Goal: Communication & Community: Ask a question

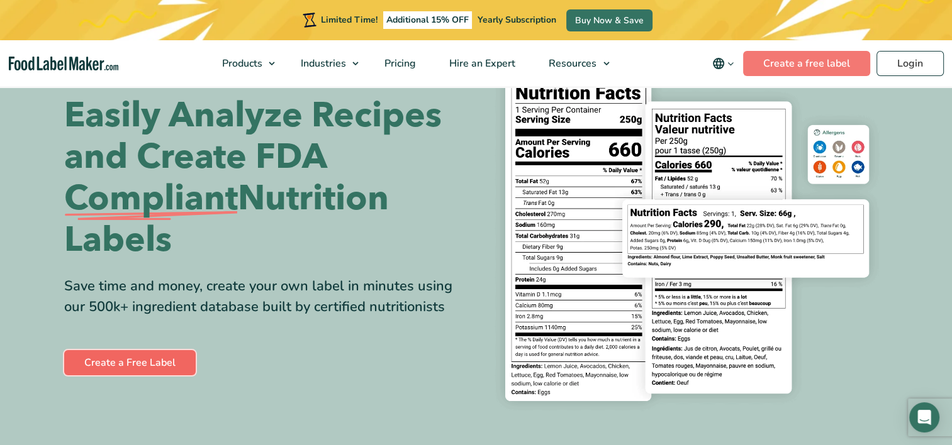
click at [148, 362] on link "Create a Free Label" at bounding box center [129, 362] width 131 height 25
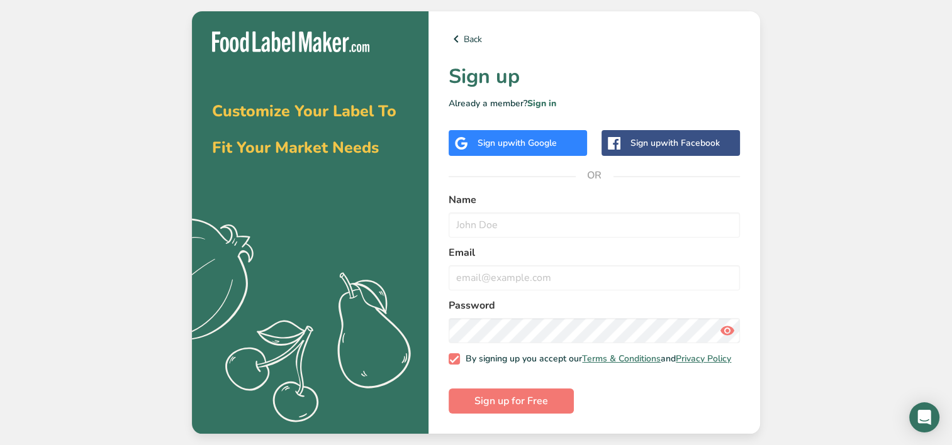
click at [518, 138] on span "with Google" at bounding box center [532, 143] width 49 height 12
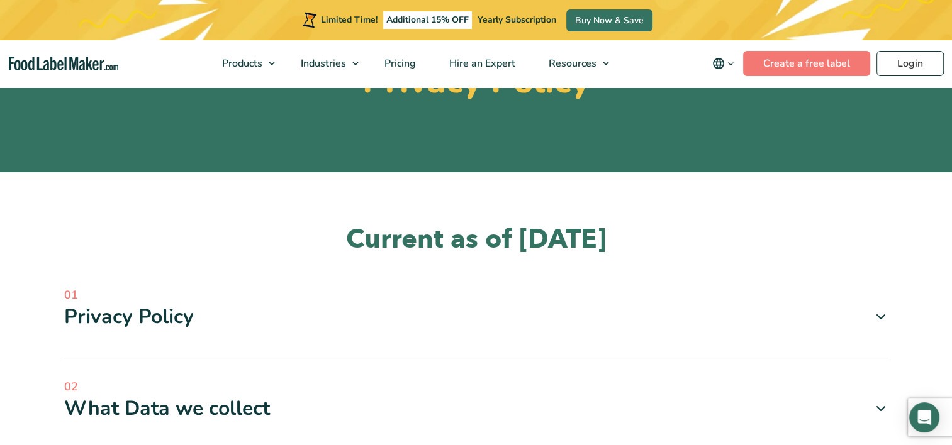
scroll to position [189, 0]
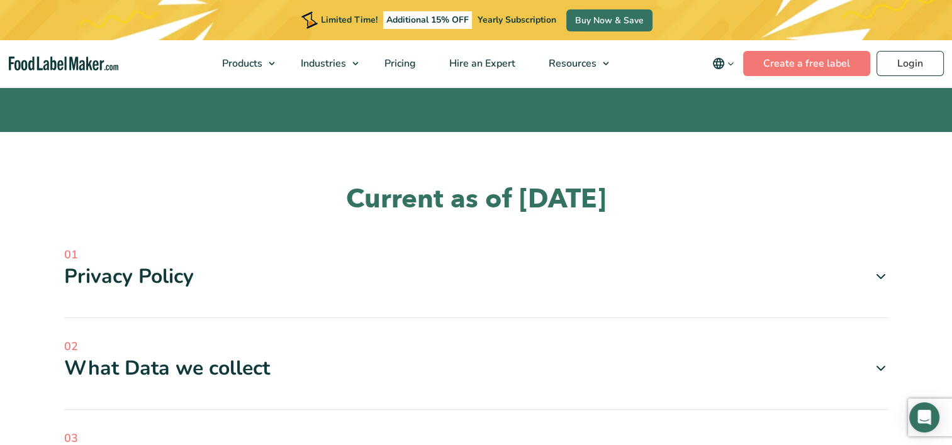
click at [151, 279] on div "Privacy Policy" at bounding box center [476, 277] width 824 height 26
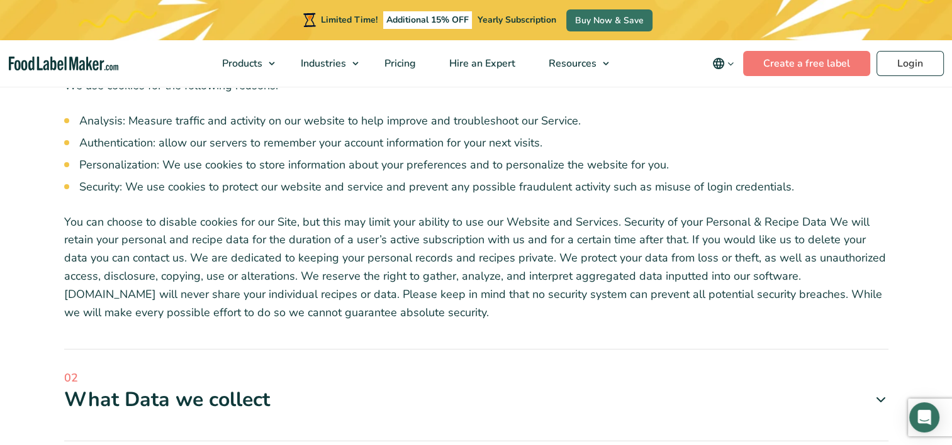
scroll to position [566, 0]
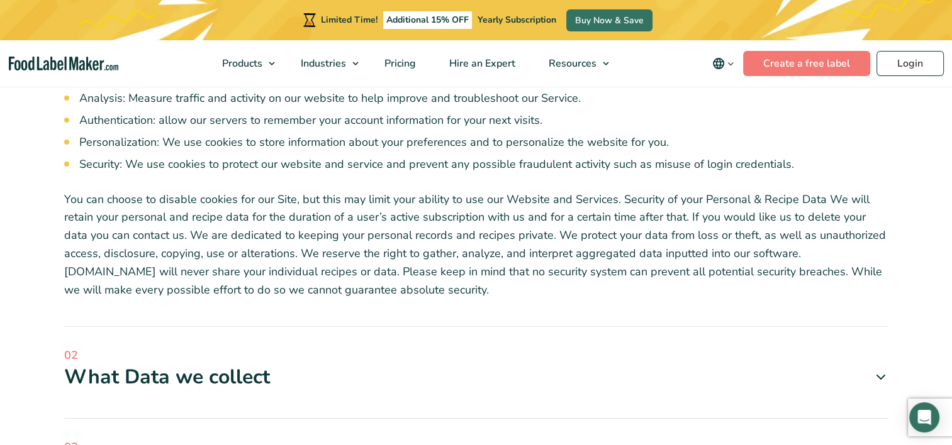
click at [203, 386] on div "What Data we collect" at bounding box center [476, 377] width 824 height 26
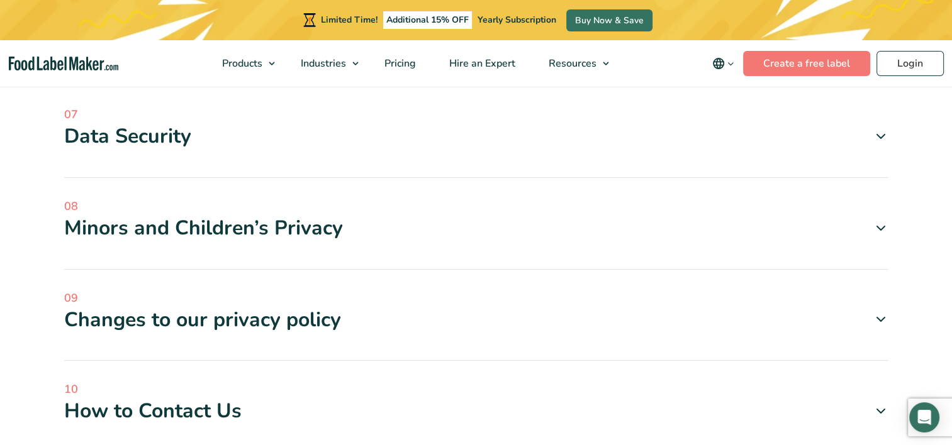
scroll to position [1510, 0]
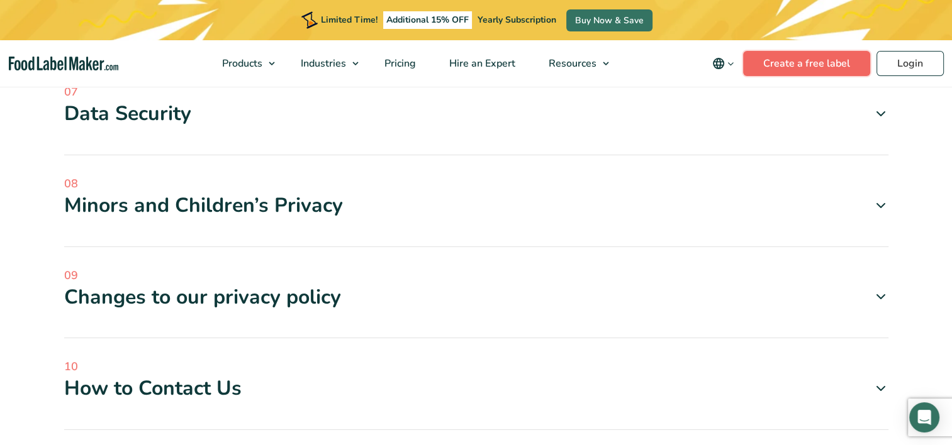
click at [820, 65] on link "Create a free label" at bounding box center [806, 63] width 127 height 25
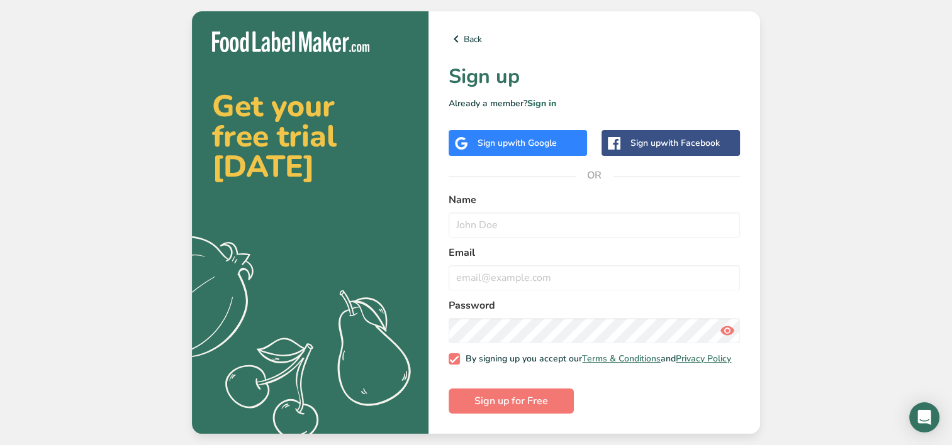
click at [520, 141] on span "with Google" at bounding box center [532, 143] width 49 height 12
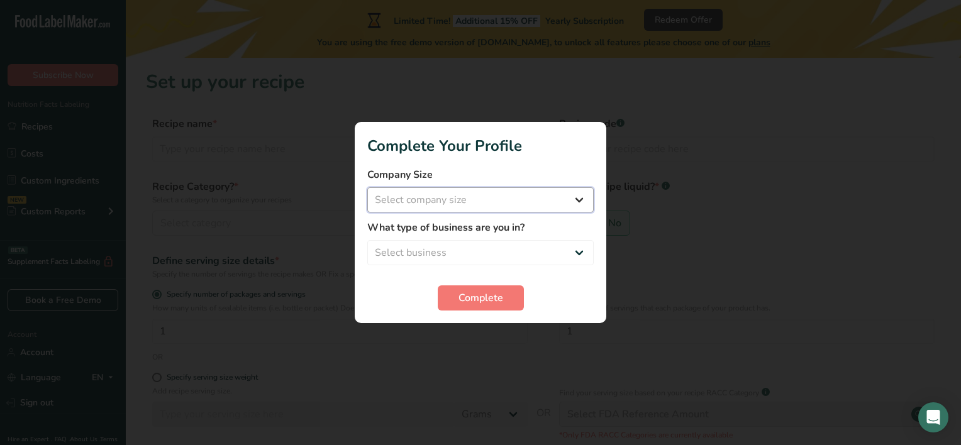
click at [576, 200] on select "Select company size Fewer than 10 Employees 10 to 50 Employees 51 to 500 Employ…" at bounding box center [480, 199] width 226 height 25
select select "1"
click at [367, 187] on select "Select company size Fewer than 10 Employees 10 to 50 Employees 51 to 500 Employ…" at bounding box center [480, 199] width 226 height 25
click at [578, 254] on select "Select business Packaged Food Manufacturer Restaurant & Cafe Bakery Meal Plans …" at bounding box center [480, 252] width 226 height 25
select select "8"
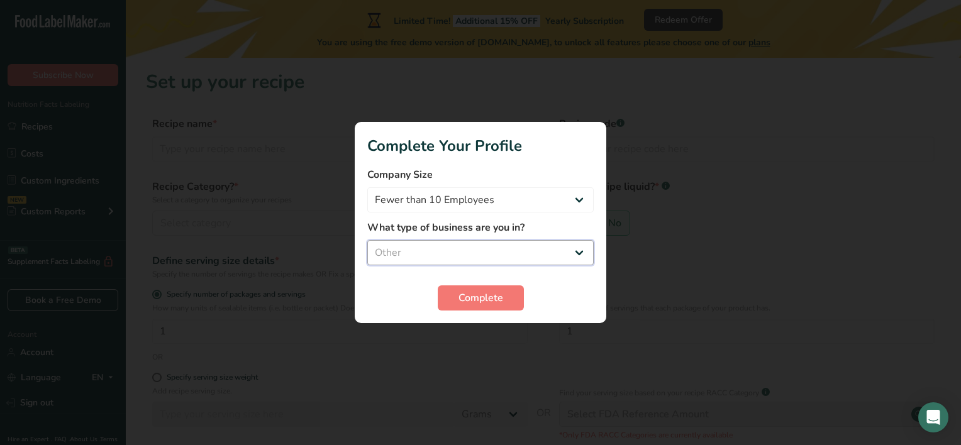
click at [367, 240] on select "Select business Packaged Food Manufacturer Restaurant & Cafe Bakery Meal Plans …" at bounding box center [480, 252] width 226 height 25
click at [481, 302] on span "Complete" at bounding box center [481, 298] width 45 height 15
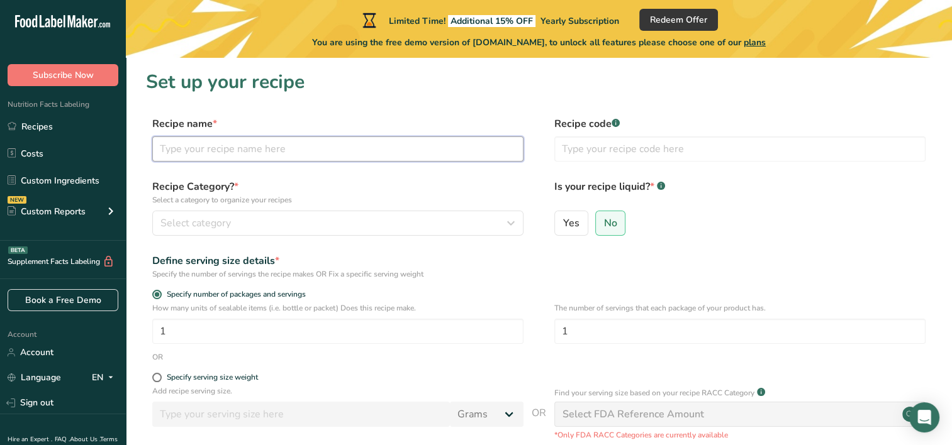
click at [186, 154] on input "text" at bounding box center [337, 149] width 371 height 25
type input "Lemon Boy [PERSON_NAME]"
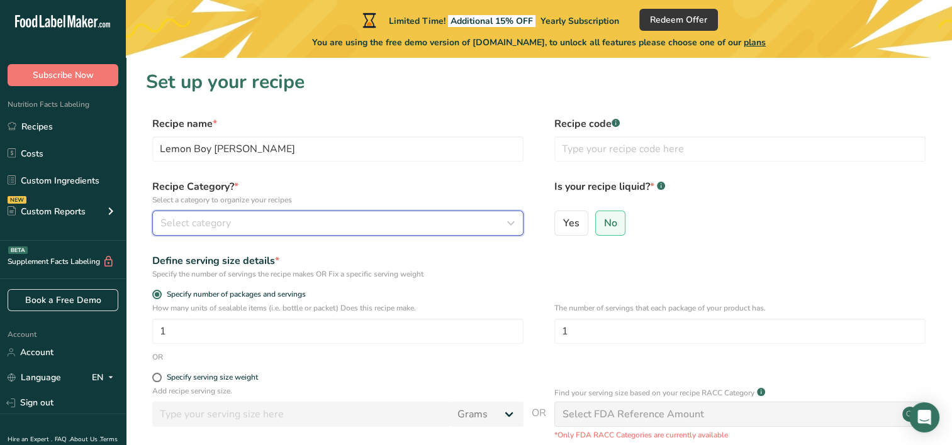
click at [511, 224] on icon "button" at bounding box center [510, 223] width 15 height 23
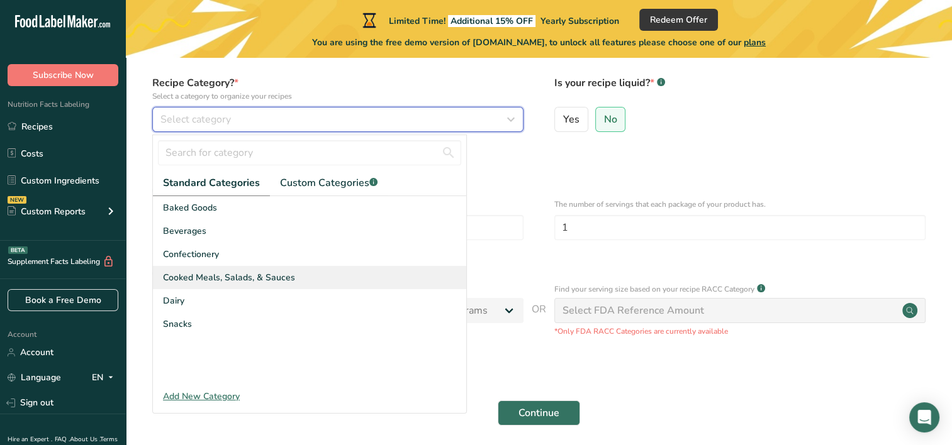
scroll to position [126, 0]
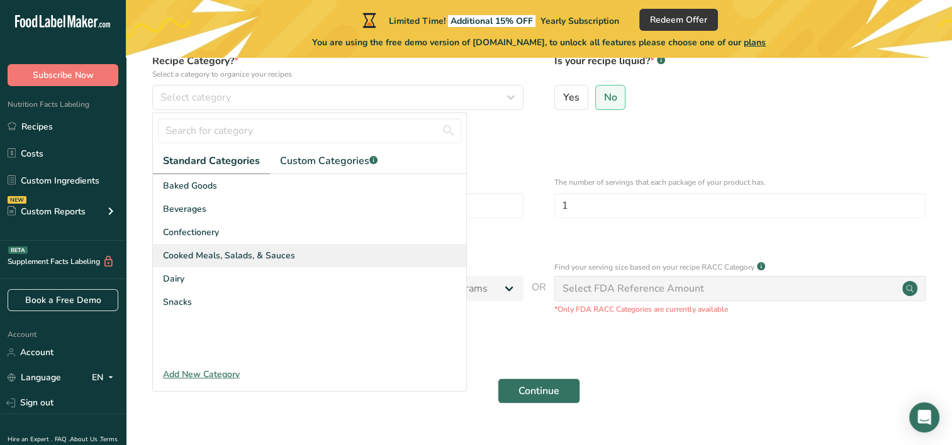
click at [263, 249] on span "Cooked Meals, Salads, & Sauces" at bounding box center [229, 255] width 132 height 13
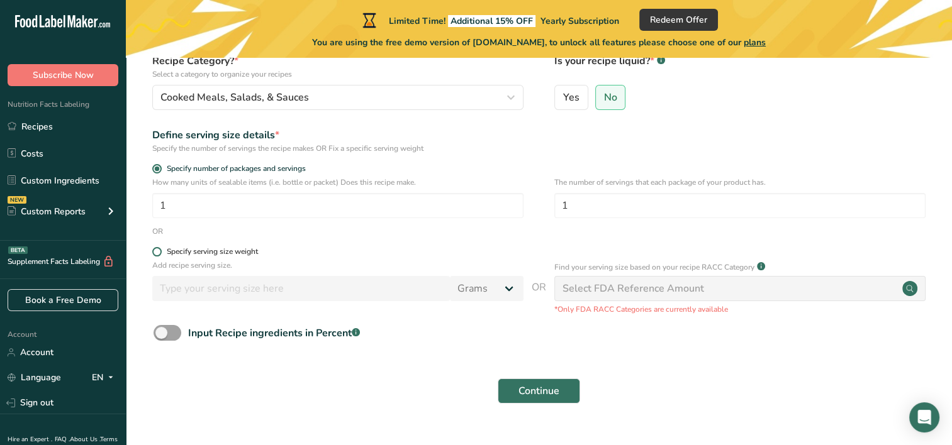
click at [159, 253] on span at bounding box center [156, 251] width 9 height 9
click at [159, 253] on input "Specify serving size weight" at bounding box center [156, 252] width 8 height 8
radio input "true"
radio input "false"
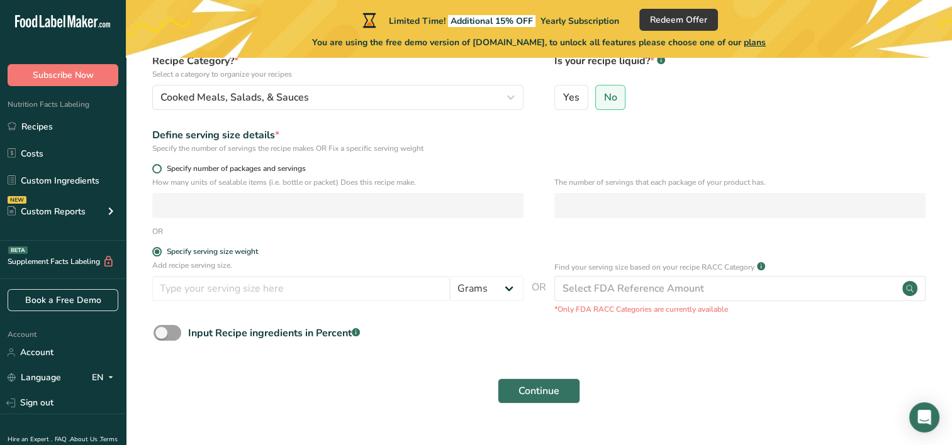
click at [155, 168] on span at bounding box center [156, 168] width 9 height 9
click at [155, 168] on input "Specify number of packages and servings" at bounding box center [156, 169] width 8 height 8
radio input "true"
radio input "false"
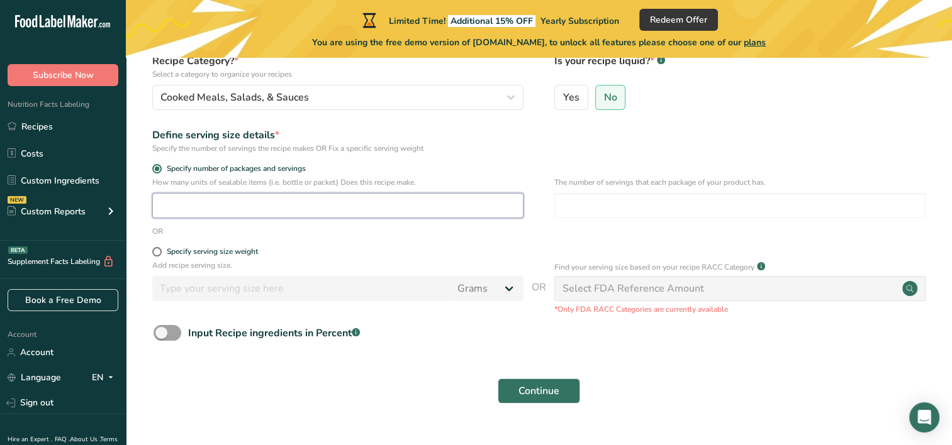
click at [171, 203] on input "number" at bounding box center [337, 205] width 371 height 25
type input "1"
click at [581, 205] on input "number" at bounding box center [739, 205] width 371 height 25
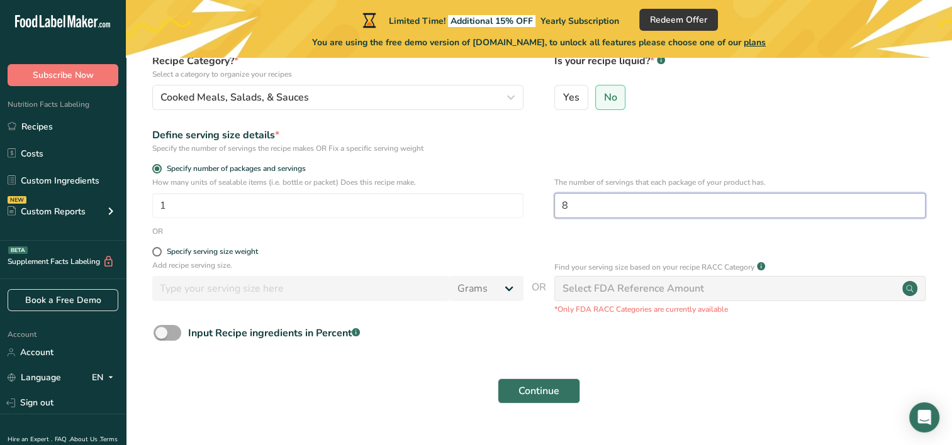
type input "8"
click at [175, 333] on span at bounding box center [168, 333] width 28 height 16
click at [162, 333] on input "Input Recipe ingredients in Percent .a-a{fill:#347362;}.b-a{fill:#fff;}" at bounding box center [158, 333] width 8 height 8
checkbox input "true"
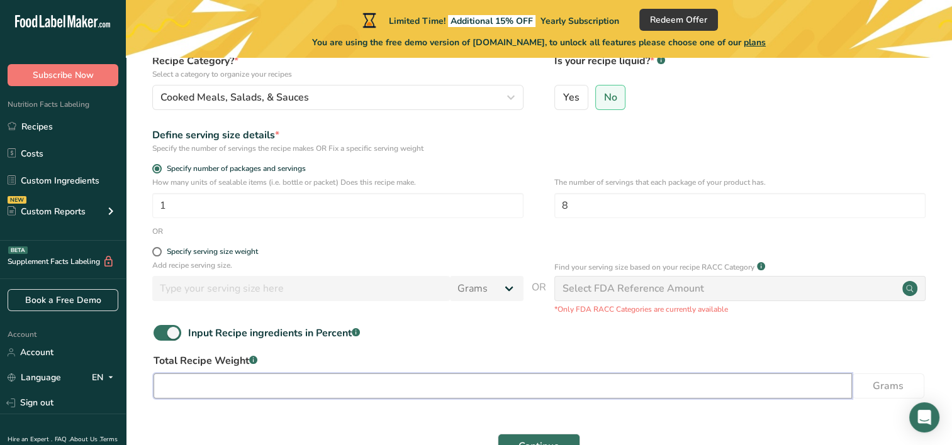
click at [223, 385] on input "number" at bounding box center [503, 386] width 698 height 25
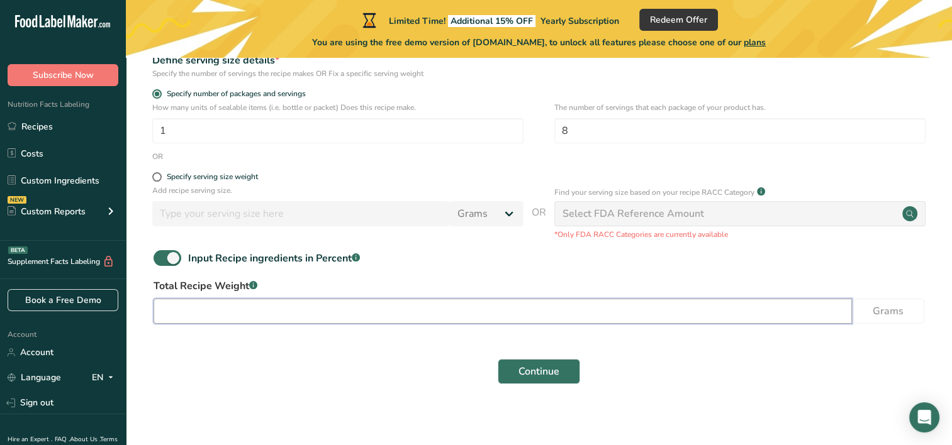
scroll to position [208, 0]
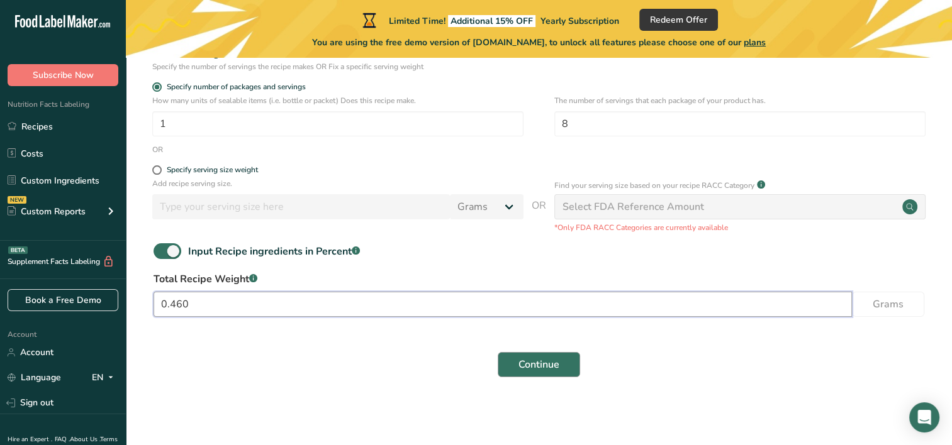
type input "0.460"
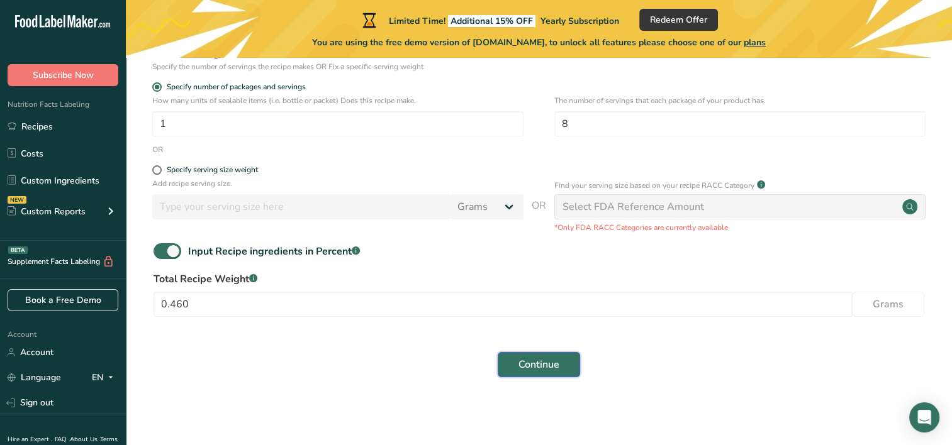
click at [528, 362] on span "Continue" at bounding box center [538, 364] width 41 height 15
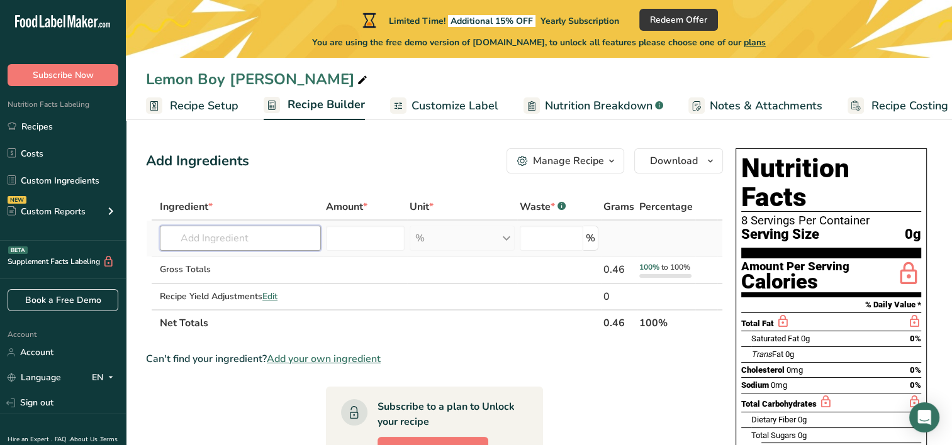
click at [289, 238] on input "text" at bounding box center [240, 238] width 161 height 25
type input "Garden Lemon Boy Tomatoes"
click at [244, 235] on input "text" at bounding box center [240, 238] width 161 height 25
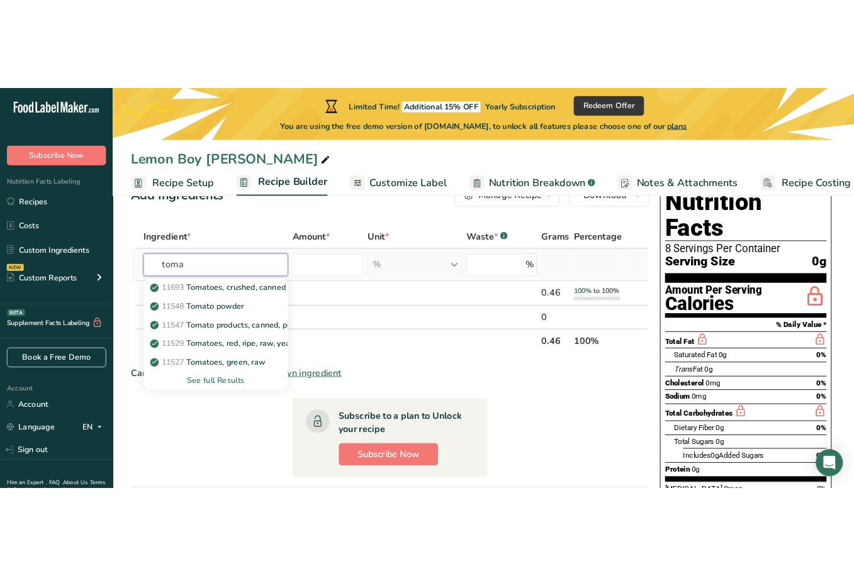
scroll to position [63, 0]
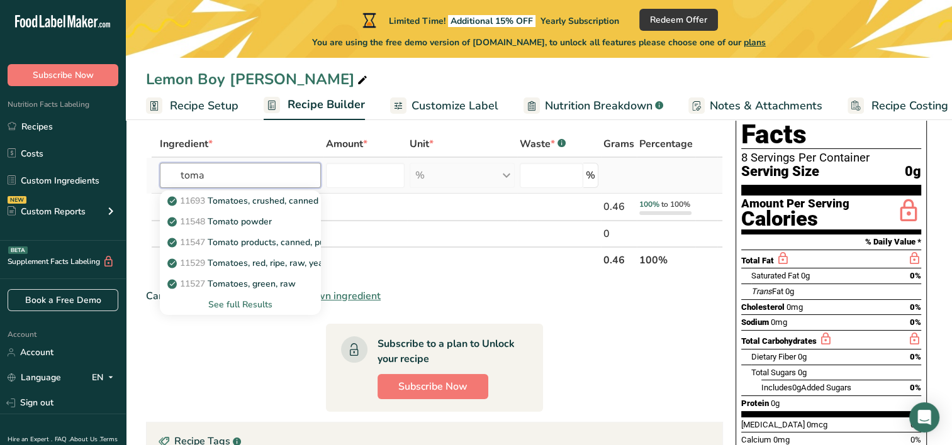
type input "toma"
click at [237, 308] on div "See full Results" at bounding box center [240, 304] width 141 height 13
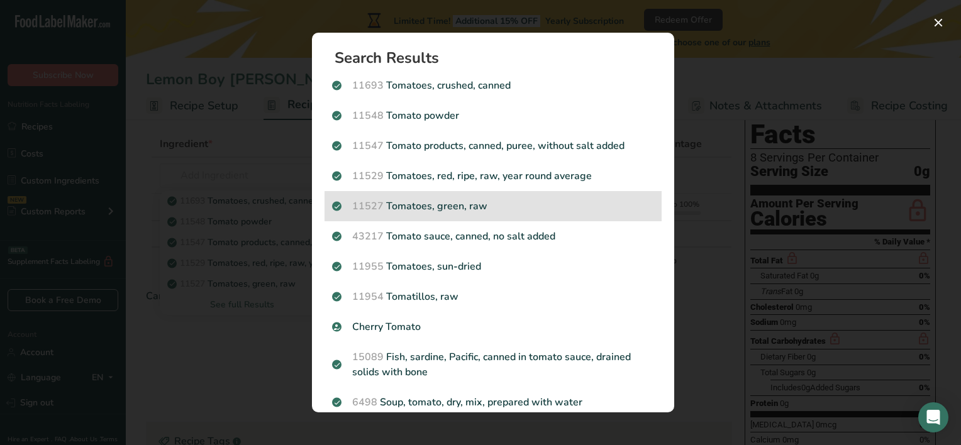
click at [446, 209] on p "11527 Tomatoes, green, raw" at bounding box center [493, 206] width 322 height 15
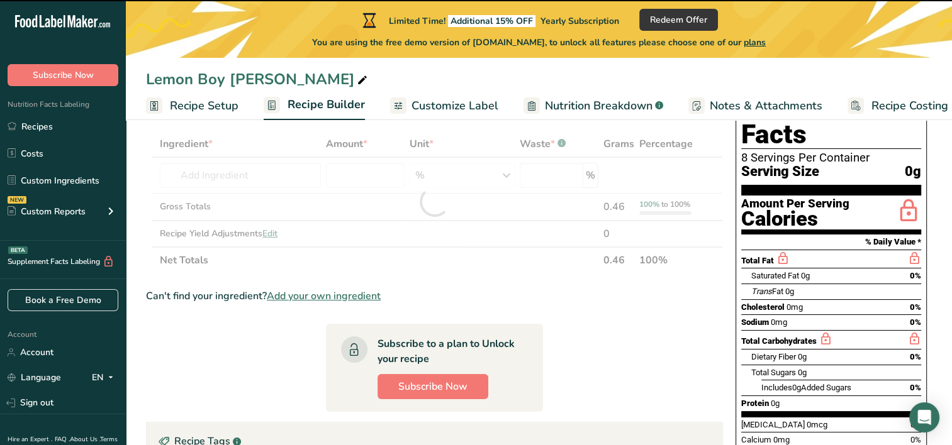
type input "0"
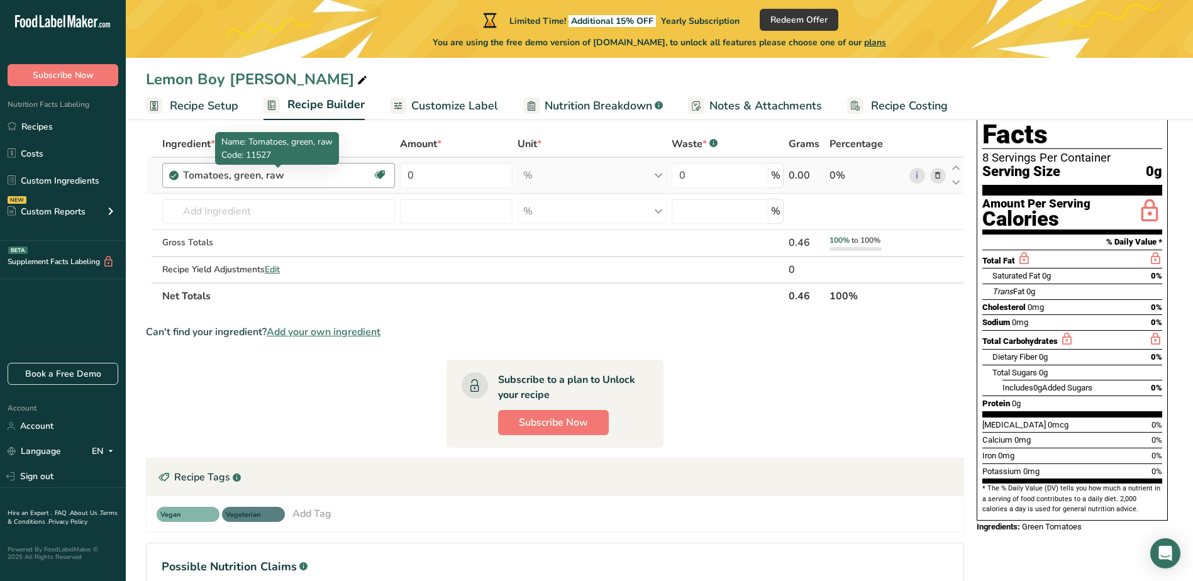
click at [234, 177] on div "Tomatoes, green, raw" at bounding box center [261, 175] width 157 height 15
drag, startPoint x: 233, startPoint y: 176, endPoint x: 257, endPoint y: 176, distance: 24.5
click at [257, 176] on div "Tomatoes, green, raw" at bounding box center [261, 175] width 157 height 15
drag, startPoint x: 257, startPoint y: 176, endPoint x: 179, endPoint y: 176, distance: 78.0
click at [179, 176] on div "Tomatoes, green, raw Source of Antioxidants Dairy free Gluten free Vegan Vegeta…" at bounding box center [278, 175] width 233 height 25
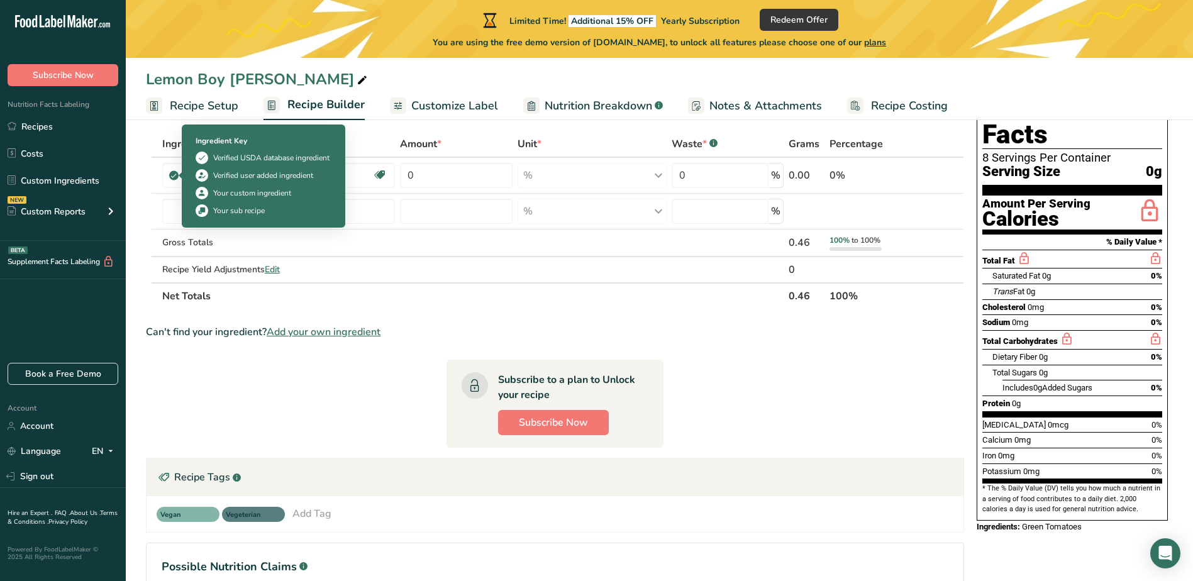
click at [204, 195] on icon at bounding box center [202, 193] width 9 height 13
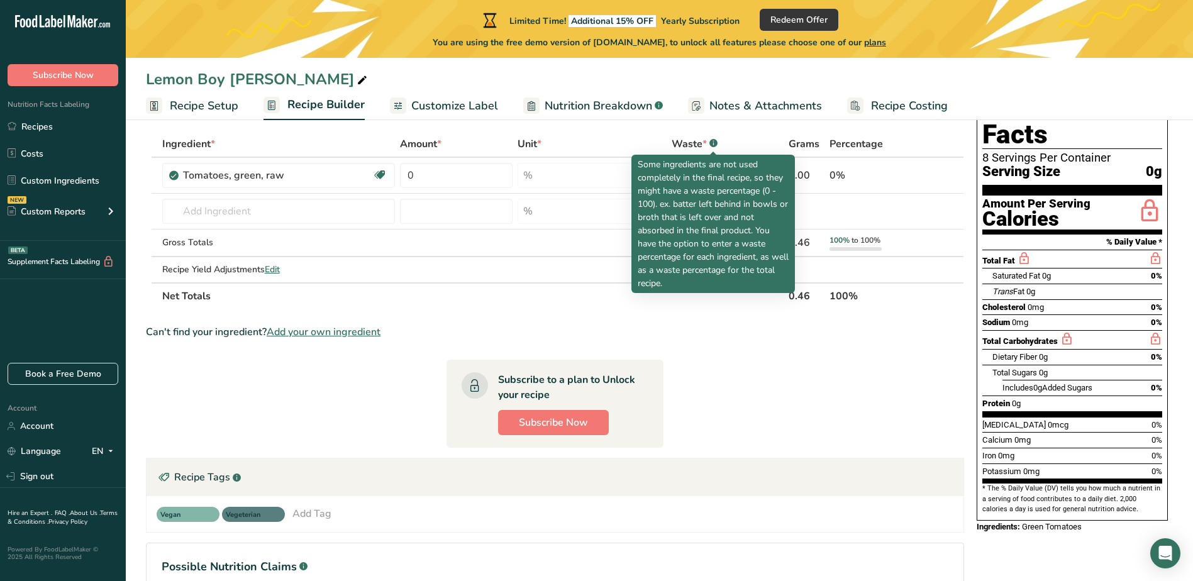
click at [713, 142] on rect at bounding box center [714, 143] width 8 height 8
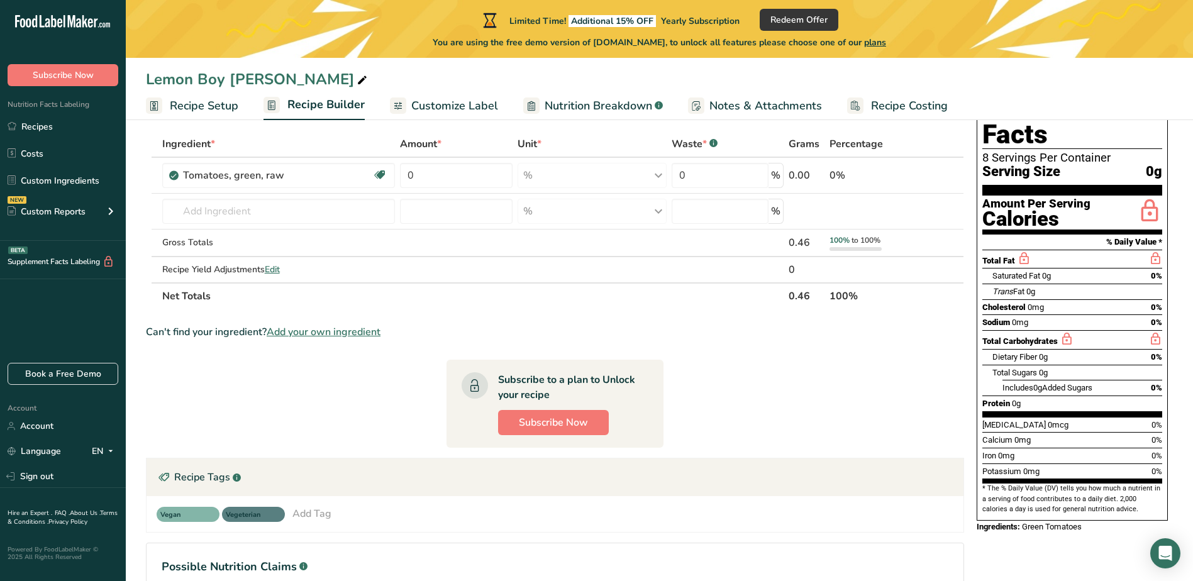
click at [713, 142] on rect at bounding box center [714, 143] width 8 height 8
click at [454, 180] on input "0" at bounding box center [456, 175] width 112 height 25
click at [441, 179] on div "Ingredient * Amount * Unit * Waste * .a-a{fill:#347362;}.b-a{fill:#fff;} Grams …" at bounding box center [555, 220] width 819 height 179
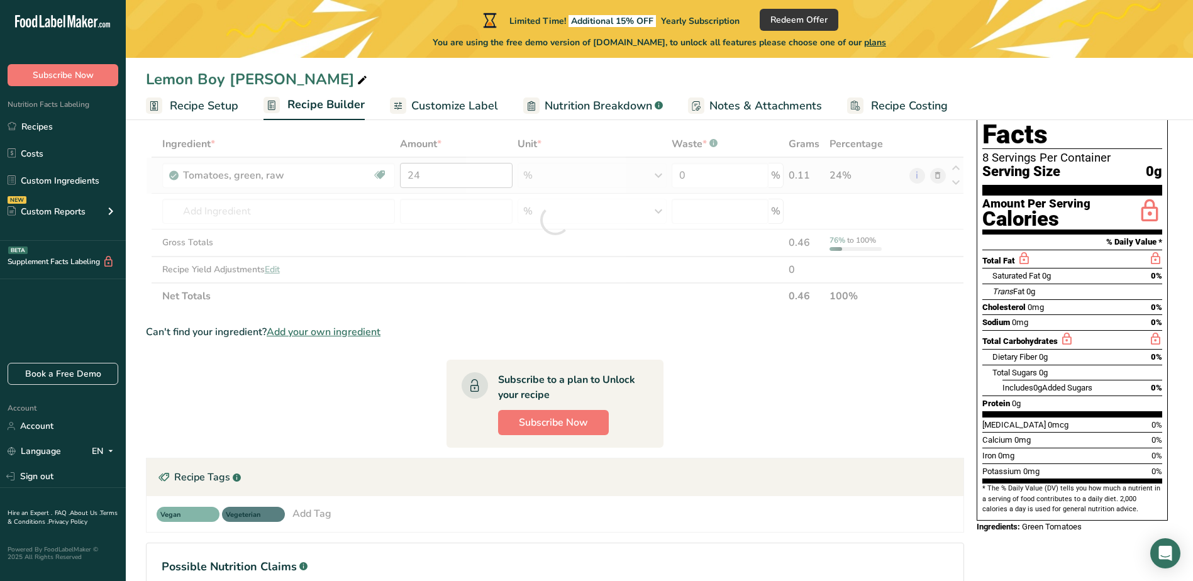
click at [441, 179] on div at bounding box center [555, 220] width 819 height 179
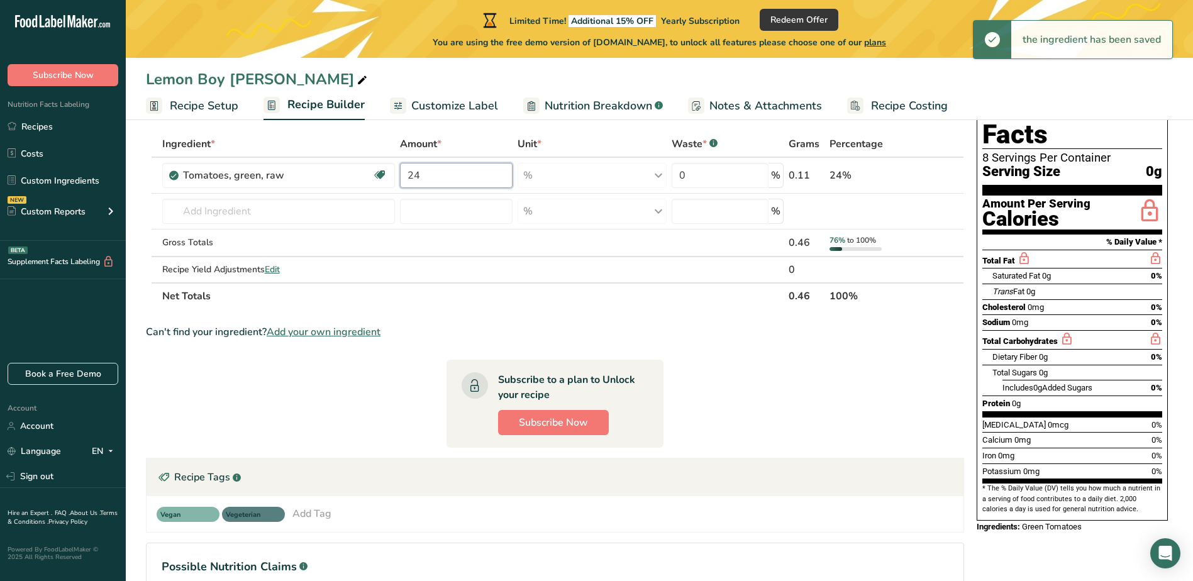
click at [432, 177] on input "24" at bounding box center [456, 175] width 112 height 25
type input "2"
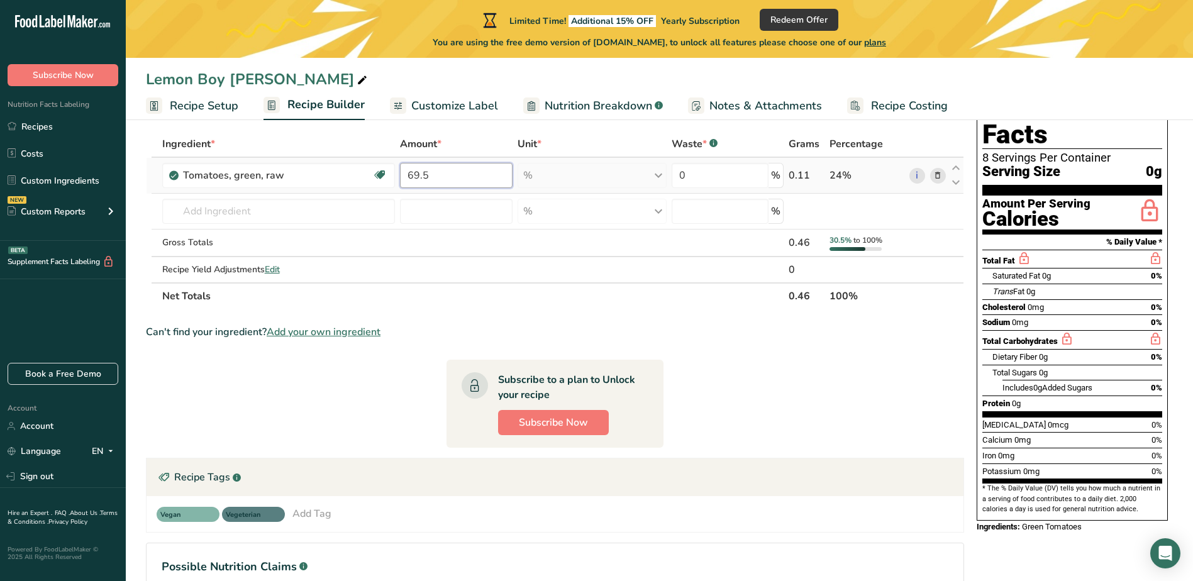
type input "69.5"
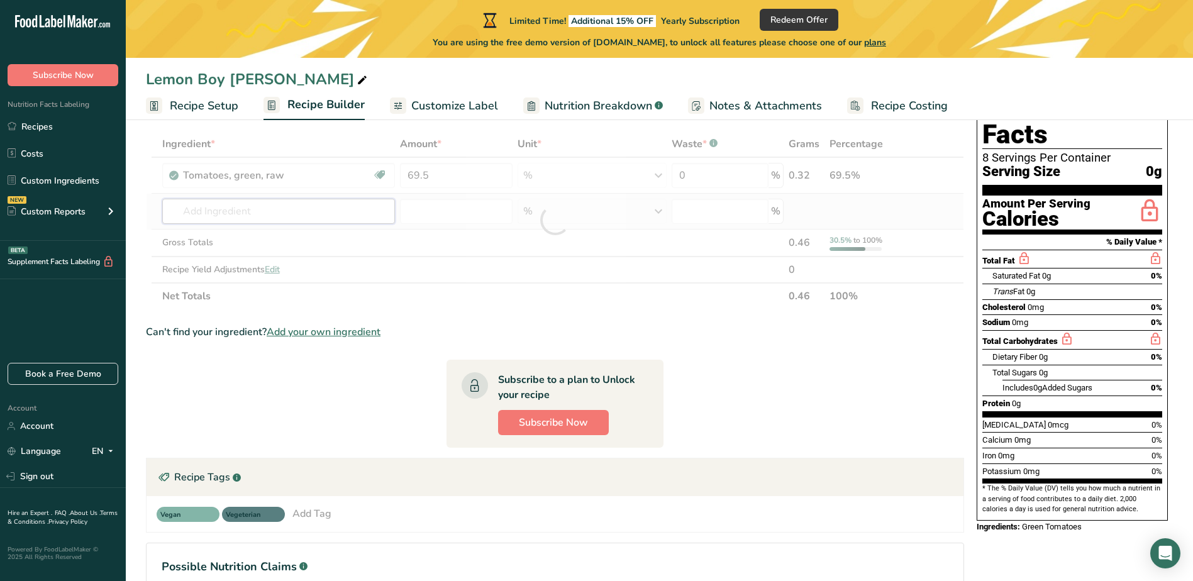
click at [389, 210] on div "Ingredient * Amount * Unit * Waste * .a-a{fill:#347362;}.b-a{fill:#fff;} Grams …" at bounding box center [555, 220] width 819 height 179
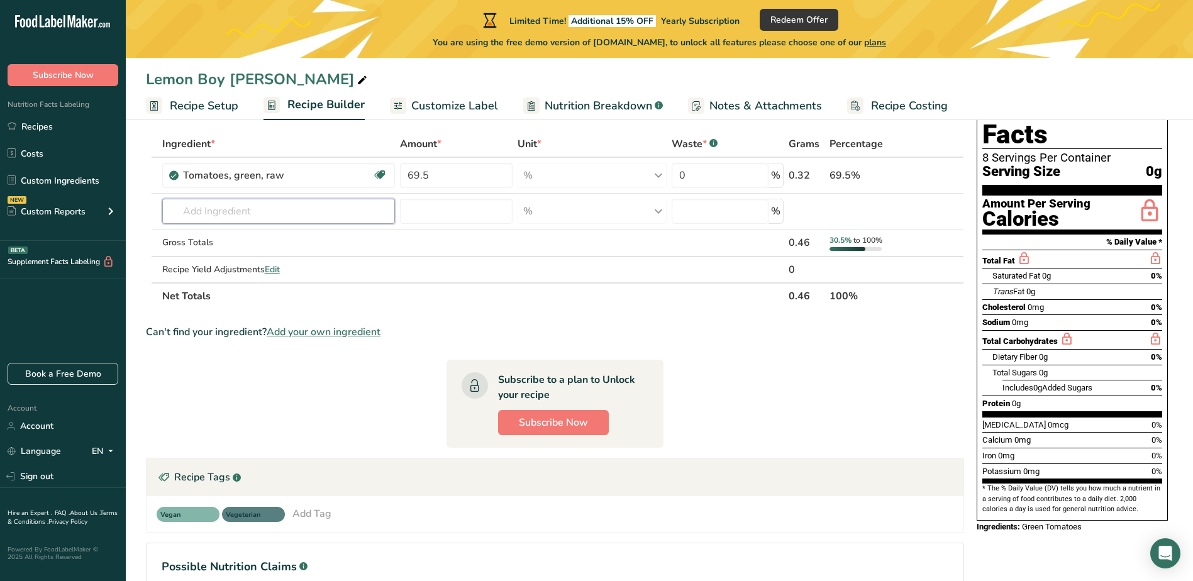
click at [226, 213] on input "text" at bounding box center [278, 211] width 233 height 25
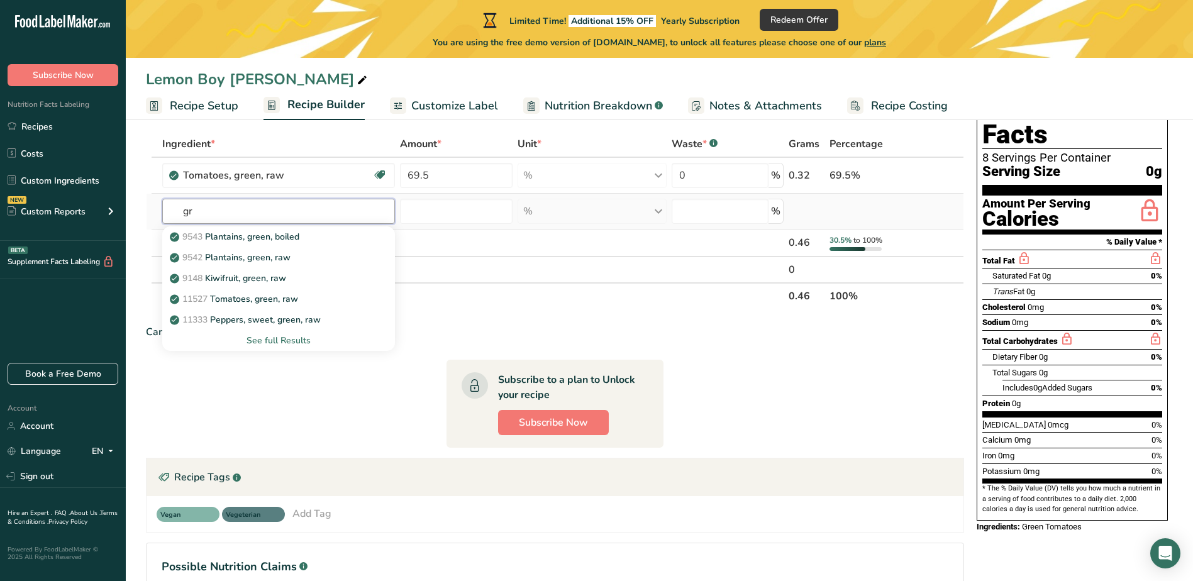
type input "g"
type input "pepper"
click at [264, 338] on div "See full Results" at bounding box center [278, 340] width 213 height 13
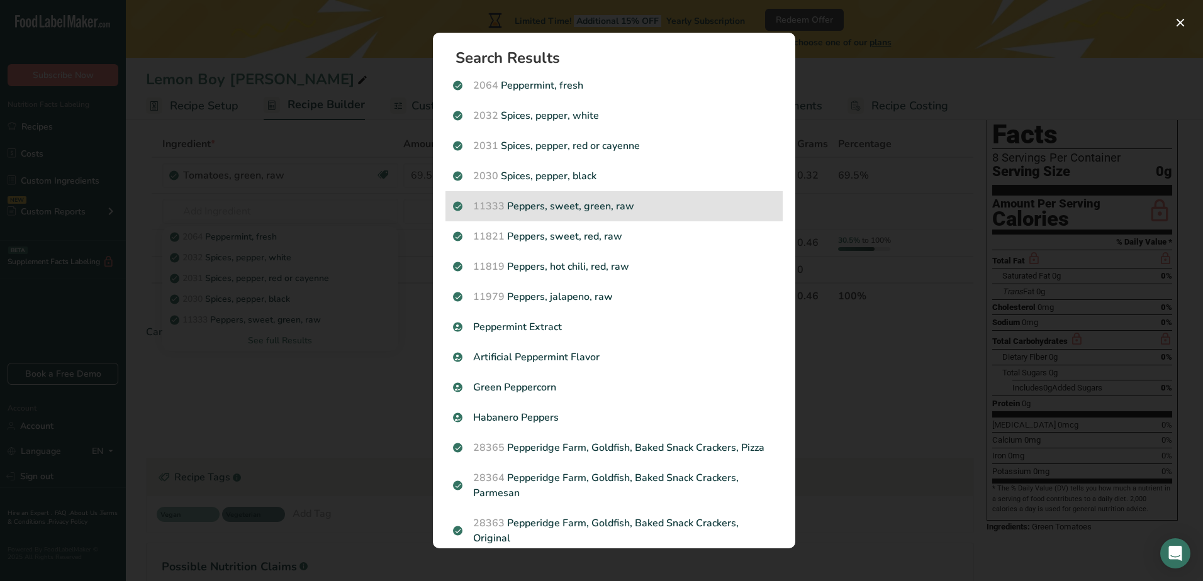
click at [491, 213] on span "11333" at bounding box center [488, 206] width 31 height 14
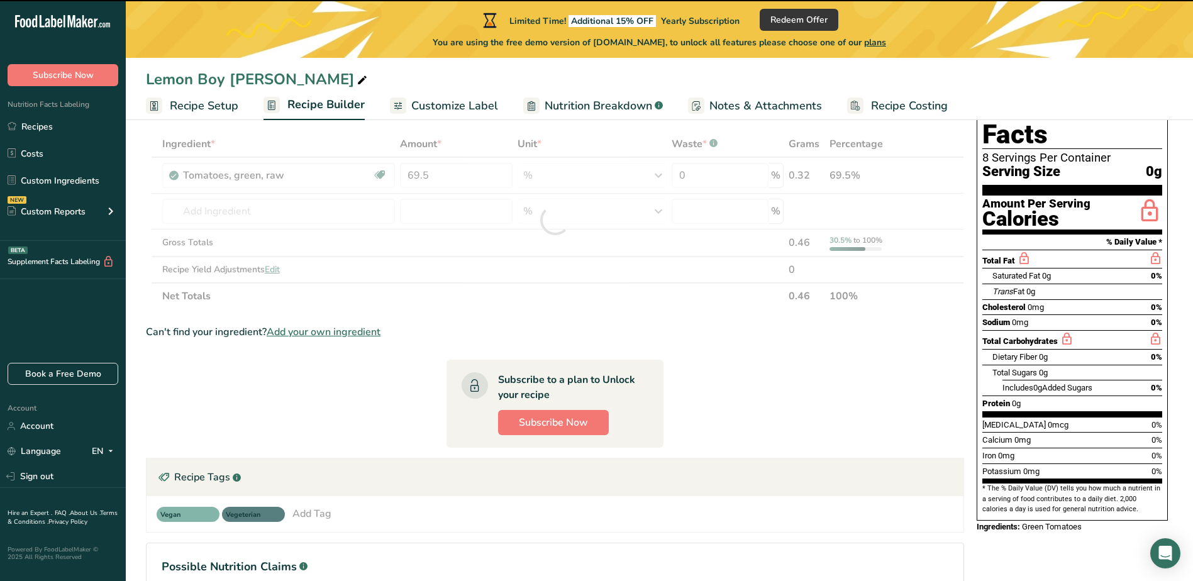
type input "0"
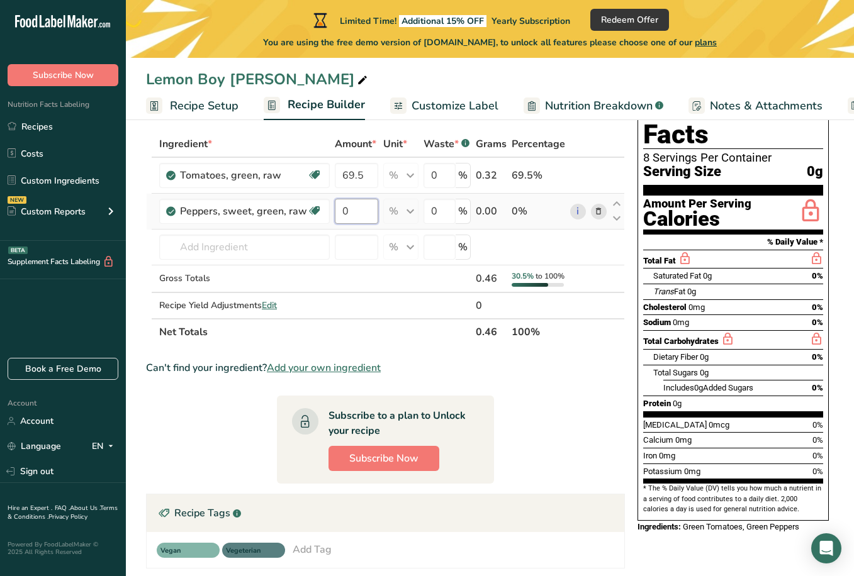
click at [351, 206] on input "0" at bounding box center [356, 211] width 43 height 25
type input "12"
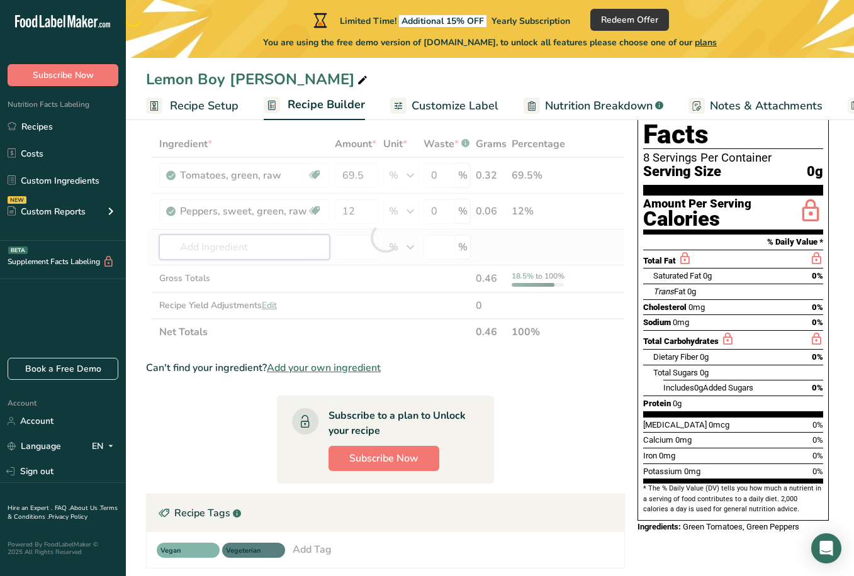
click at [286, 248] on div "Ingredient * Amount * Unit * Waste * .a-a{fill:#347362;}.b-a{fill:#fff;} Grams …" at bounding box center [385, 238] width 479 height 215
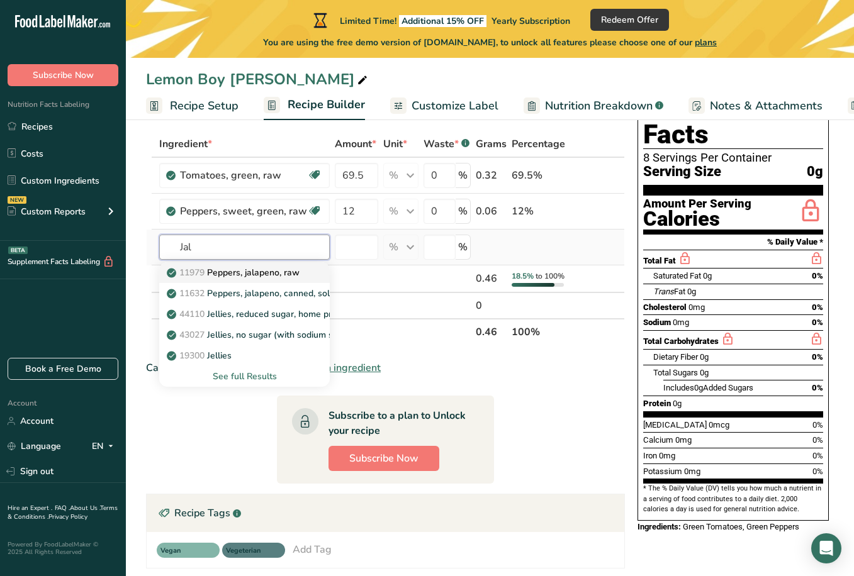
type input "Jal"
click at [294, 276] on p "11979 [PERSON_NAME], jalapeno, raw" at bounding box center [234, 272] width 130 height 13
type input "Peppers, jalapeno, raw"
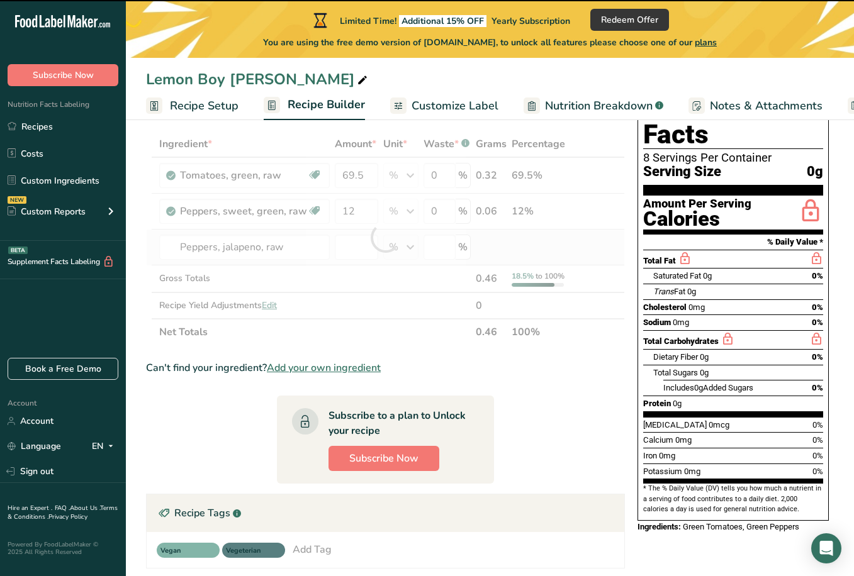
type input "0"
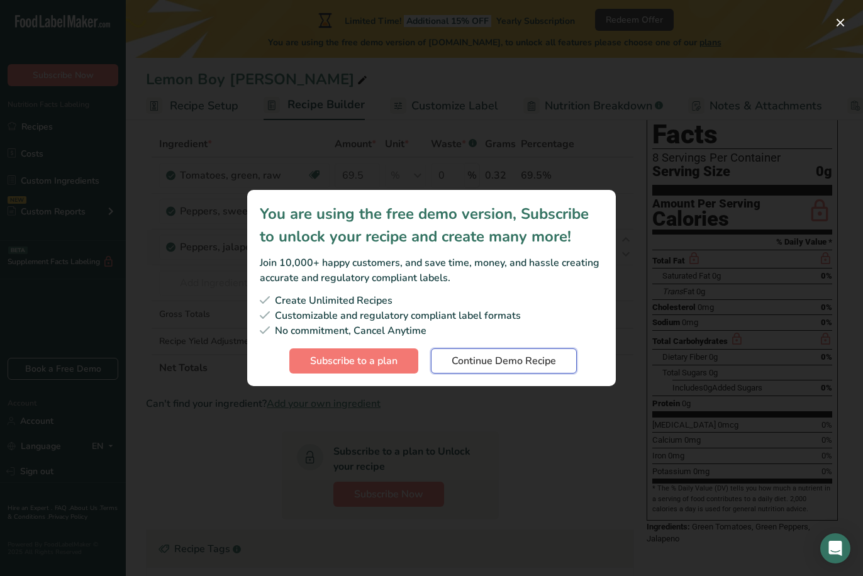
click at [460, 360] on span "Continue Demo Recipe" at bounding box center [504, 361] width 104 height 15
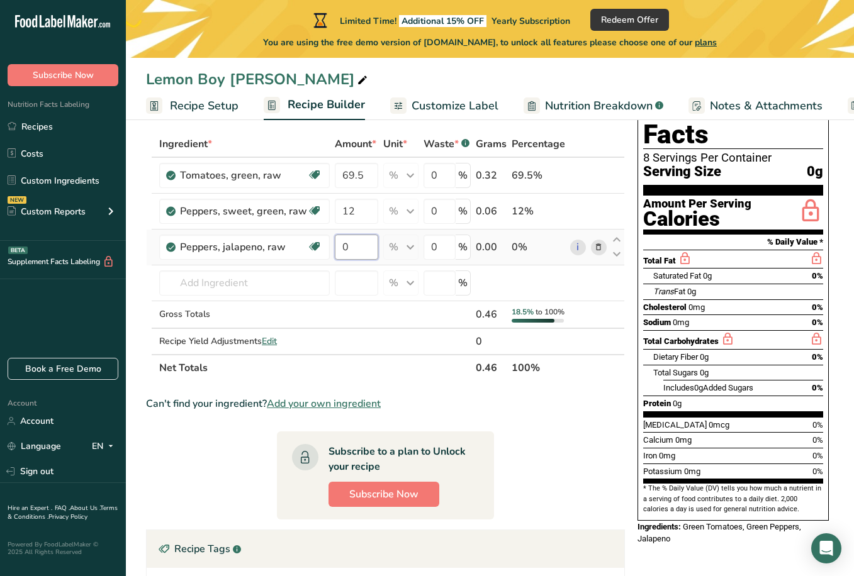
click at [351, 249] on input "0" at bounding box center [356, 247] width 43 height 25
type input "7.2"
click at [242, 287] on div "Ingredient * Amount * Unit * Waste * .a-a{fill:#347362;}.b-a{fill:#fff;} Grams …" at bounding box center [385, 256] width 479 height 250
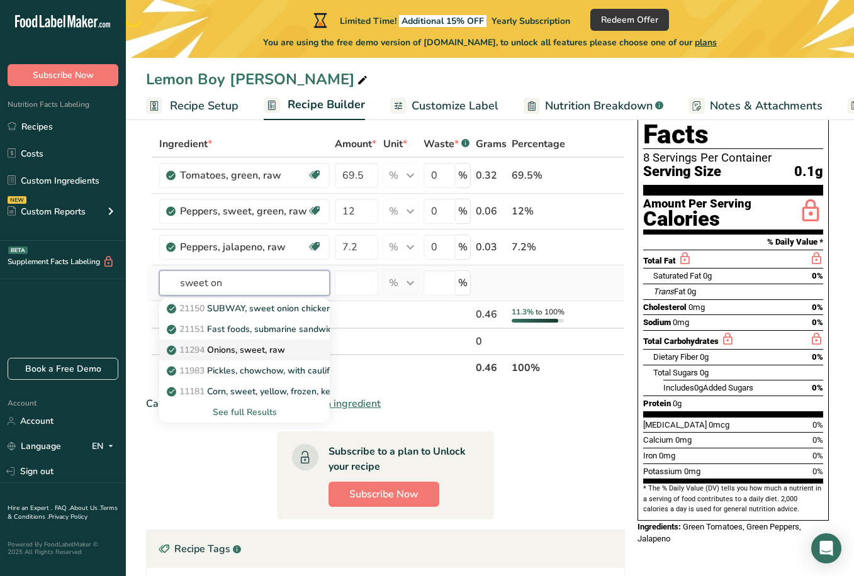
type input "sweet on"
click at [238, 349] on p "11294 Onions, sweet, raw" at bounding box center [227, 350] width 116 height 13
type input "Onions, sweet, raw"
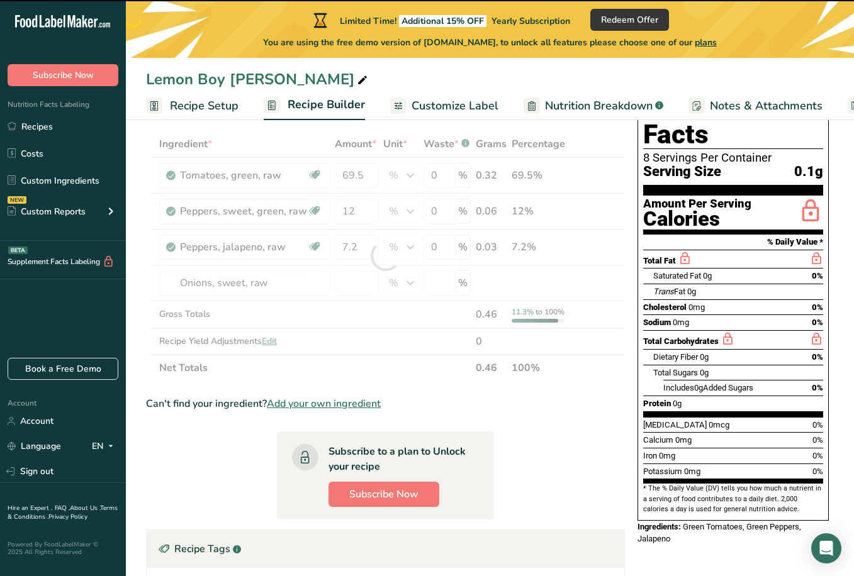
type input "0"
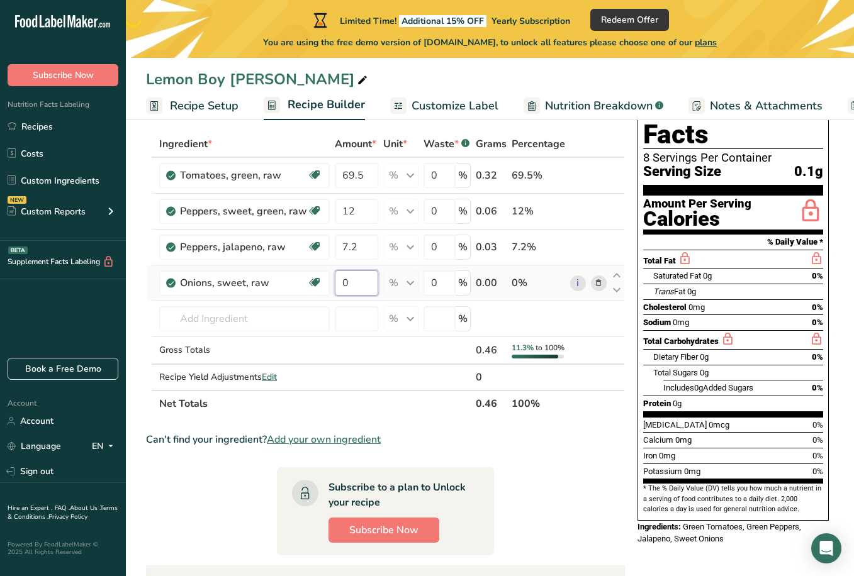
drag, startPoint x: 346, startPoint y: 279, endPoint x: 335, endPoint y: 284, distance: 11.6
click at [335, 284] on input "0" at bounding box center [356, 283] width 43 height 25
type input "7.2"
click at [236, 325] on div "Ingredient * Amount * Unit * Waste * .a-a{fill:#347362;}.b-a{fill:#fff;} Grams …" at bounding box center [385, 274] width 479 height 286
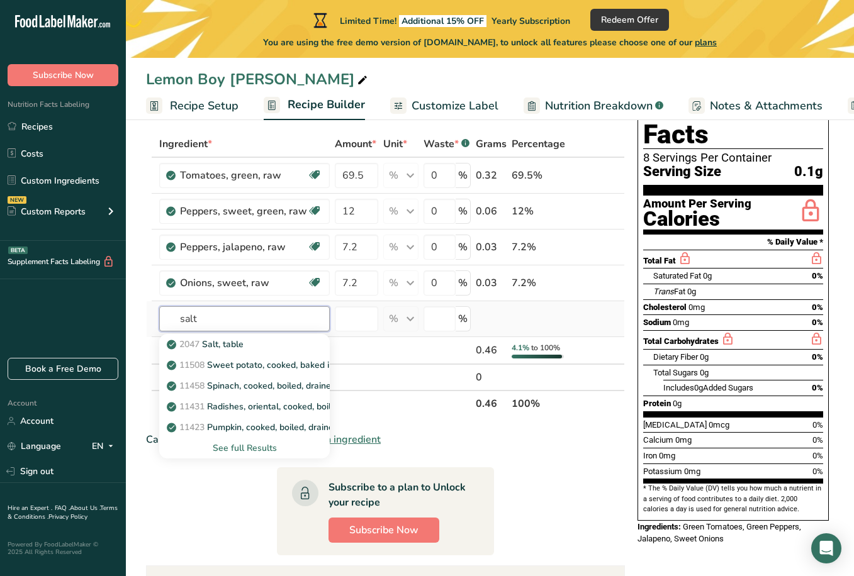
type input "salt"
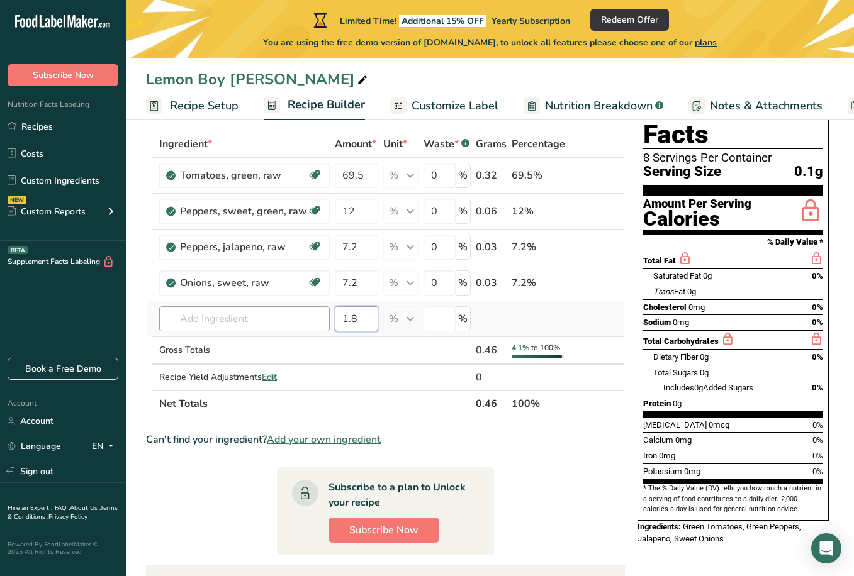
type input "1.8"
click at [233, 322] on input "text" at bounding box center [244, 318] width 170 height 25
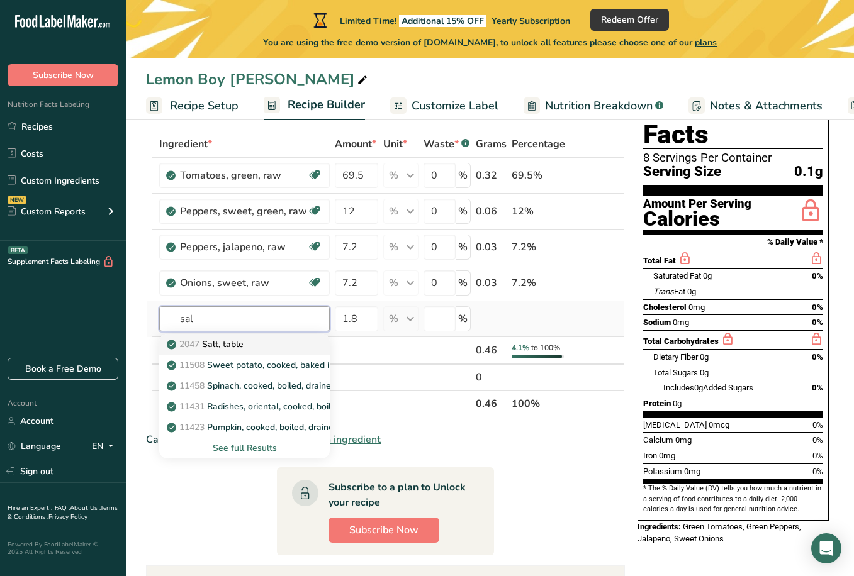
type input "sal"
click at [218, 349] on p "2047 Salt, table" at bounding box center [206, 344] width 74 height 13
type input "Salt, table"
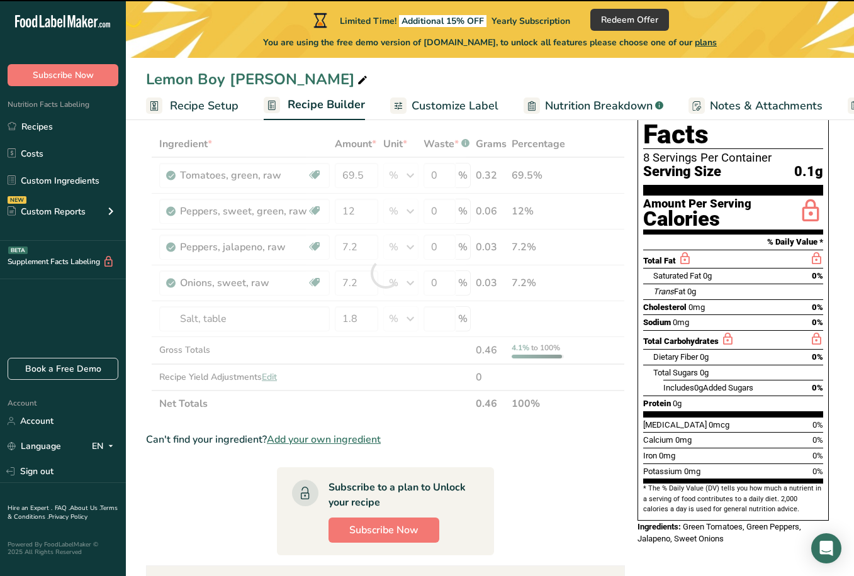
type input "0"
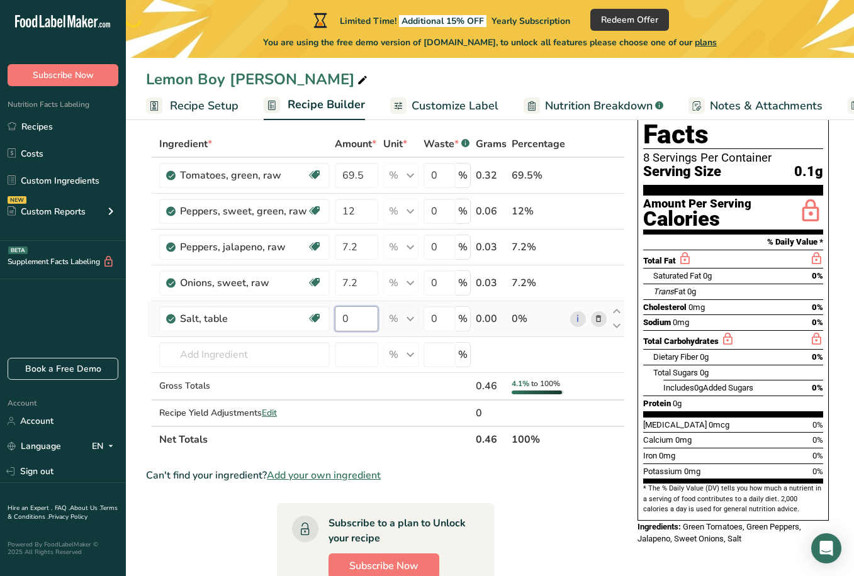
click at [344, 318] on input "0" at bounding box center [356, 318] width 43 height 25
type input "1.8"
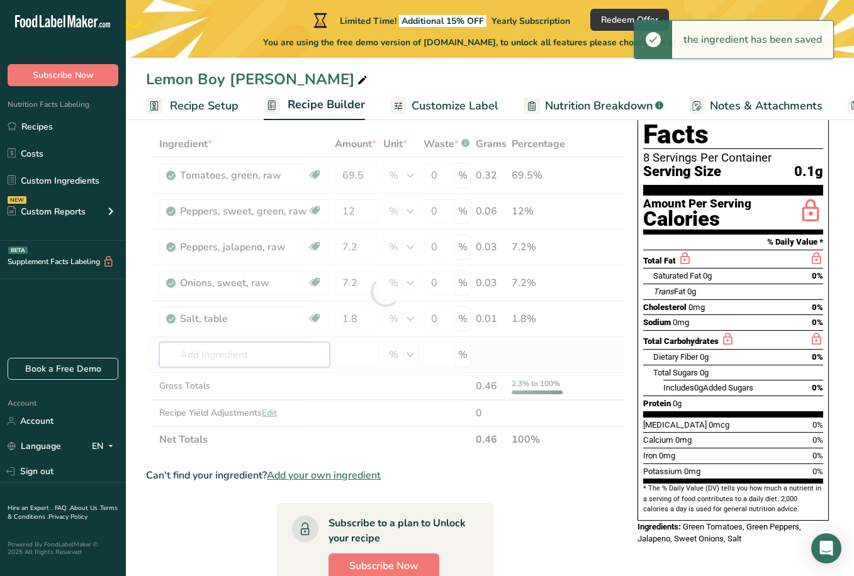
click at [271, 359] on div "Ingredient * Amount * Unit * Waste * .a-a{fill:#347362;}.b-a{fill:#fff;} Grams …" at bounding box center [385, 292] width 479 height 322
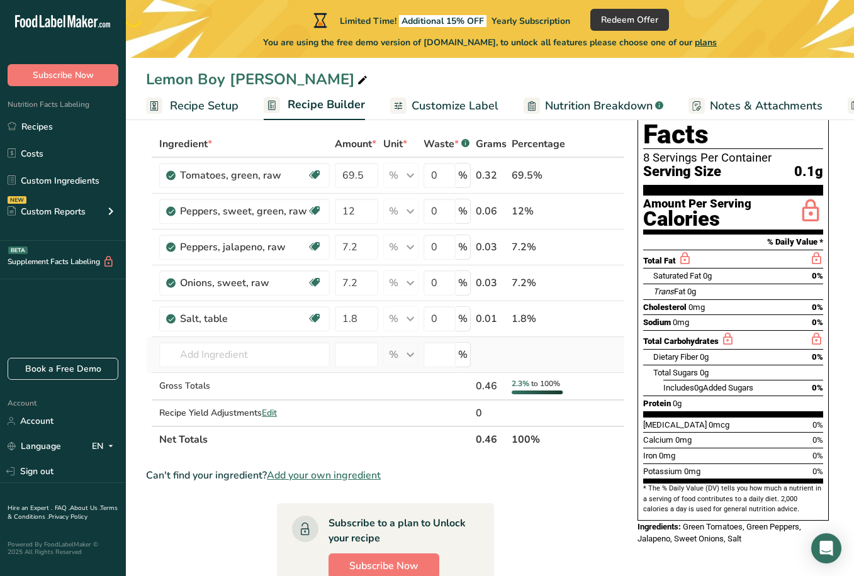
click at [279, 369] on td "2047 Salt, table 11508 Sweet potato, cooked, baked in skin, flesh, without salt…" at bounding box center [245, 355] width 176 height 36
click at [271, 357] on input "text" at bounding box center [244, 354] width 170 height 25
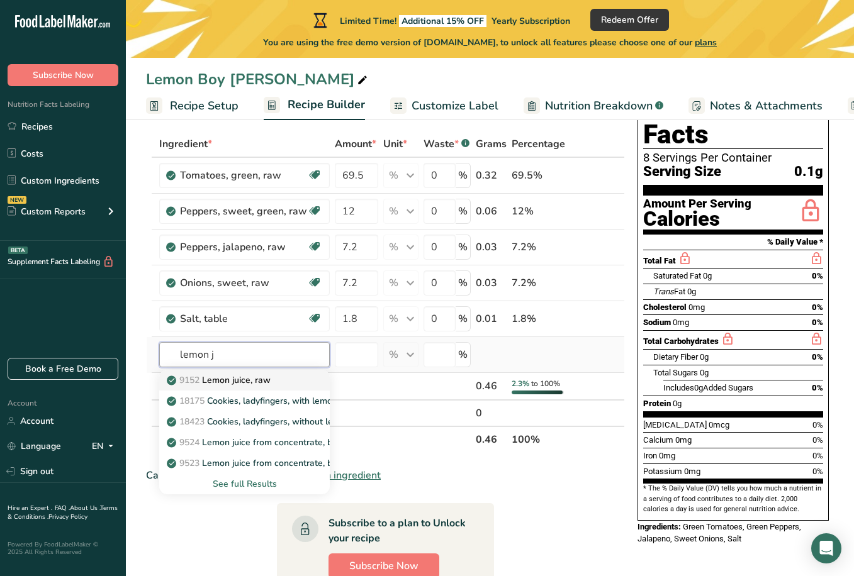
type input "lemon j"
click at [270, 382] on p "9152 Lemon juice, raw" at bounding box center [219, 380] width 101 height 13
type input "Lemon juice, raw"
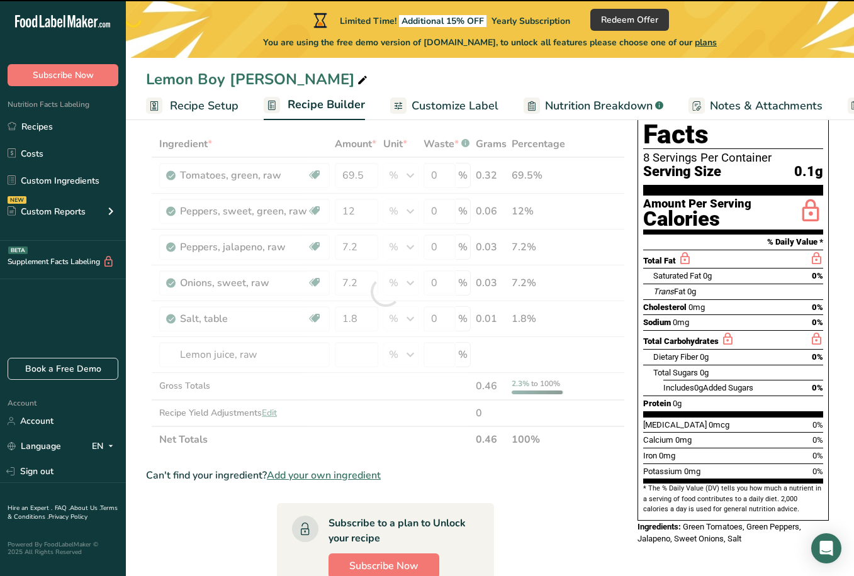
type input "0"
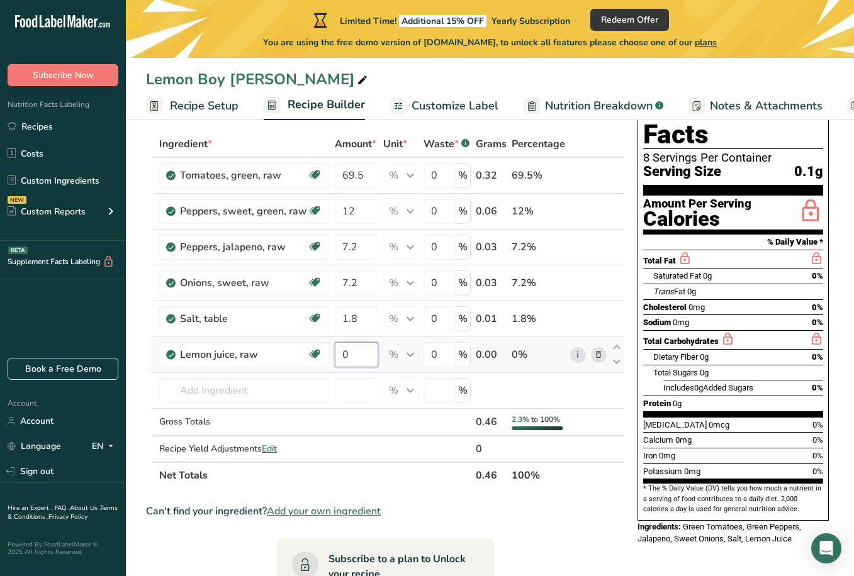
click at [337, 351] on input "0" at bounding box center [356, 354] width 43 height 25
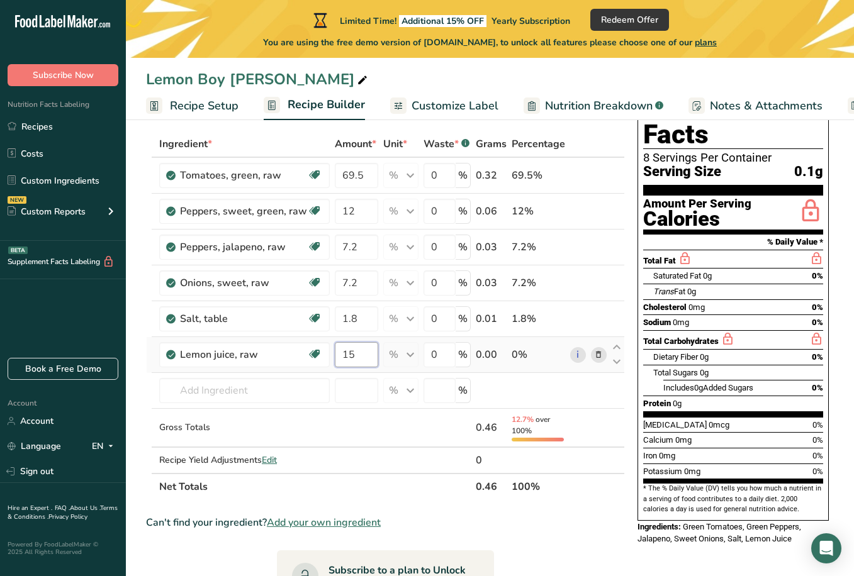
type input "1"
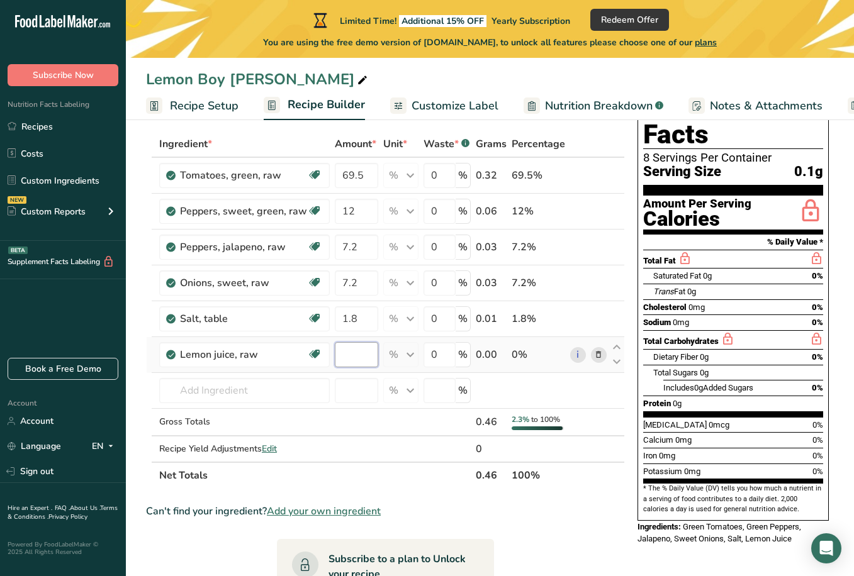
type input "2"
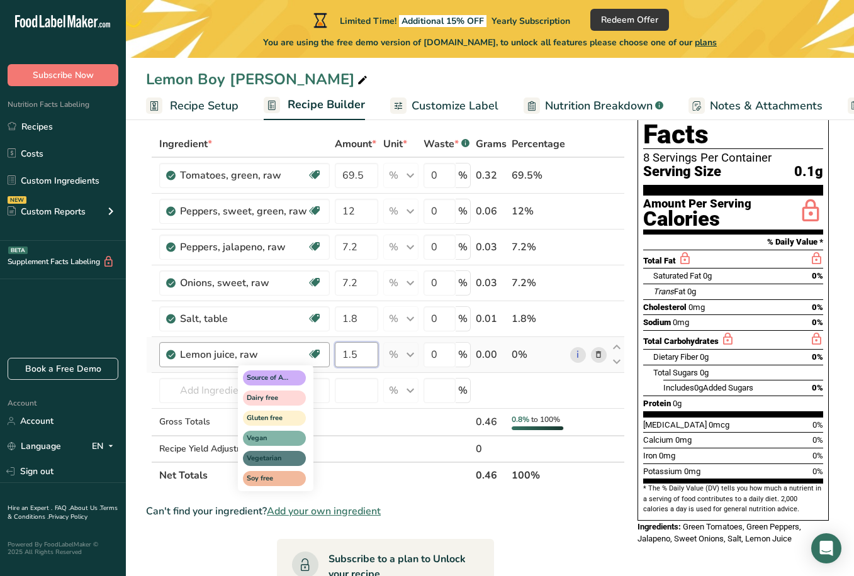
type input "1.5"
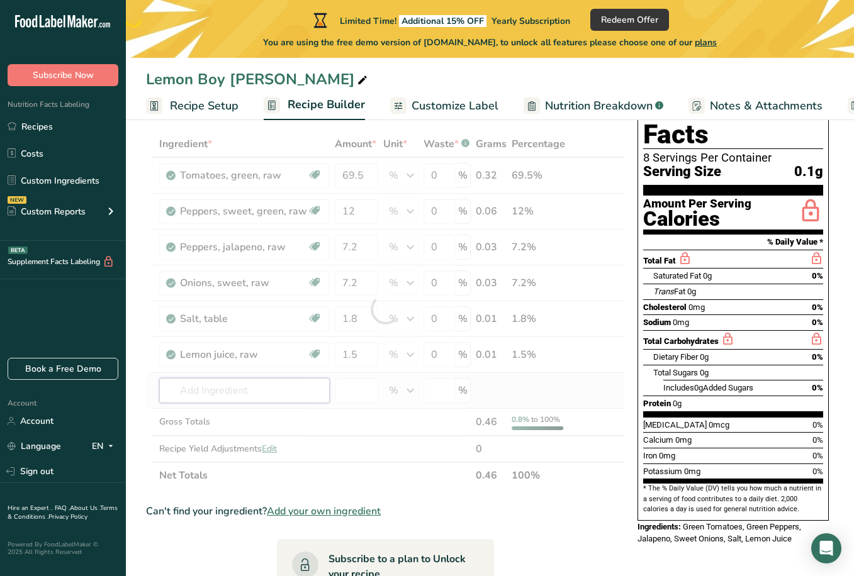
click at [255, 393] on div "Ingredient * Amount * Unit * Waste * .a-a{fill:#347362;}.b-a{fill:#fff;} Grams …" at bounding box center [385, 310] width 479 height 358
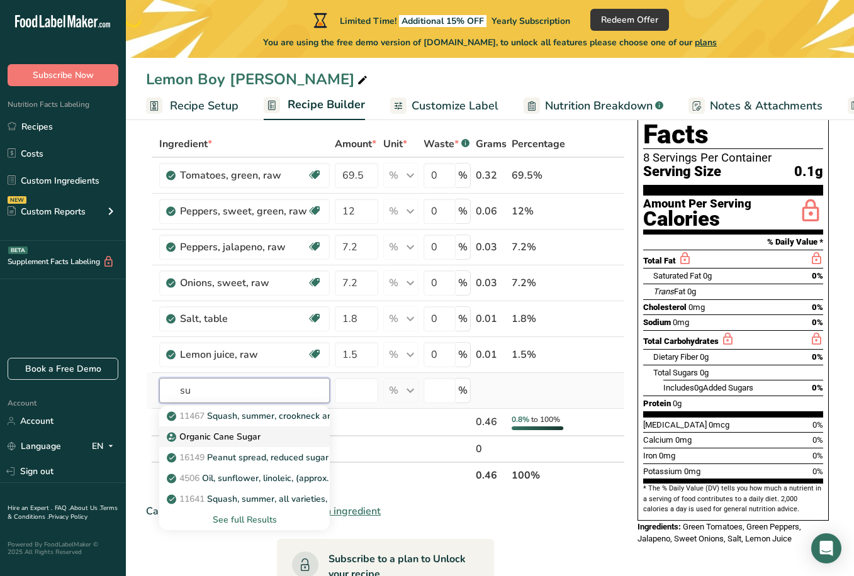
type input "su"
click at [233, 432] on p "Organic Cane Sugar" at bounding box center [214, 436] width 91 height 13
type input "Organic Cane Sugar"
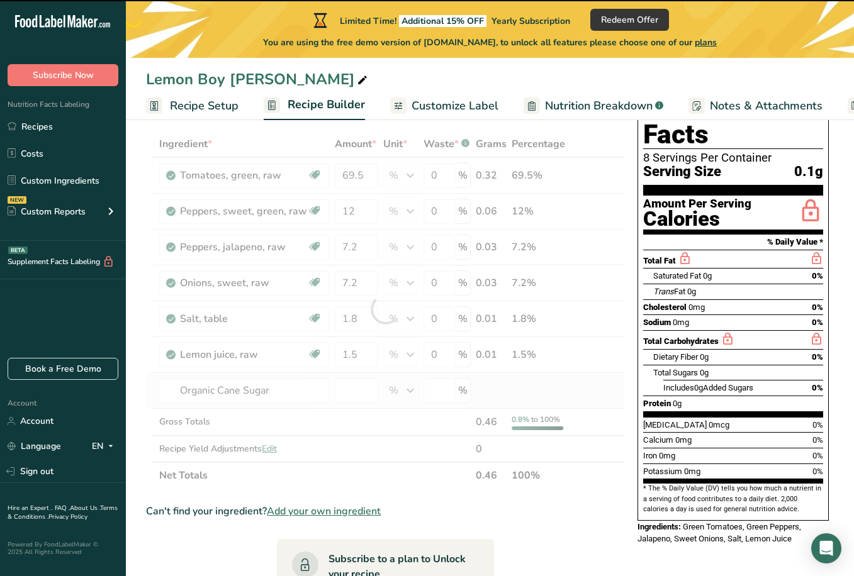
type input "0"
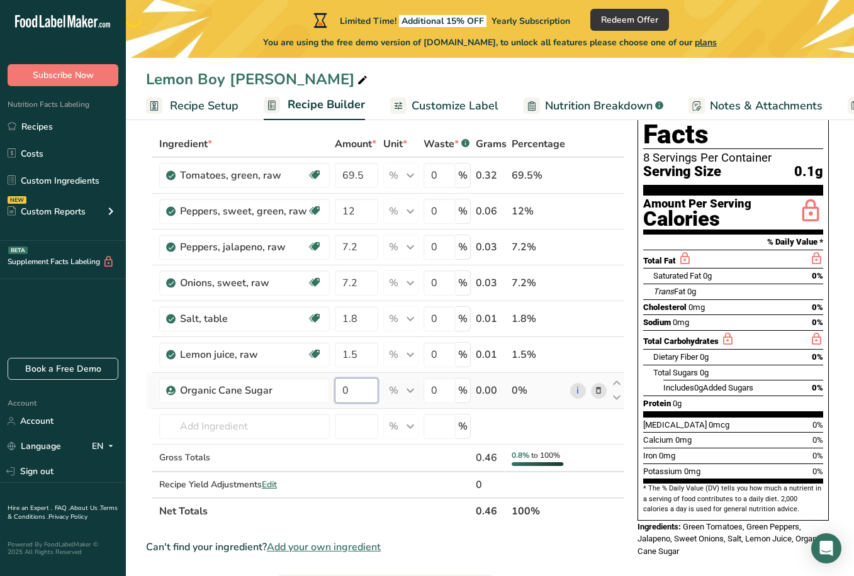
click at [338, 388] on input "0" at bounding box center [356, 390] width 43 height 25
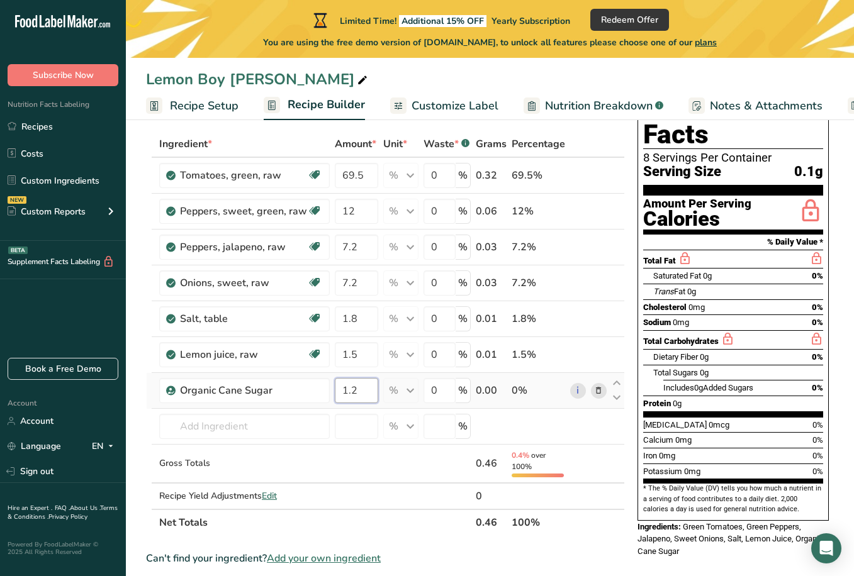
type input "1.2"
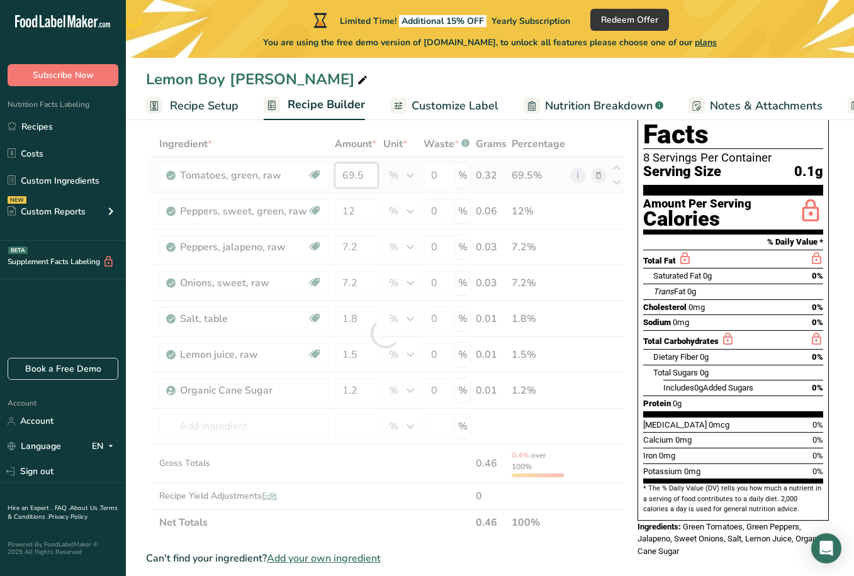
click at [360, 174] on div "Ingredient * Amount * Unit * Waste * .a-a{fill:#347362;}.b-a{fill:#fff;} Grams …" at bounding box center [385, 333] width 479 height 405
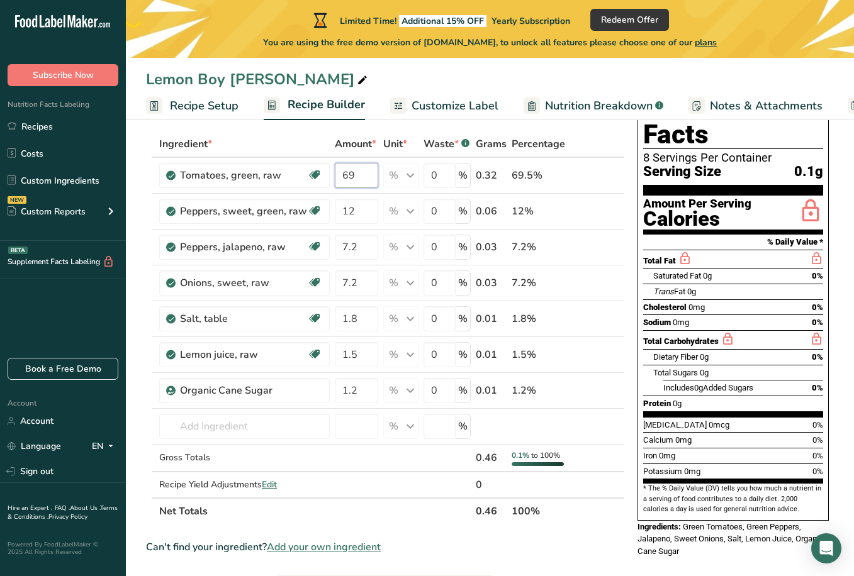
type input "69"
click at [220, 425] on div "Ingredient * Amount * Unit * Waste * .a-a{fill:#347362;}.b-a{fill:#fff;} Grams …" at bounding box center [385, 328] width 479 height 394
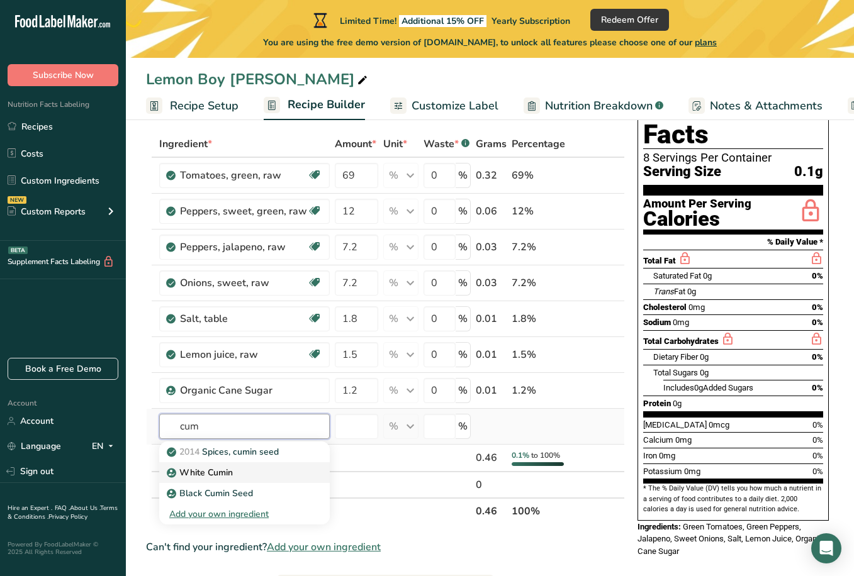
type input "cum"
click at [184, 445] on p "White Cumin" at bounding box center [201, 472] width 64 height 13
type input "White Cumin"
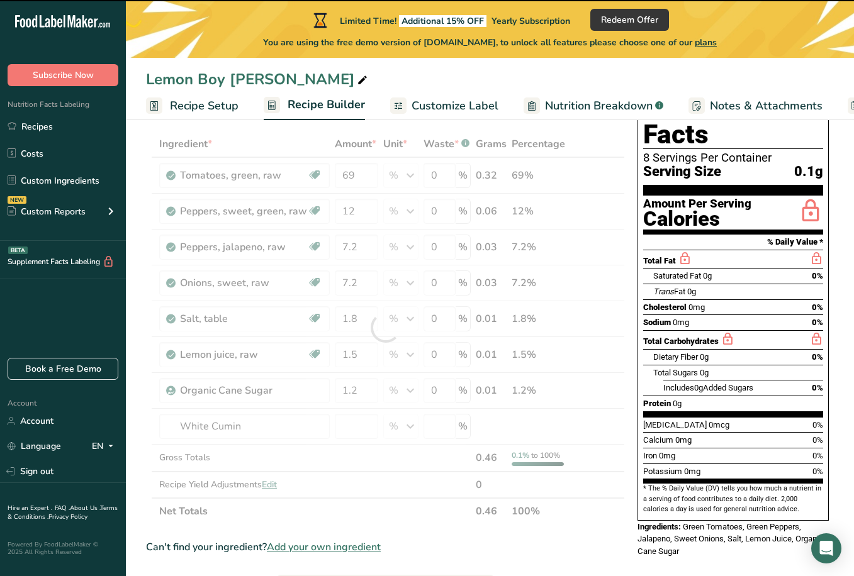
type input "0"
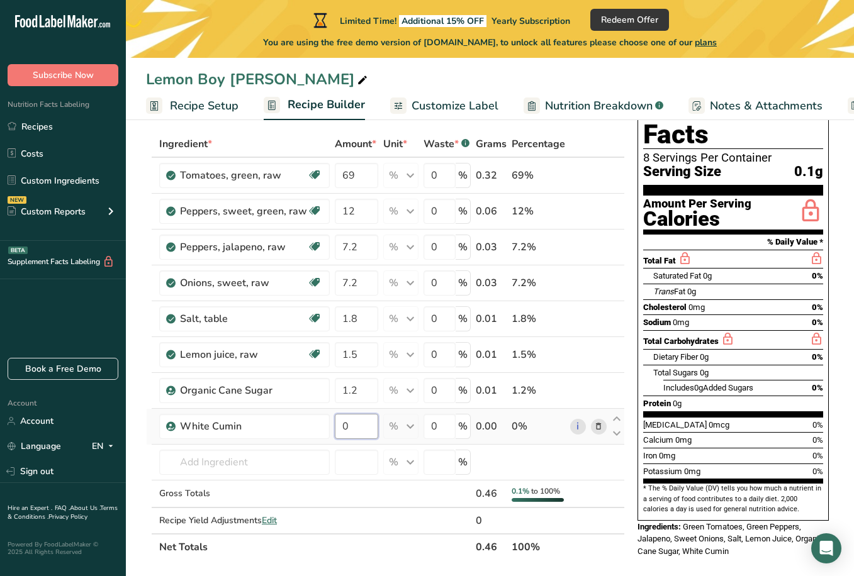
click at [345, 427] on input "0" at bounding box center [356, 426] width 43 height 25
type input "0.04"
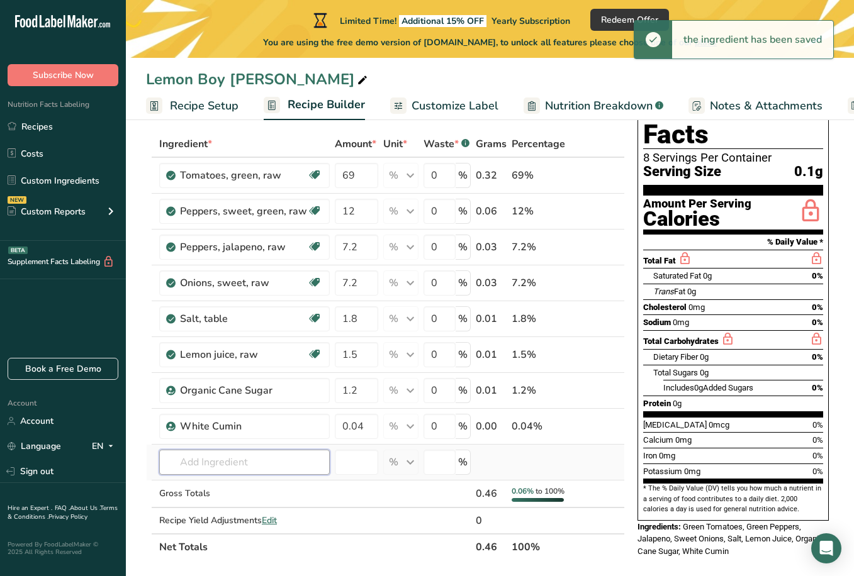
click at [221, 445] on div "Ingredient * Amount * Unit * Waste * .a-a{fill:#347362;}.b-a{fill:#fff;} Grams …" at bounding box center [385, 346] width 479 height 430
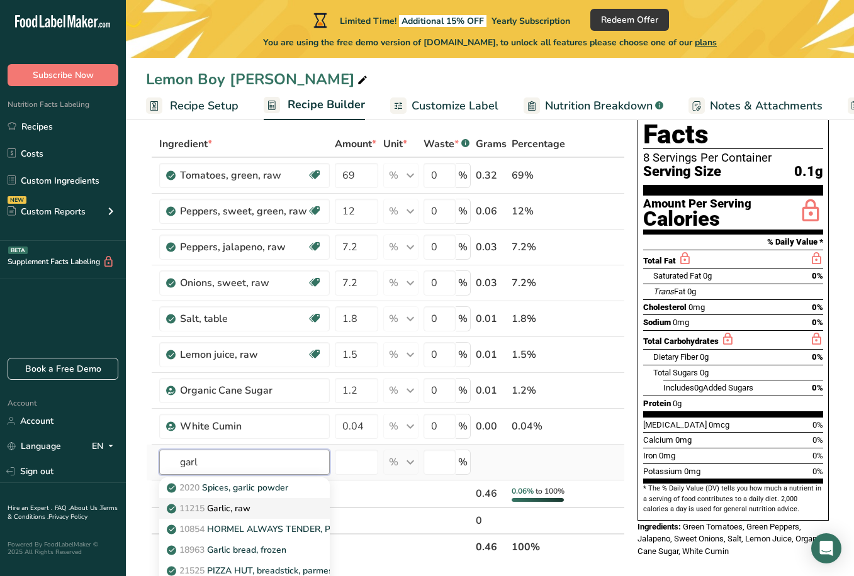
type input "garl"
click at [227, 445] on p "11215 Garlic, raw" at bounding box center [209, 508] width 81 height 13
type input "Garlic, raw"
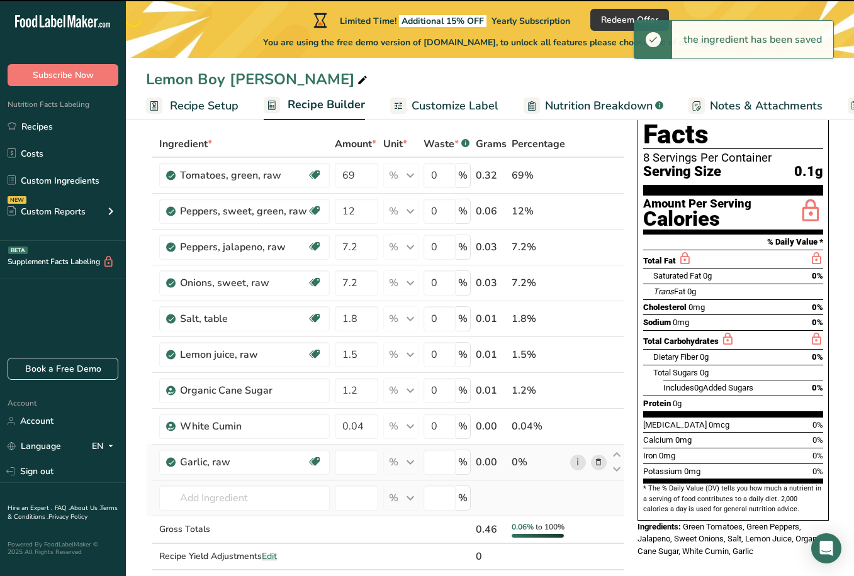
type input "0"
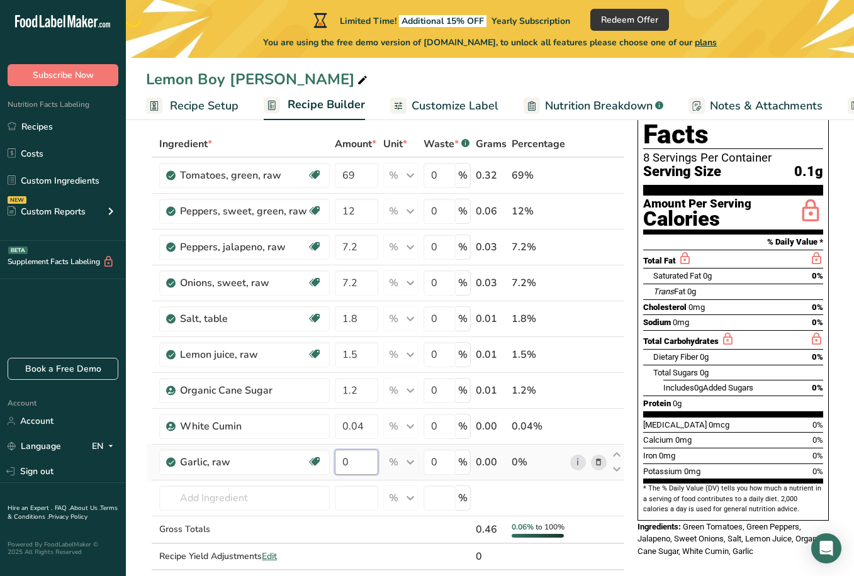
click at [345, 445] on input "0" at bounding box center [356, 462] width 43 height 25
type input "0.06"
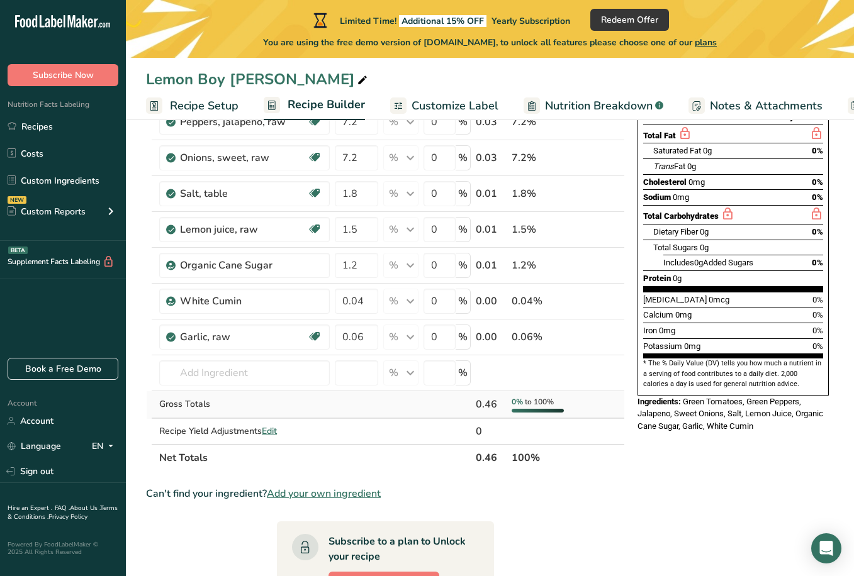
scroll to position [189, 0]
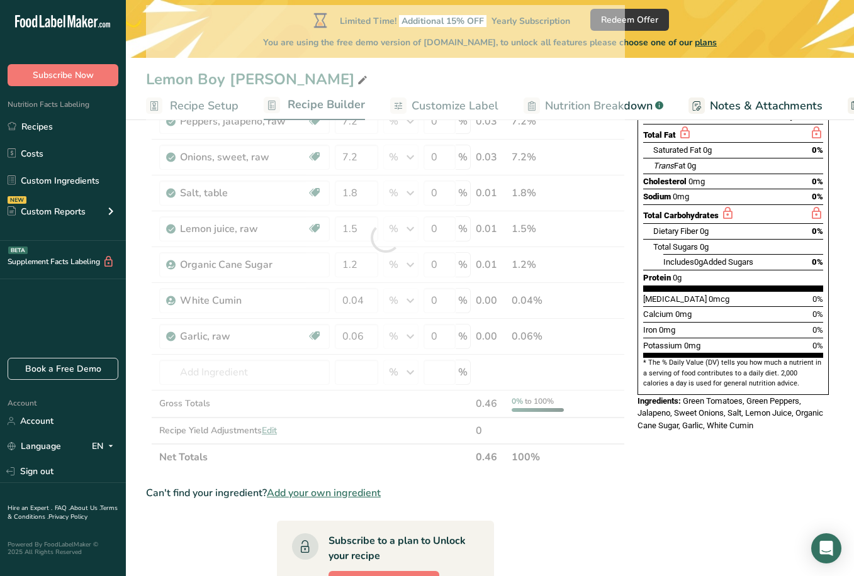
click at [313, 445] on span "Add your own ingredient" at bounding box center [324, 493] width 114 height 15
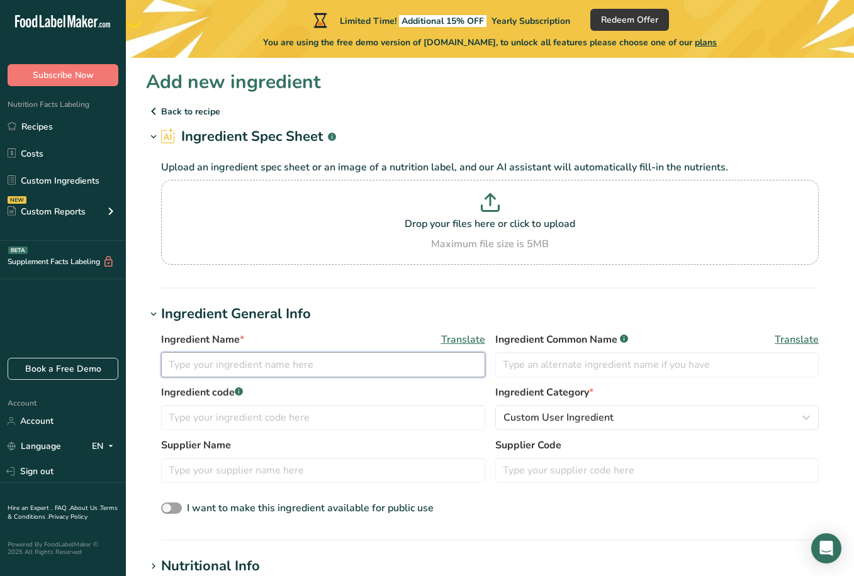
click at [241, 366] on input "text" at bounding box center [323, 364] width 324 height 25
type input "Yellow tomato"
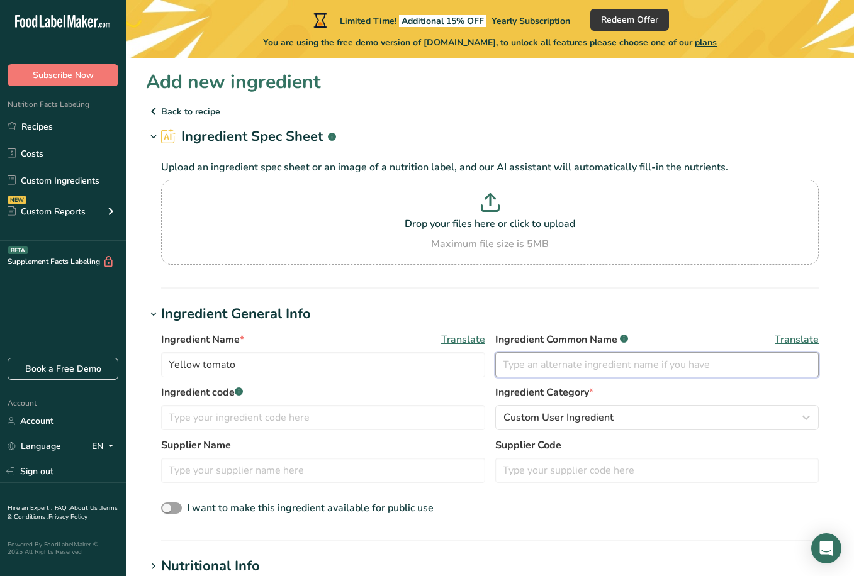
click at [617, 362] on input "text" at bounding box center [657, 364] width 324 height 25
type input "Lemon Boy garden tomato"
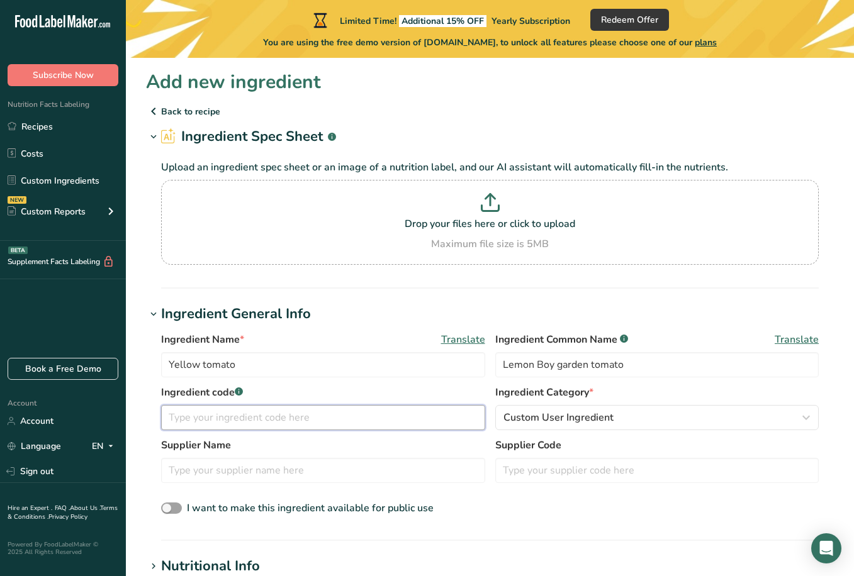
click at [287, 421] on input "text" at bounding box center [323, 417] width 324 height 25
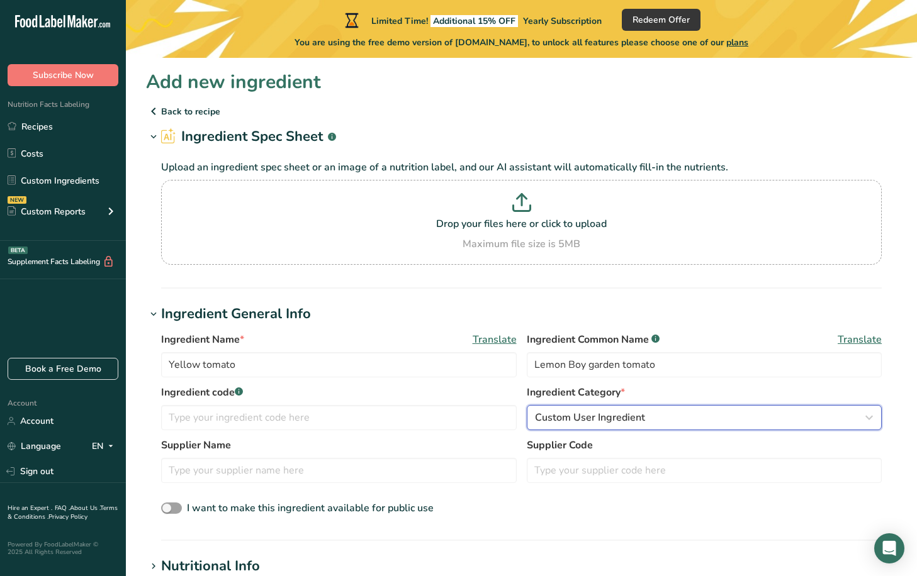
click at [869, 414] on icon "button" at bounding box center [868, 417] width 15 height 23
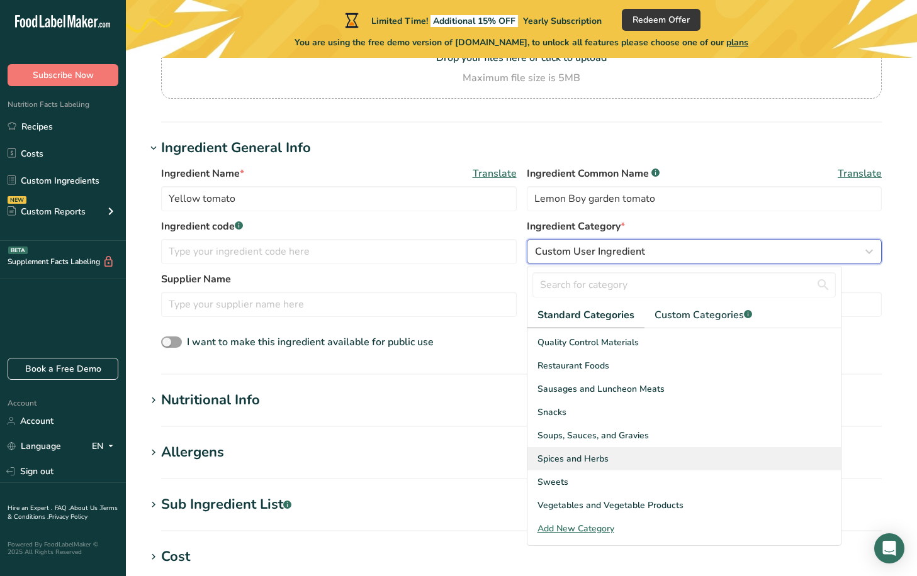
scroll to position [189, 0]
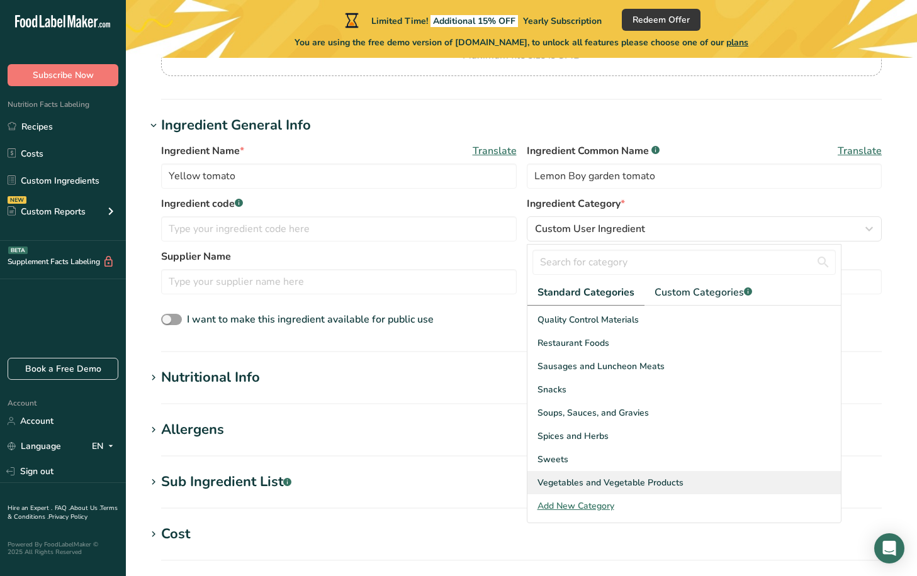
click at [715, 445] on div "Vegetables and Vegetable Products" at bounding box center [683, 482] width 313 height 23
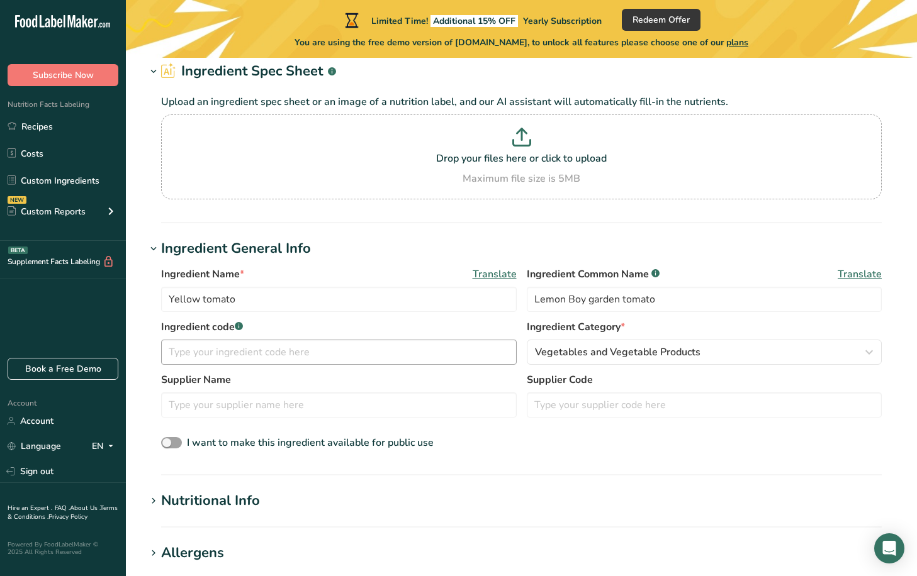
scroll to position [63, 0]
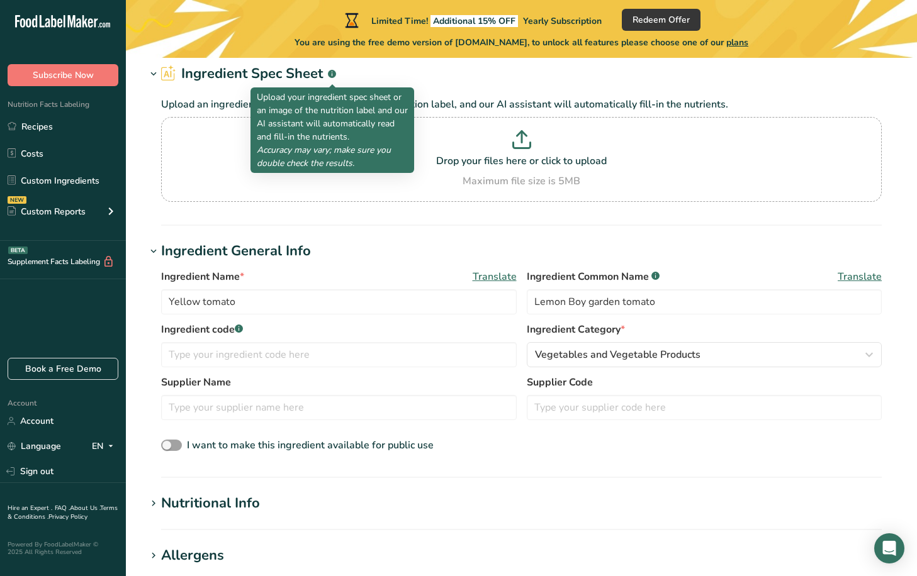
click at [331, 73] on rect at bounding box center [332, 74] width 8 height 8
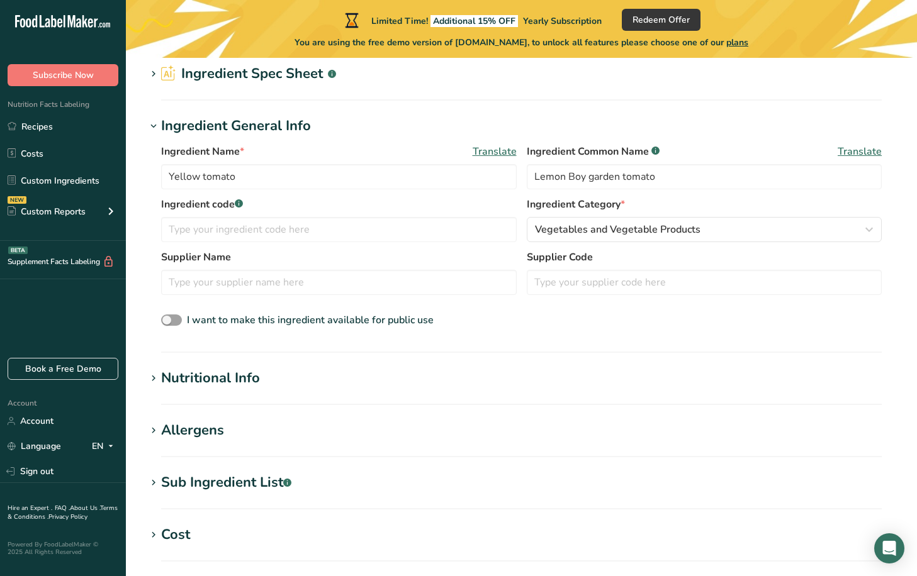
click at [331, 73] on rect at bounding box center [332, 74] width 8 height 8
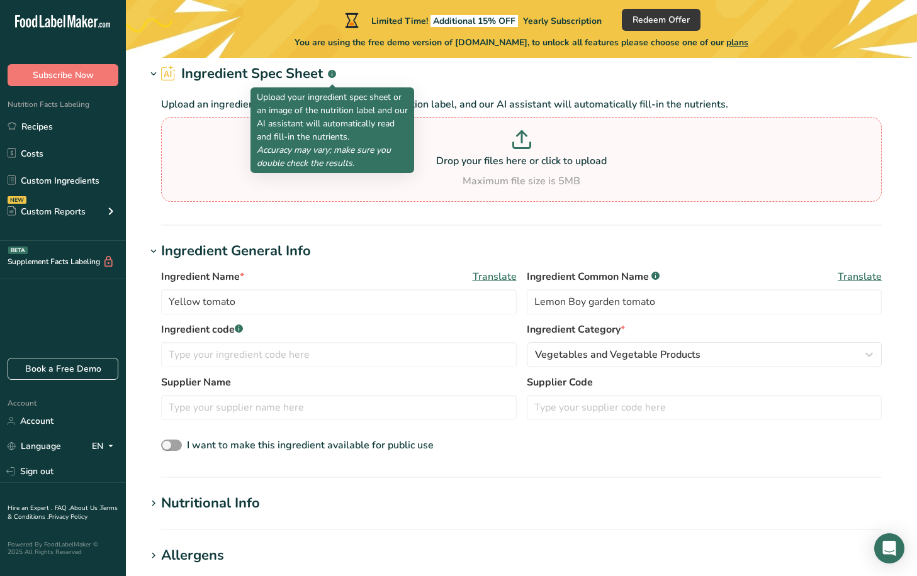
click at [513, 150] on p at bounding box center [521, 141] width 714 height 23
click at [513, 150] on input "Drop your files here or click to upload Maximum file size is 5MB" at bounding box center [521, 159] width 720 height 85
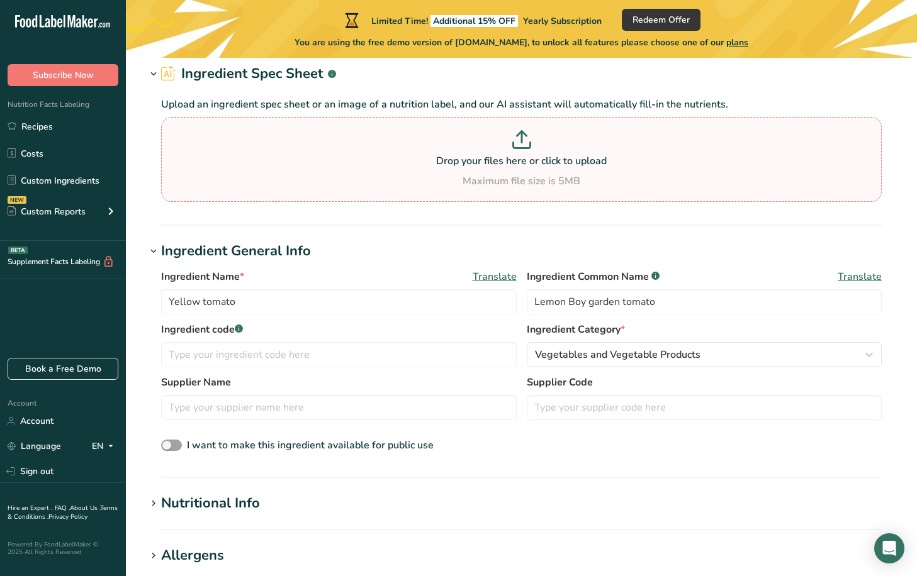
type input "C:\fakepath\Lemon Boy tomato Nutrition Data.pdf"
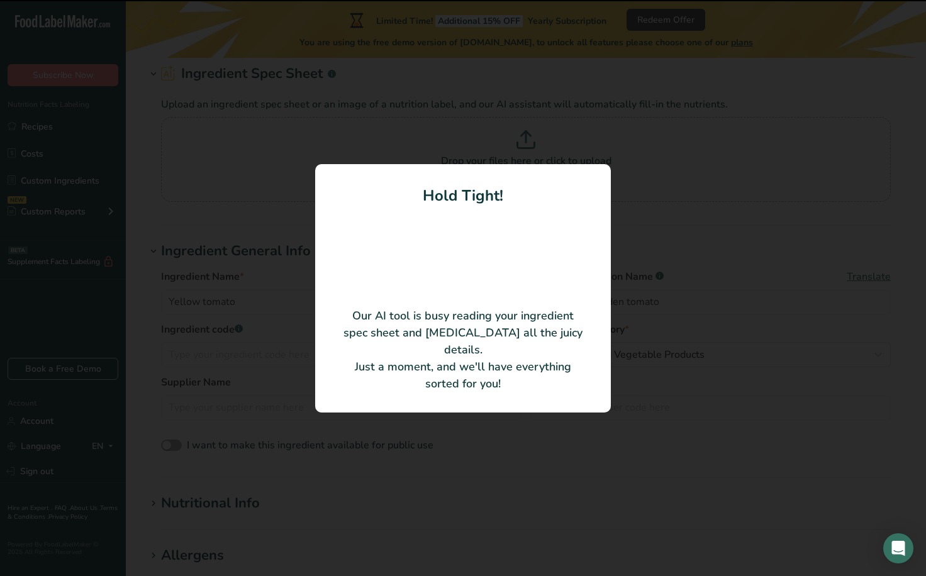
type input "Tomatoes, raw, yellow"
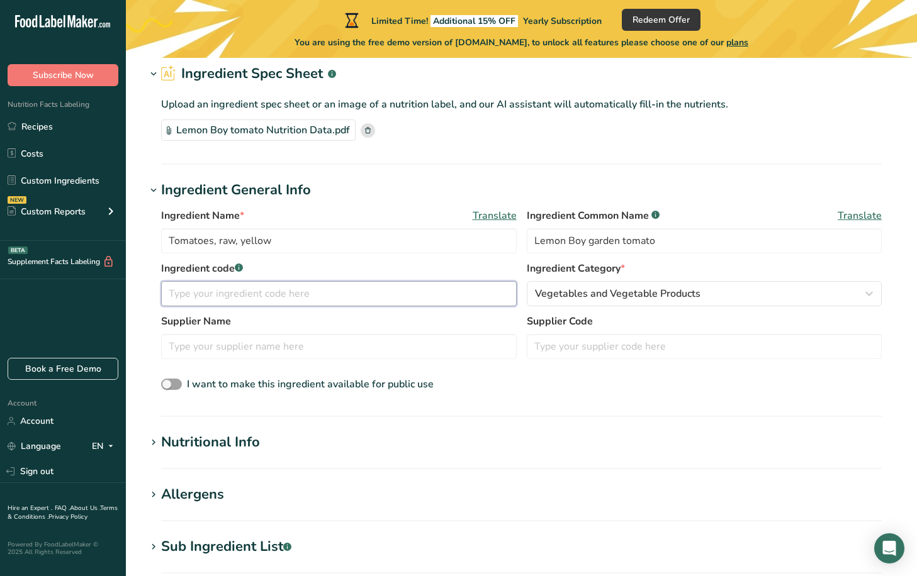
click at [229, 296] on input "text" at bounding box center [338, 293] width 355 height 25
click at [176, 386] on span at bounding box center [171, 385] width 21 height 12
click at [169, 386] on input "I want to make this ingredient available for public use" at bounding box center [165, 385] width 8 height 8
checkbox input "true"
click at [226, 294] on input "text" at bounding box center [338, 293] width 355 height 25
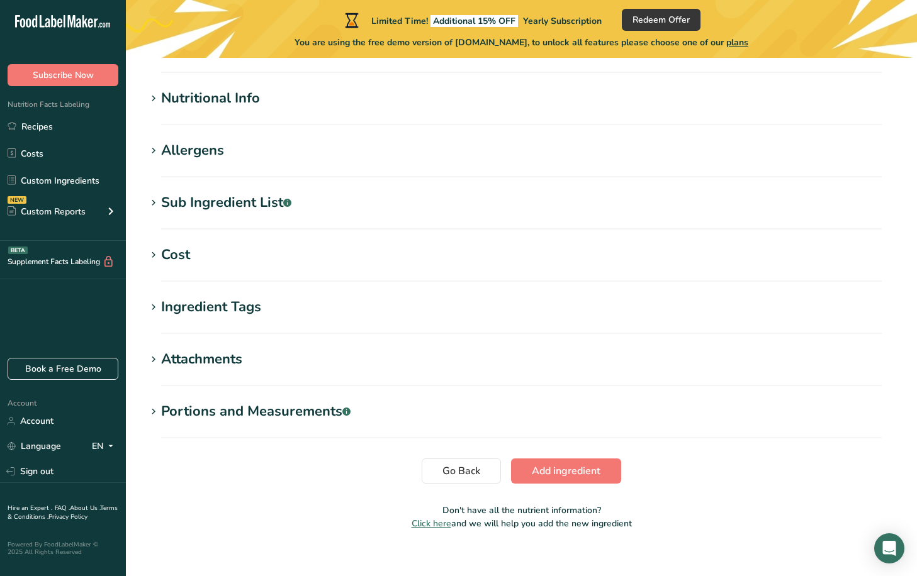
scroll to position [422, 0]
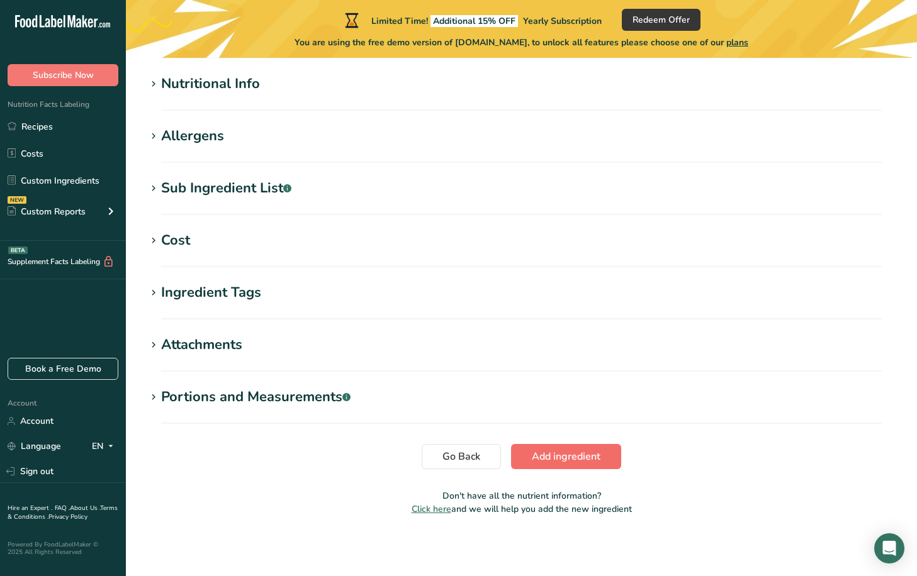
type input "602172860"
click at [569, 445] on span "Add ingredient" at bounding box center [566, 456] width 69 height 15
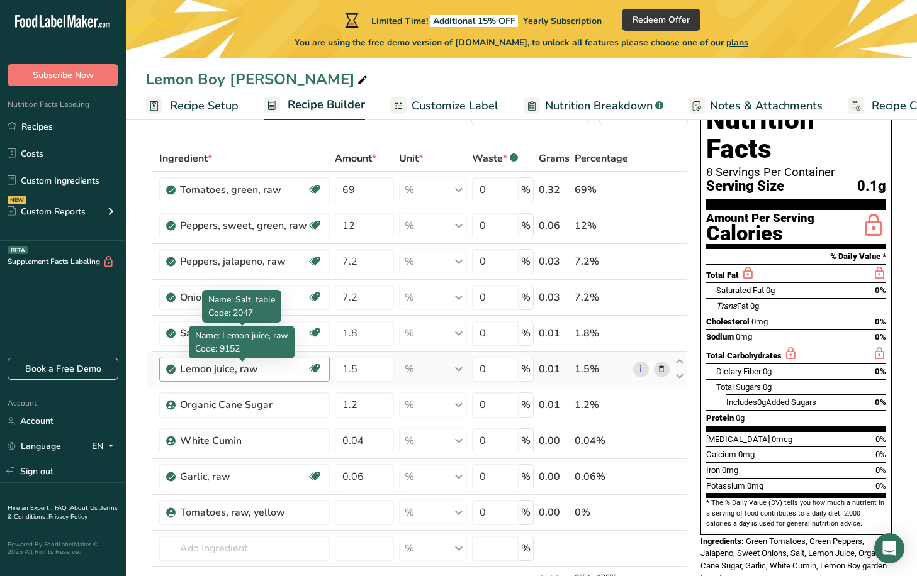
scroll to position [63, 0]
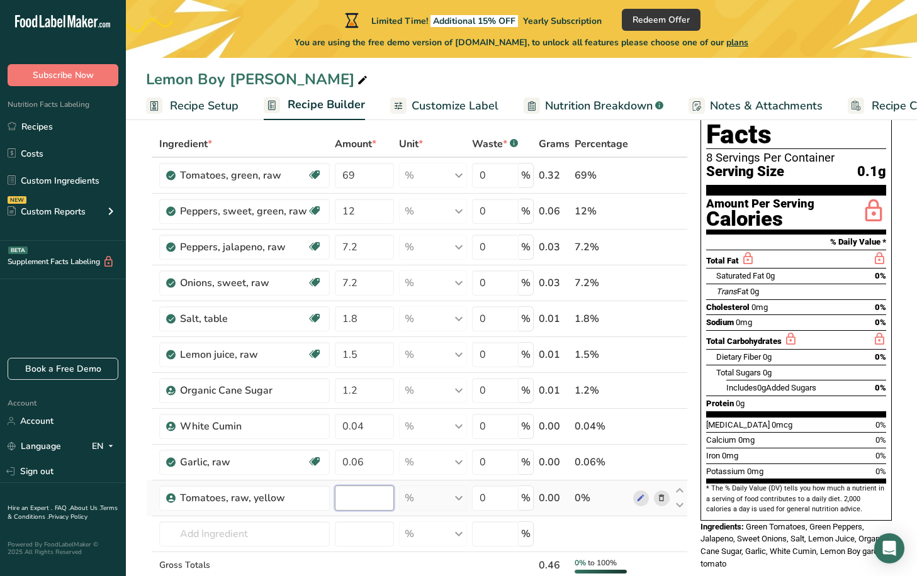
click at [344, 445] on input "number" at bounding box center [364, 498] width 59 height 25
type input "69"
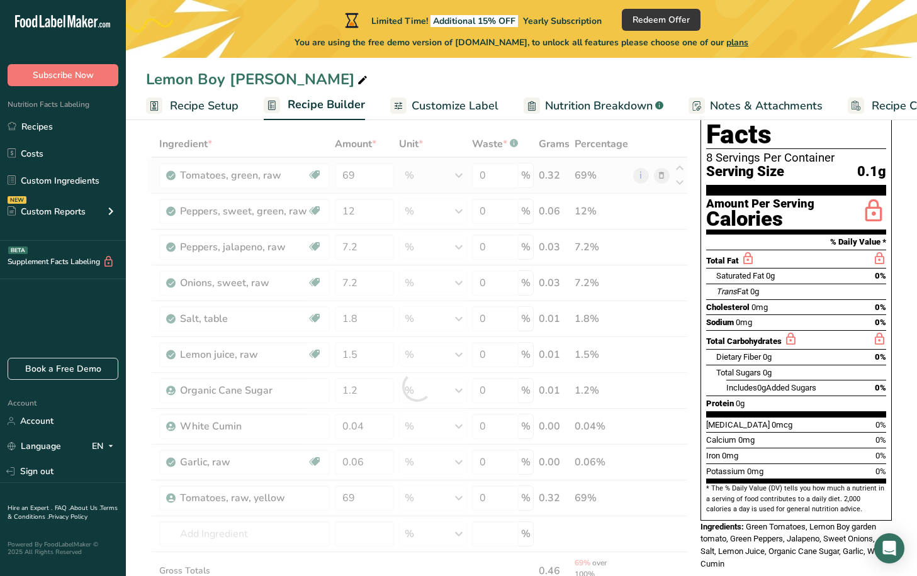
click at [661, 177] on div "Ingredient * Amount * Unit * Waste * .a-a{fill:#347362;}.b-a{fill:#fff;} Grams …" at bounding box center [417, 387] width 542 height 513
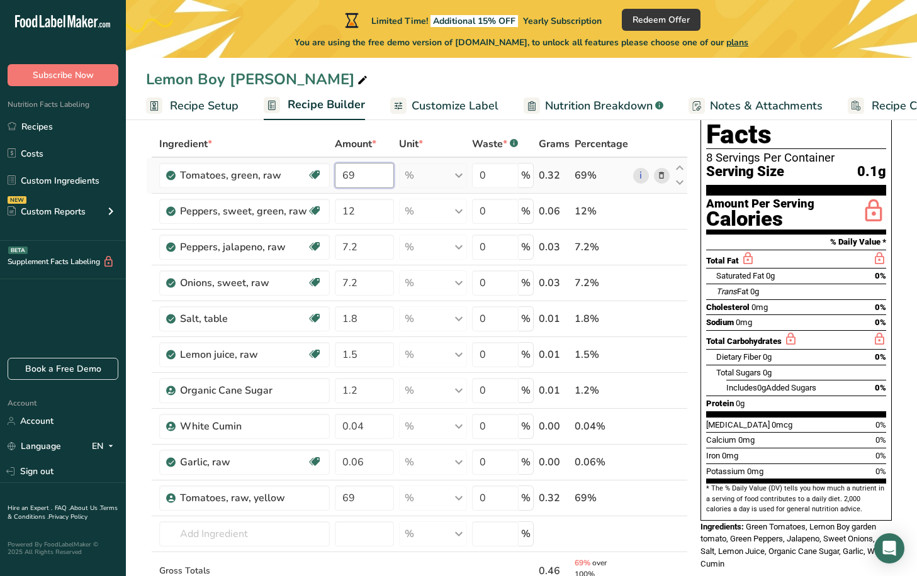
click at [368, 177] on input "69" at bounding box center [364, 175] width 59 height 25
type input "6"
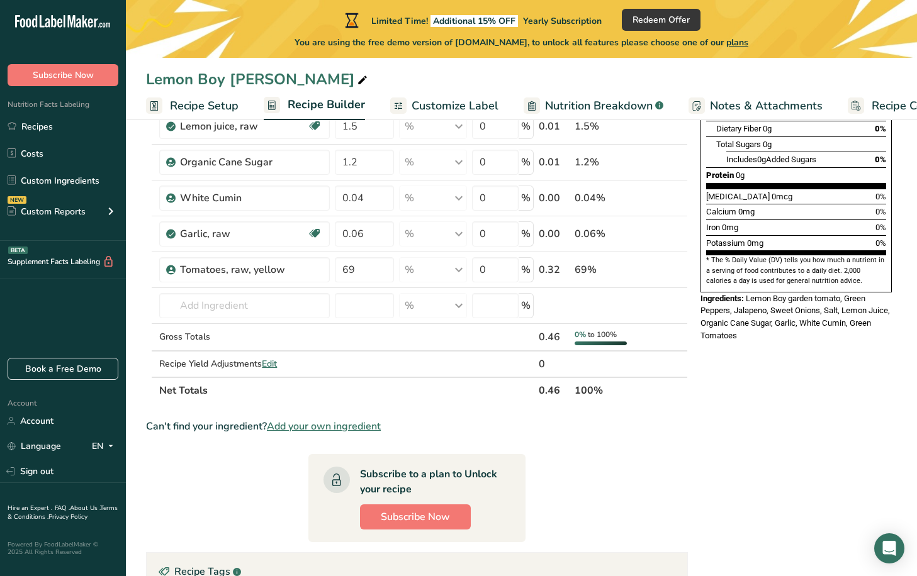
scroll to position [315, 0]
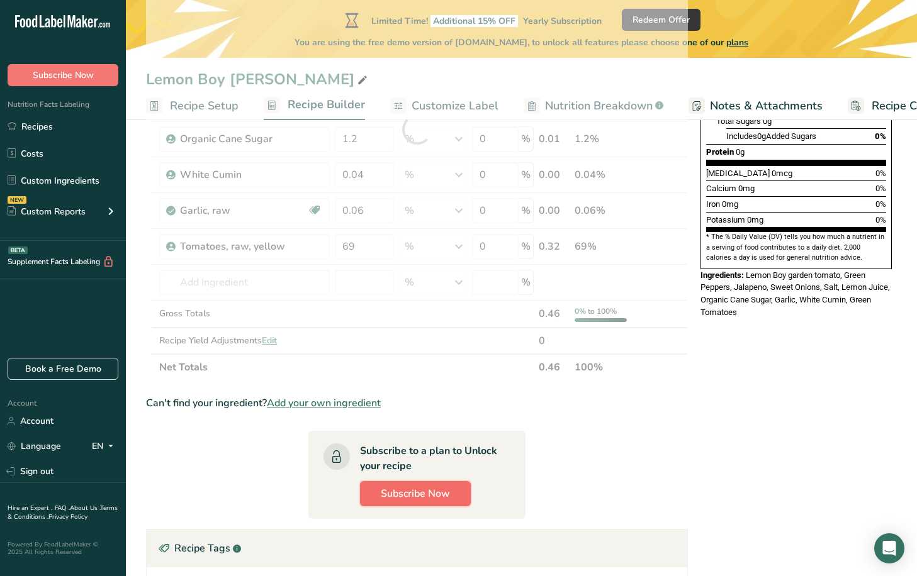
click at [396, 445] on span "Subscribe Now" at bounding box center [415, 493] width 69 height 15
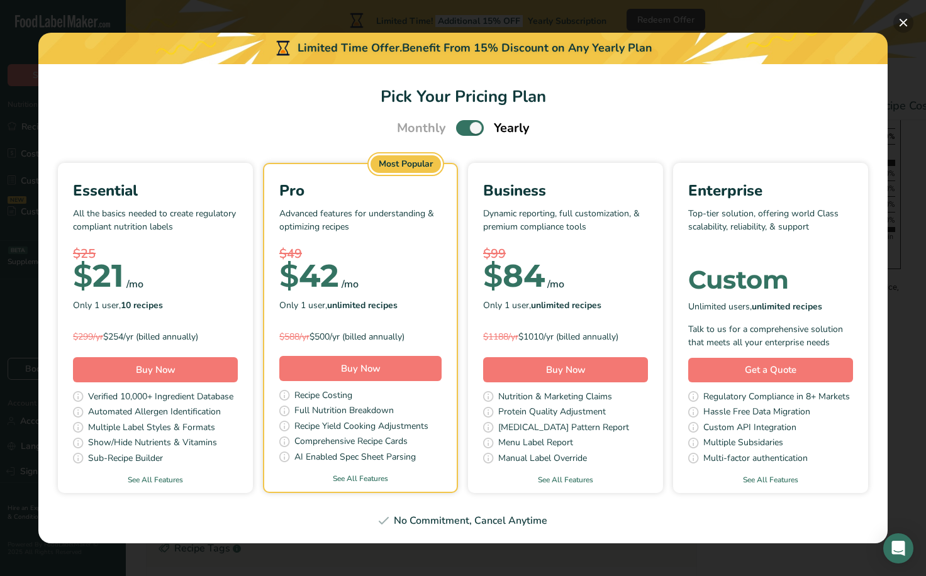
click at [903, 22] on button "Pick Your Pricing Plan Modal" at bounding box center [903, 23] width 20 height 20
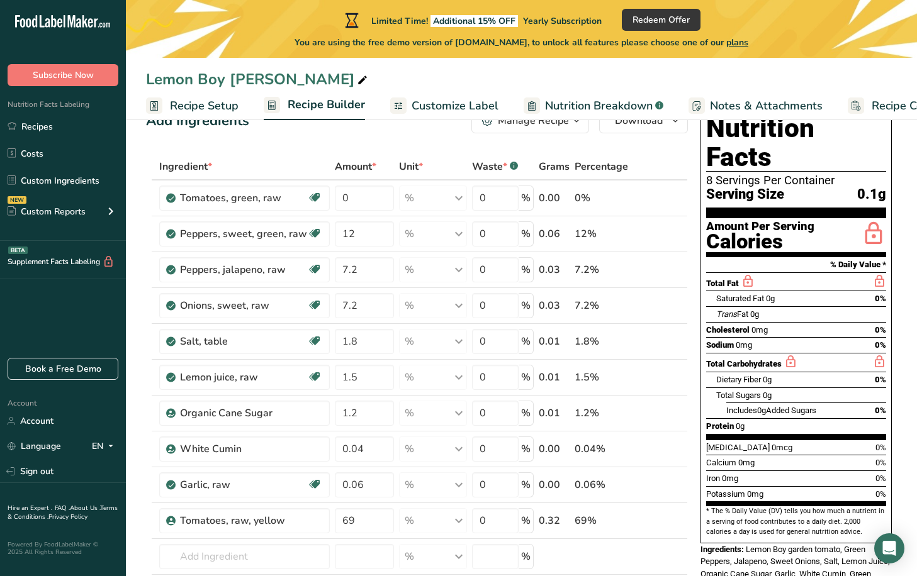
scroll to position [63, 0]
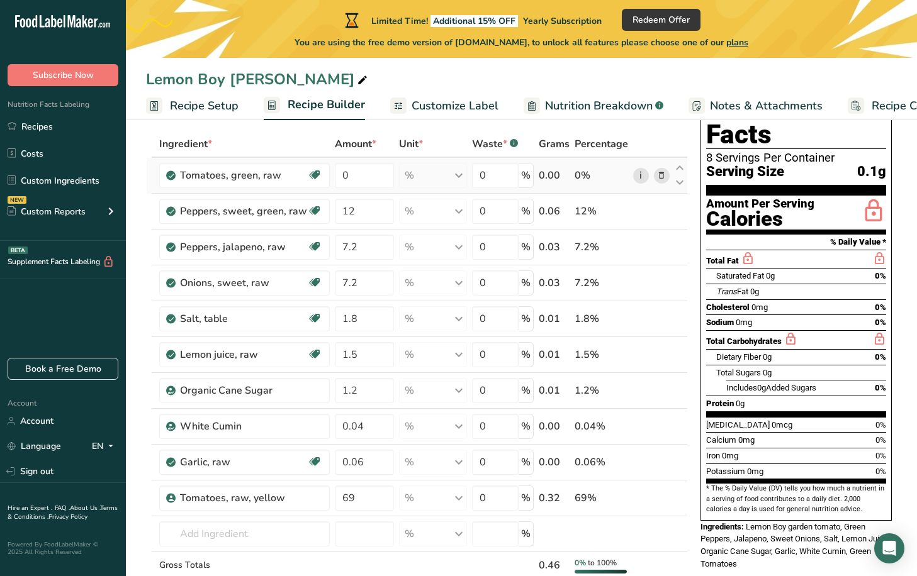
click at [642, 178] on link "i" at bounding box center [641, 176] width 16 height 16
click at [660, 177] on icon at bounding box center [661, 175] width 9 height 13
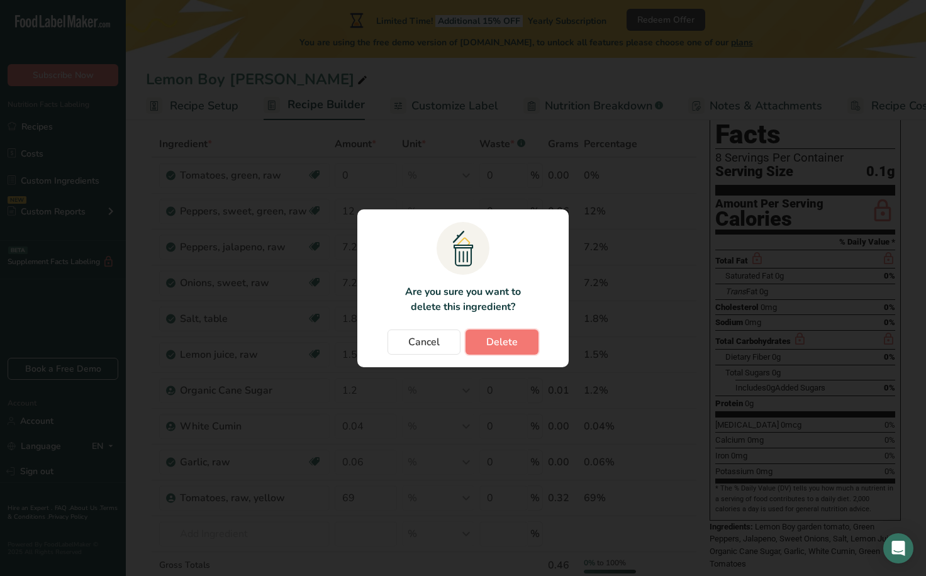
click at [508, 344] on span "Delete" at bounding box center [501, 342] width 31 height 15
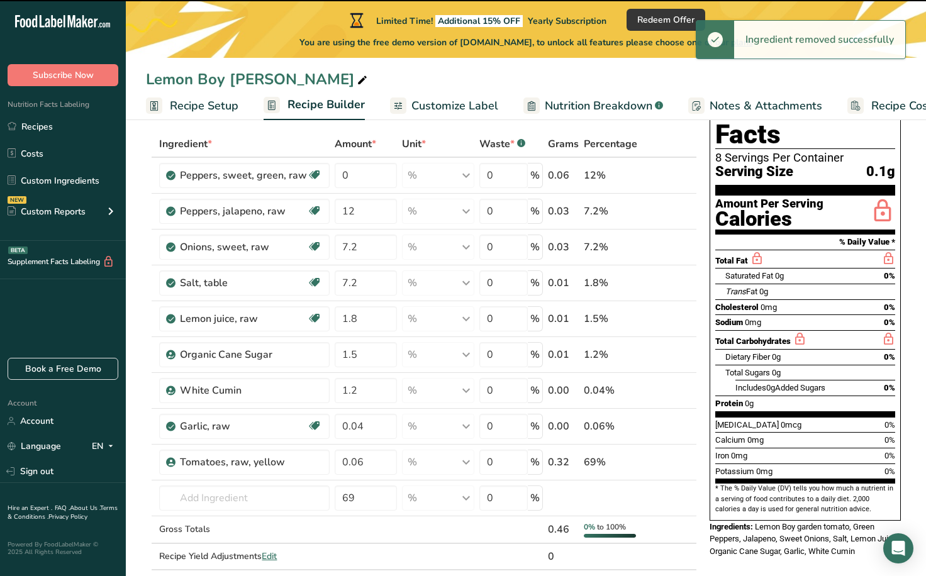
type input "12"
type input "7.2"
type input "1.8"
type input "1.5"
type input "1.2"
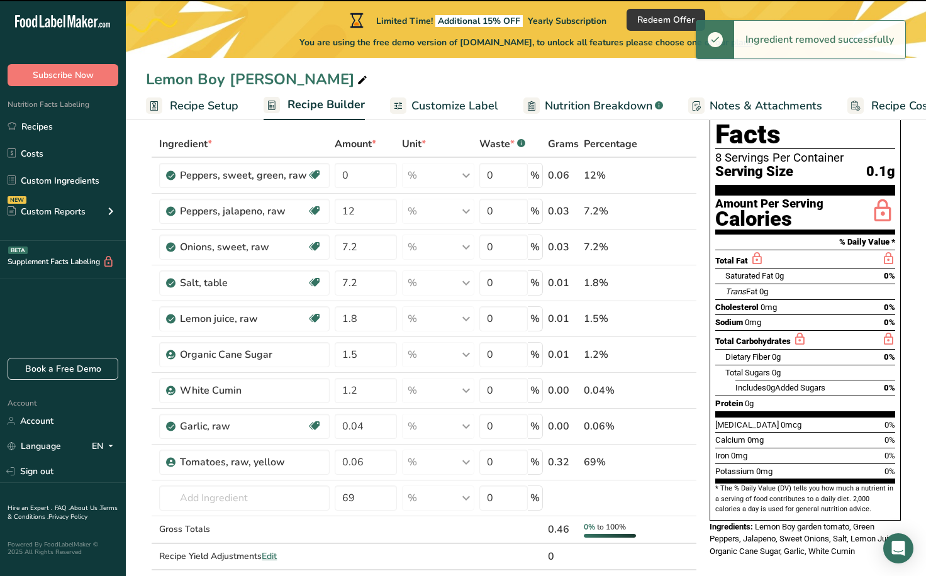
type input "0.04"
type input "0.06"
type input "69"
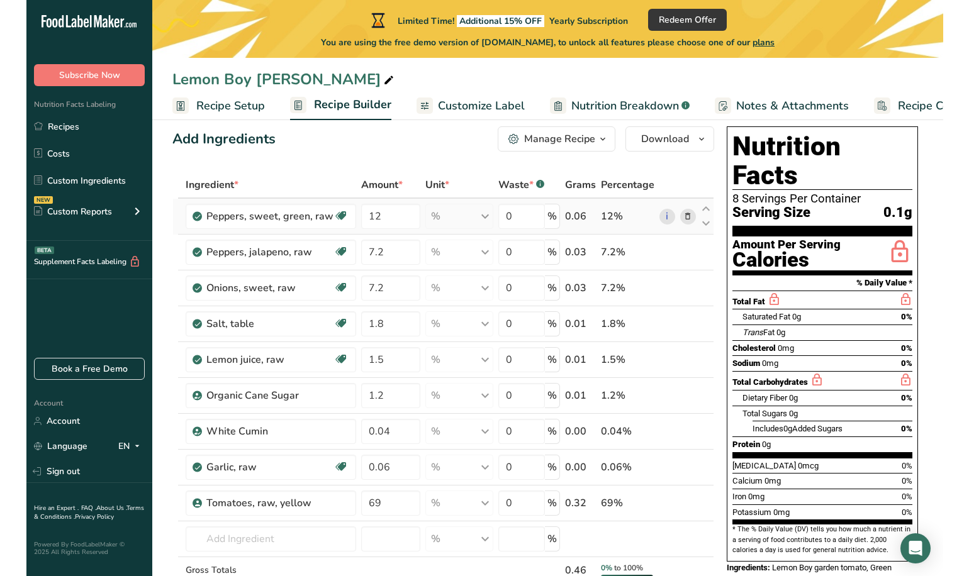
scroll to position [0, 0]
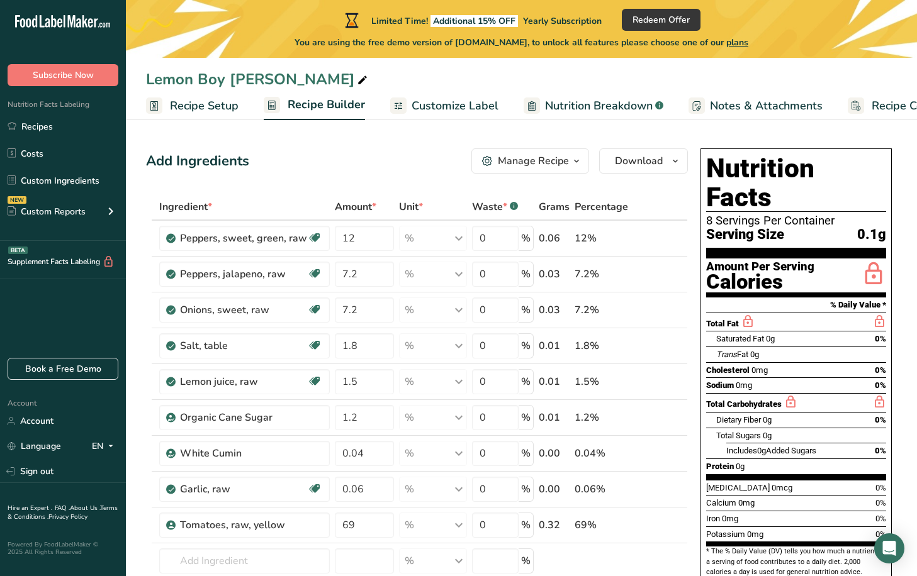
click at [578, 161] on icon "button" at bounding box center [576, 162] width 10 height 16
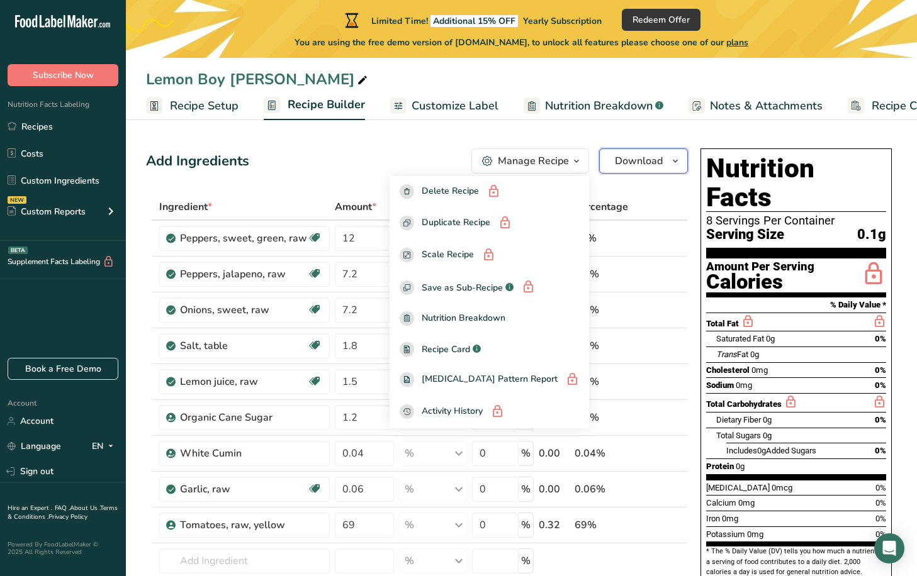
click at [676, 159] on icon "button" at bounding box center [675, 162] width 10 height 16
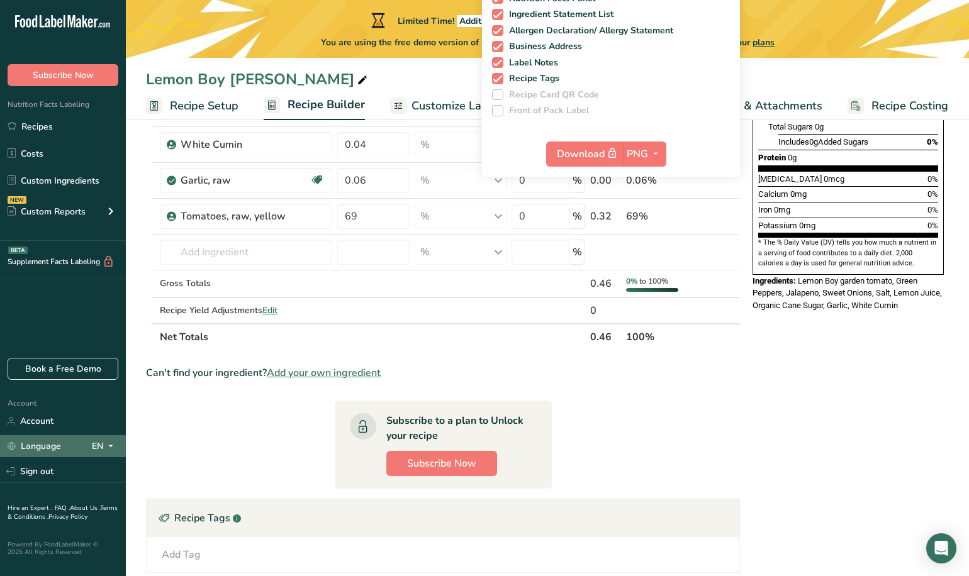
scroll to position [315, 0]
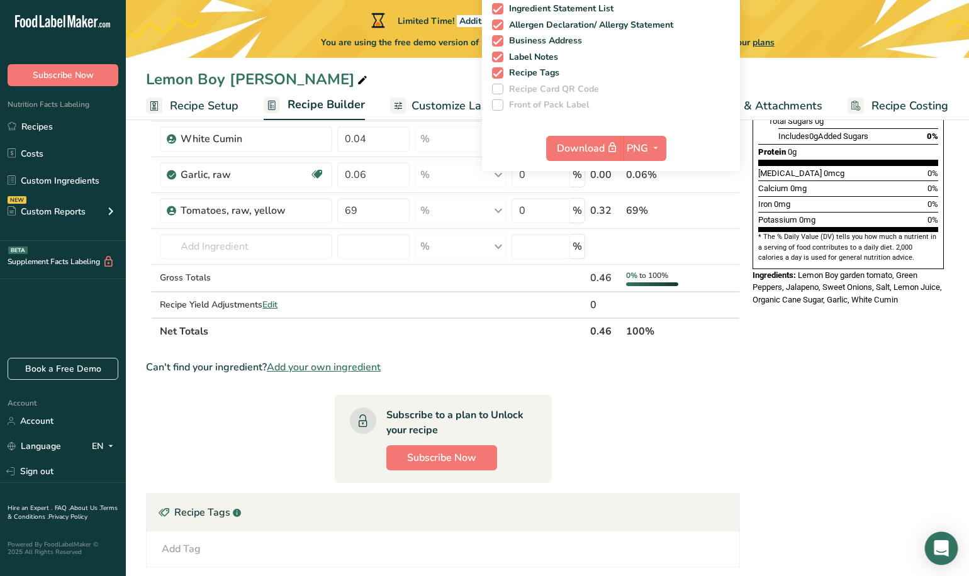
click at [941, 445] on icon "Open Intercom Messenger" at bounding box center [941, 548] width 14 height 16
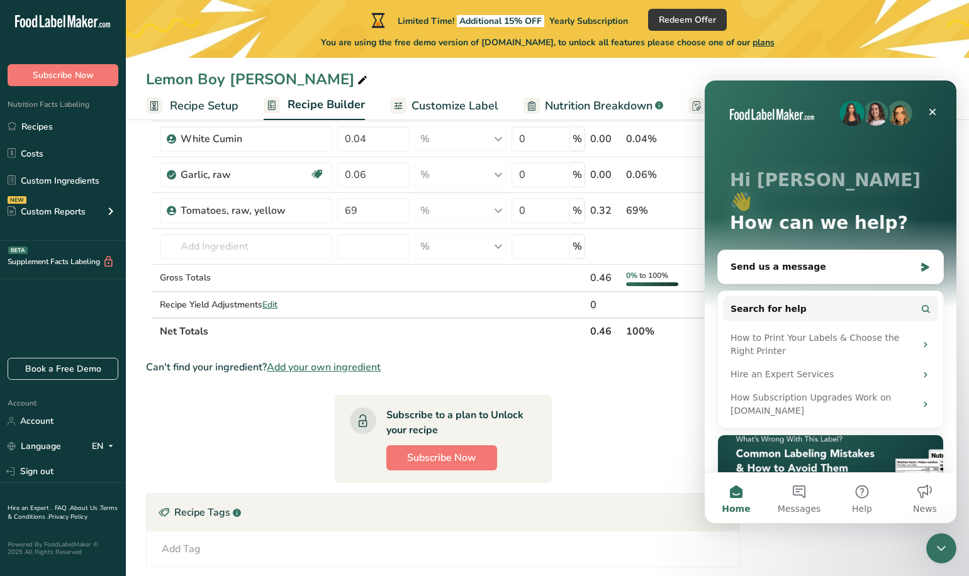
scroll to position [0, 0]
click at [921, 263] on icon "Intercom messenger" at bounding box center [925, 267] width 8 height 9
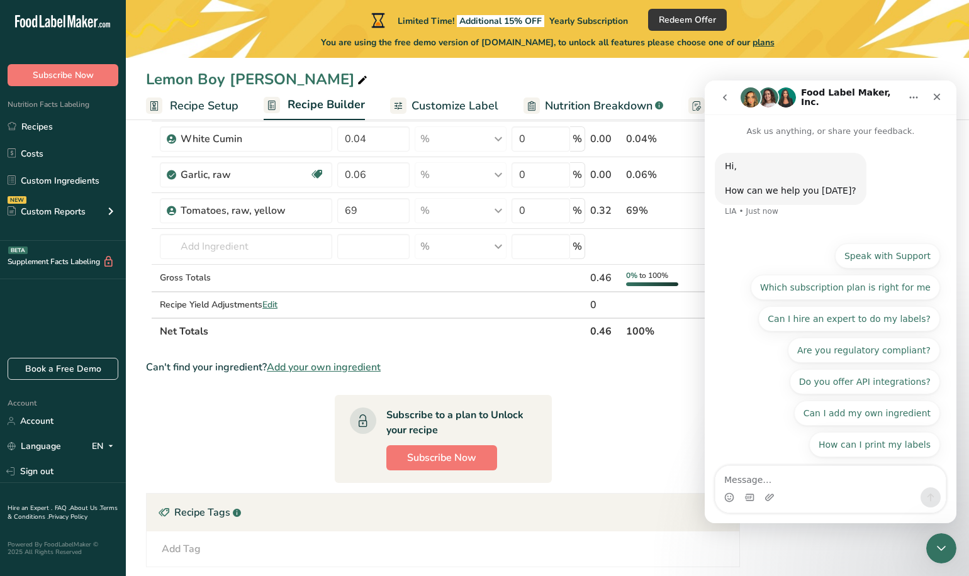
click at [764, 445] on textarea "Message…" at bounding box center [830, 476] width 230 height 21
click at [724, 445] on textarea "Can I just use 1 label, I'm willing to pay for it." at bounding box center [830, 476] width 230 height 21
click at [788, 445] on textarea "I am a home-canner. I just need1 label, I'm willing to pay for it." at bounding box center [830, 471] width 230 height 34
type textarea "I am a home-canner. I just need1 label, I'm willing to pay for it. Is that poss…"
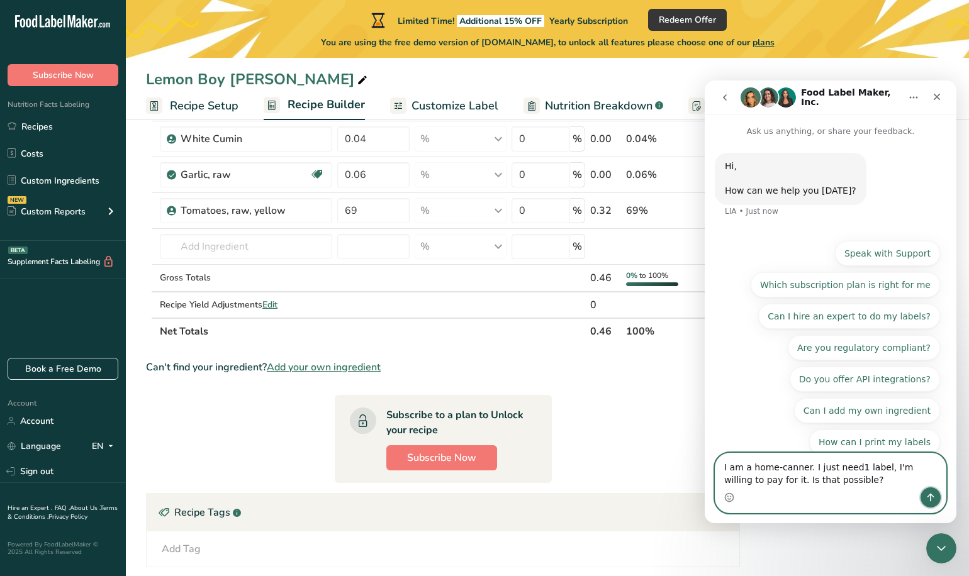
click at [930, 445] on icon "Send a message…" at bounding box center [930, 498] width 7 height 8
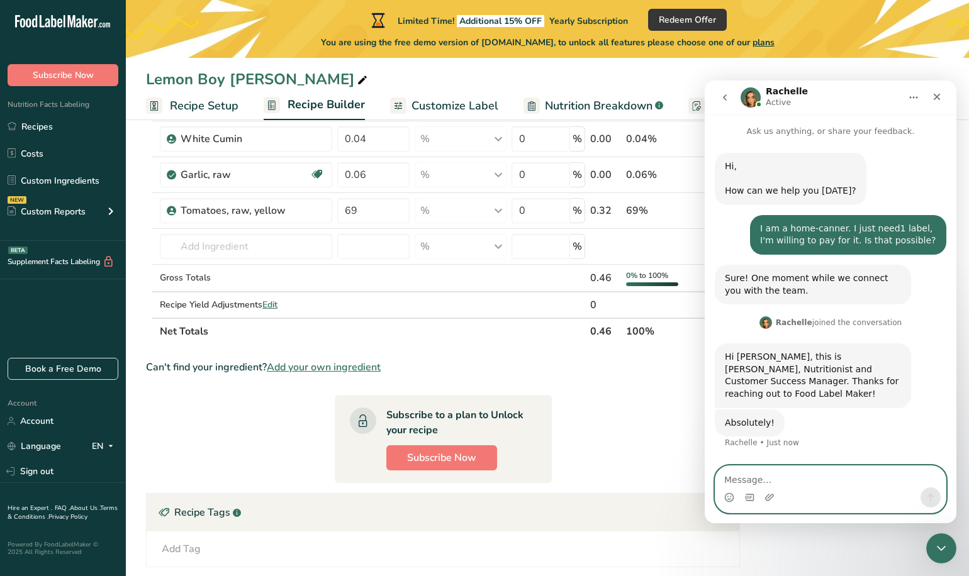
click at [771, 445] on textarea "Message…" at bounding box center [830, 476] width 230 height 21
type textarea "d"
type textarea "h"
type textarea "H"
type textarea "Can you instruct me on how to purchase just one label?"
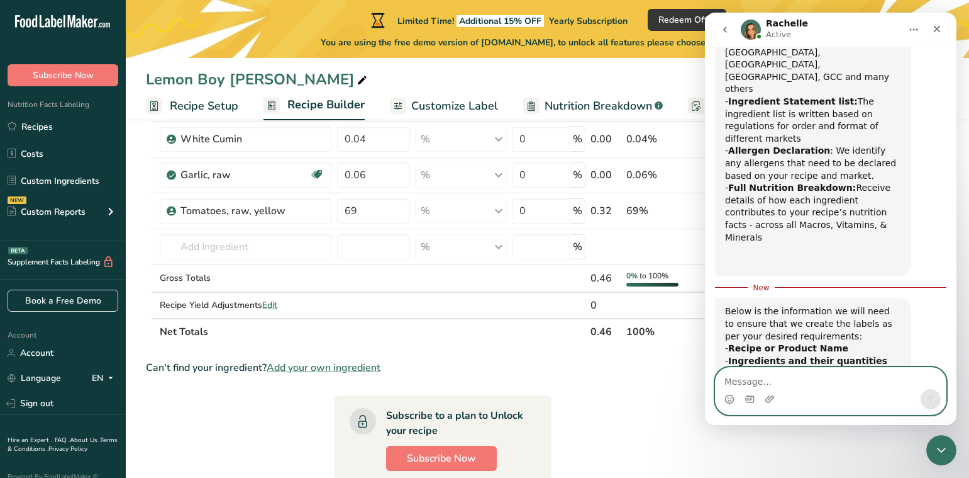
scroll to position [604, 0]
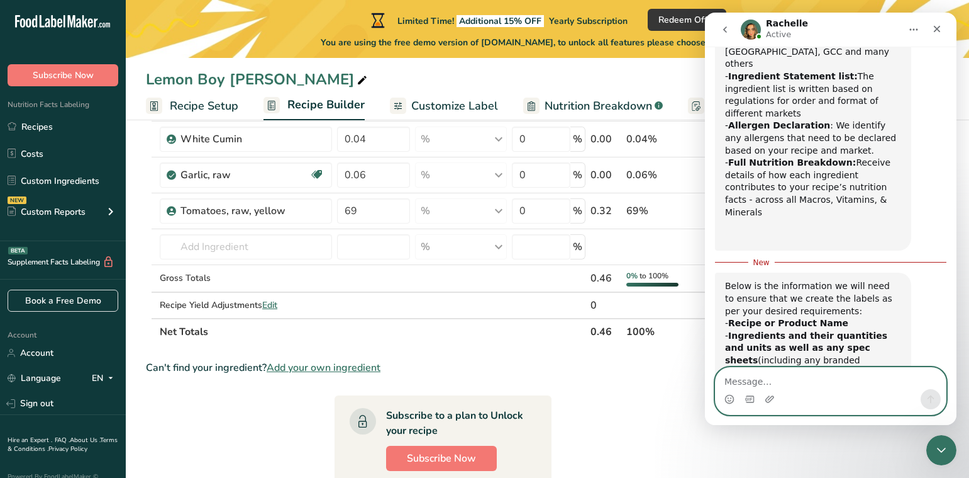
click at [785, 377] on textarea "Message…" at bounding box center [831, 377] width 230 height 21
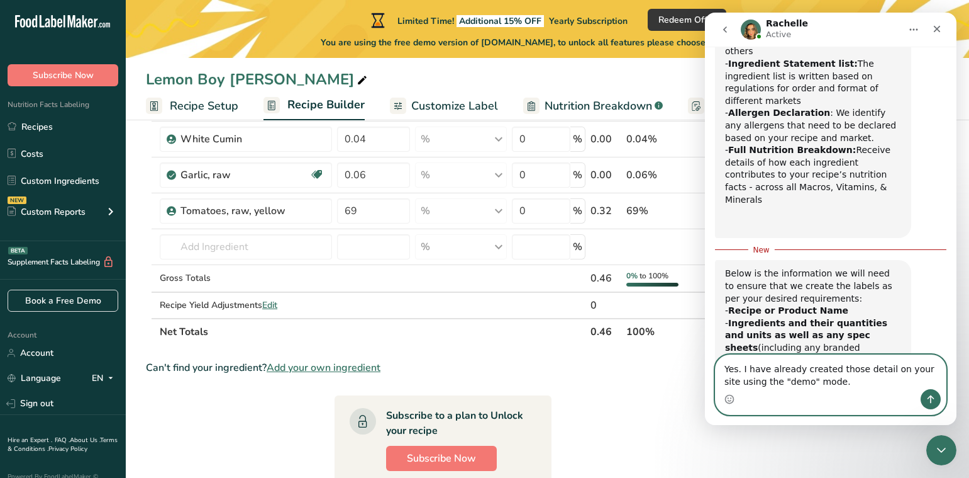
type textarea "Yes. I have already created those detail on your site using the "demo" mode."
click at [931, 396] on icon "Send a message…" at bounding box center [931, 399] width 7 height 8
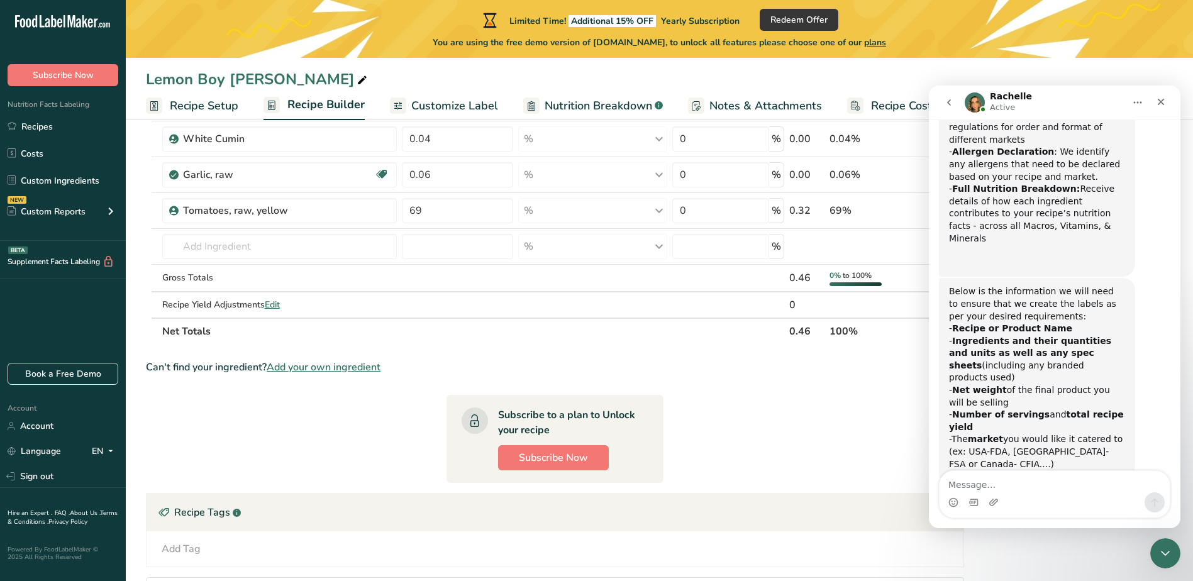
scroll to position [652, 0]
click at [951, 445] on textarea "Message…" at bounding box center [1055, 481] width 230 height 21
type textarea "sure."
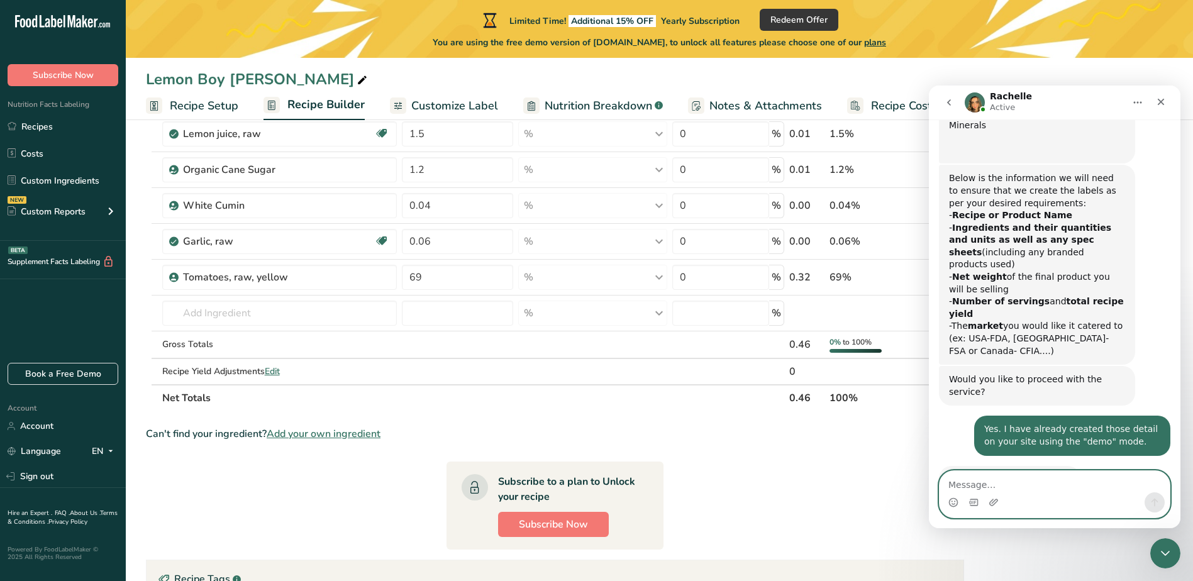
scroll to position [189, 0]
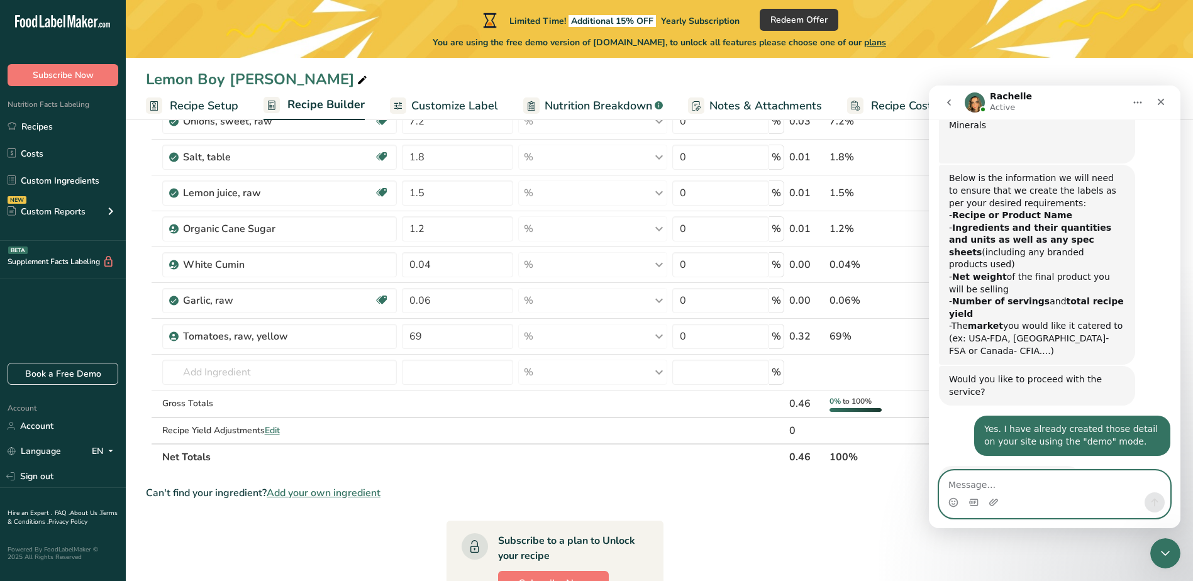
click at [951, 445] on textarea "Message…" at bounding box center [1055, 481] width 230 height 21
type textarea "What does that mean a yield of .46g?"
click at [951, 445] on icon "Send a message…" at bounding box center [1155, 503] width 10 height 10
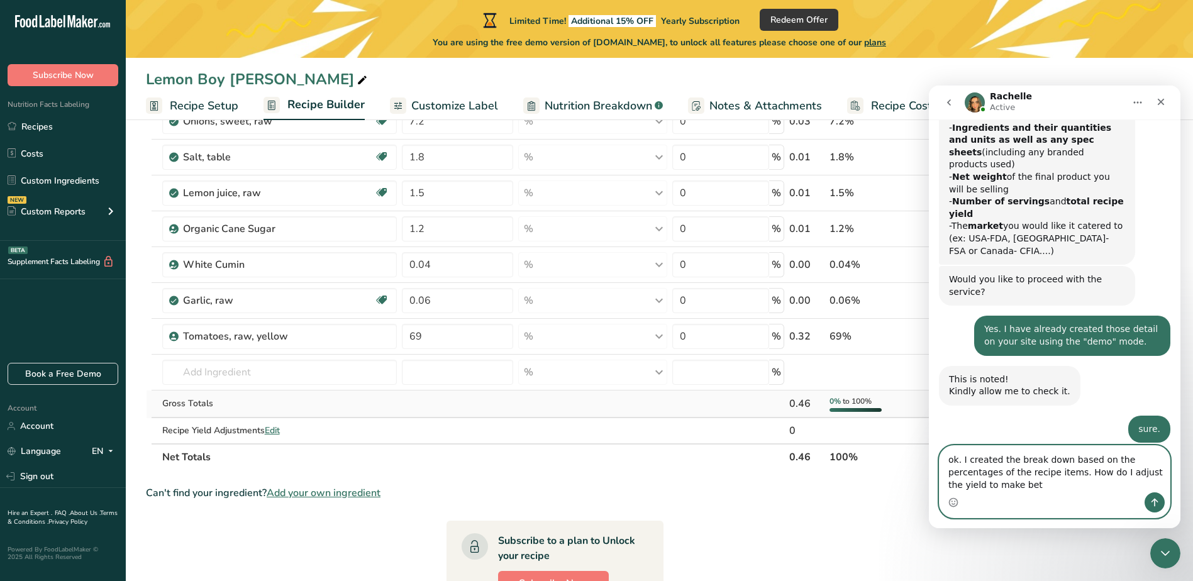
scroll to position [876, 0]
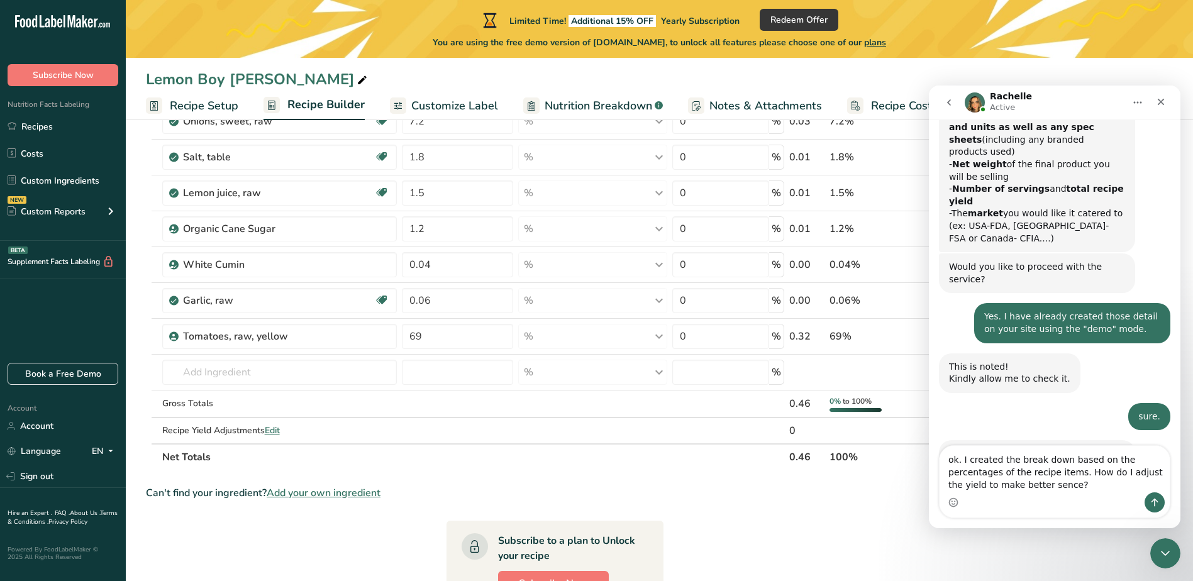
click at [951, 445] on div "Intercom messenger" at bounding box center [1055, 503] width 230 height 20
type textarea "ok. I created the break down based on the percentages of the recipe items. How …"
click at [951, 445] on icon "Send a message…" at bounding box center [1155, 503] width 10 height 10
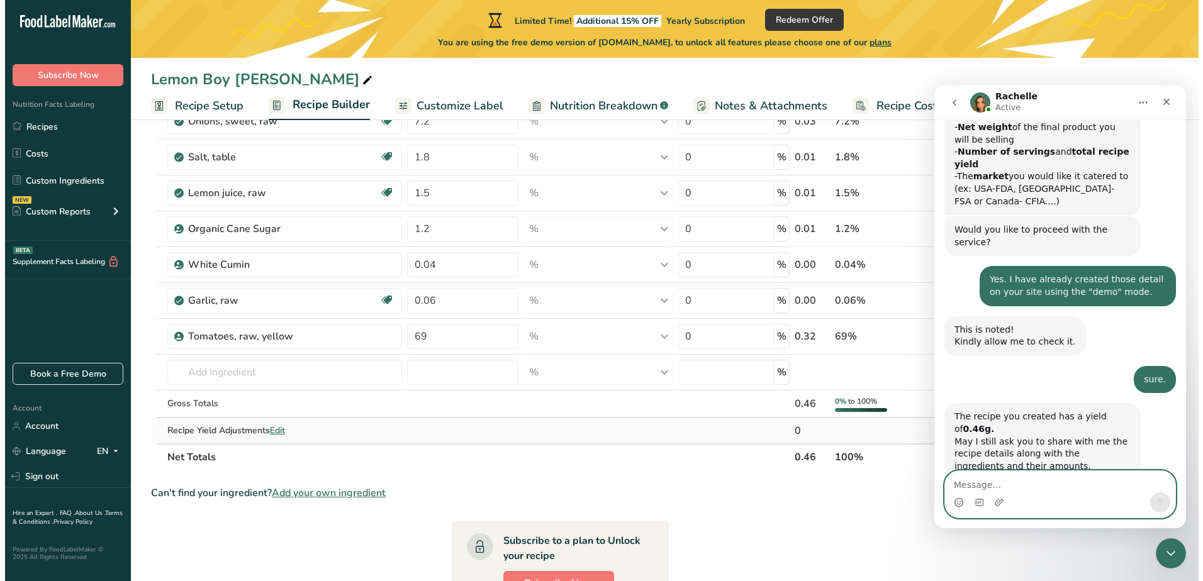
scroll to position [962, 0]
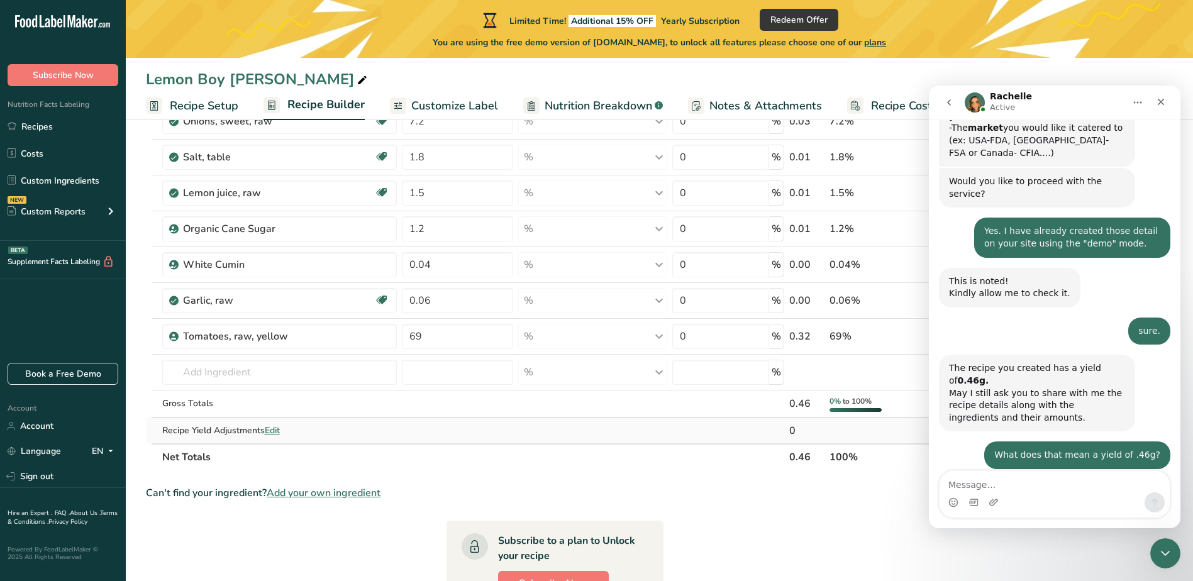
click at [274, 432] on span "Edit" at bounding box center [272, 431] width 15 height 12
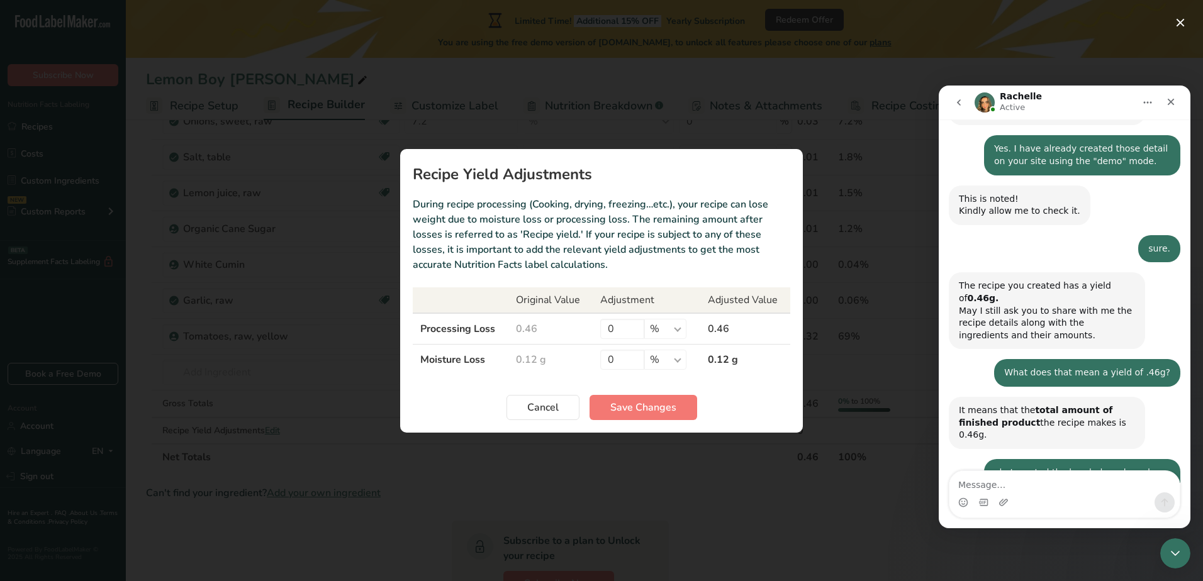
scroll to position [1049, 0]
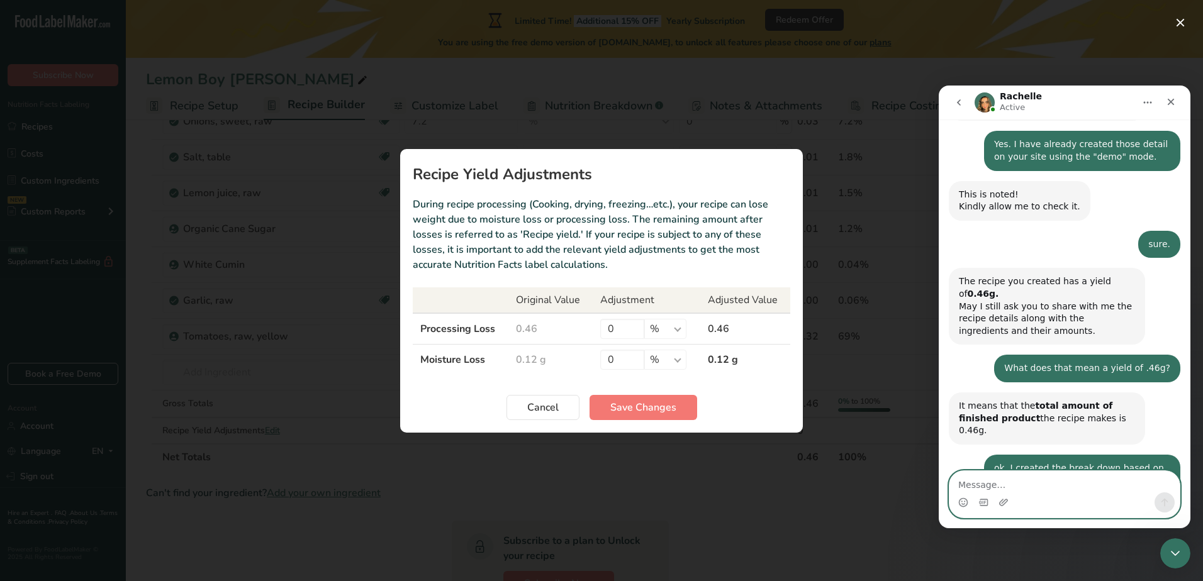
click at [951, 445] on textarea "Message…" at bounding box center [1064, 481] width 230 height 21
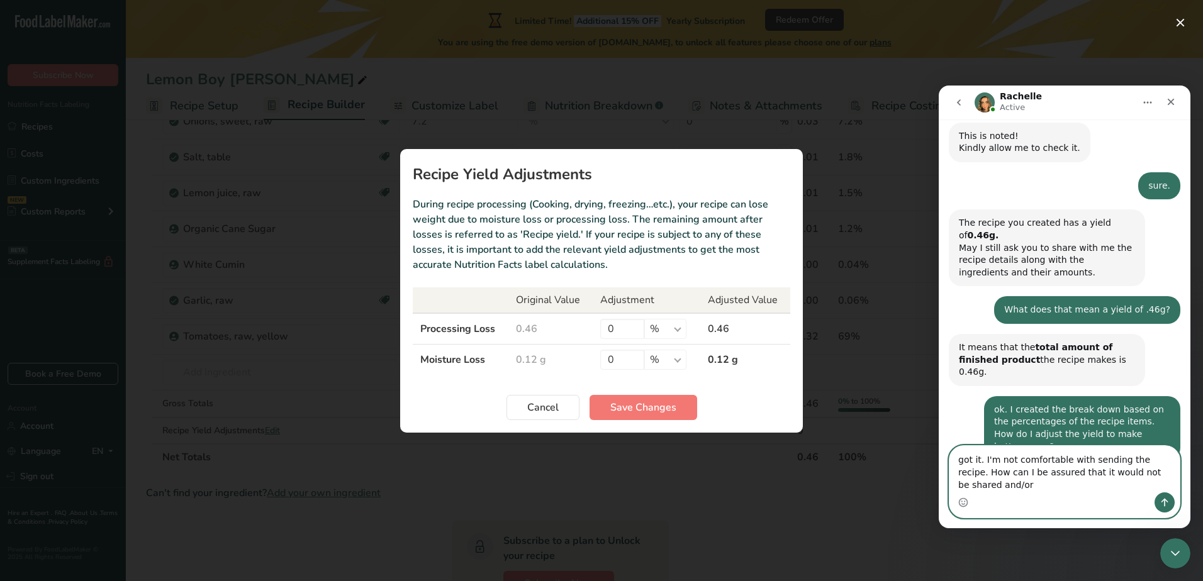
scroll to position [1120, 0]
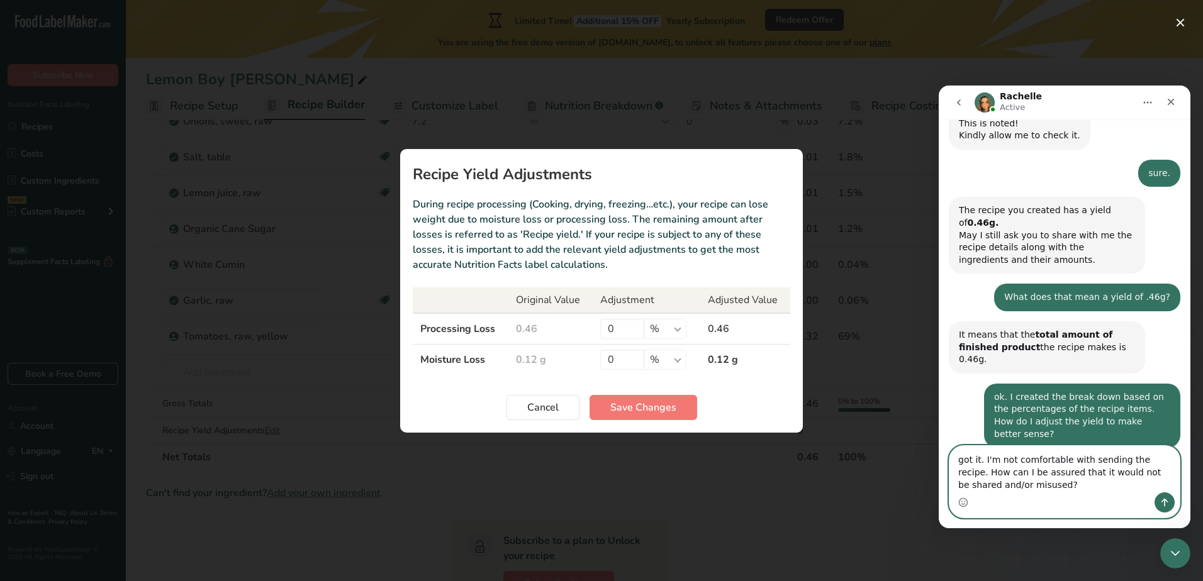
click at [951, 445] on textarea "got it. I'm not comfortable with sending the recipe. How can I be assured that …" at bounding box center [1064, 469] width 230 height 47
type textarea "got it. I'm not comfortable with sending the recipe as this is very new to me. …"
click at [951, 445] on icon "Send a message…" at bounding box center [1164, 503] width 10 height 10
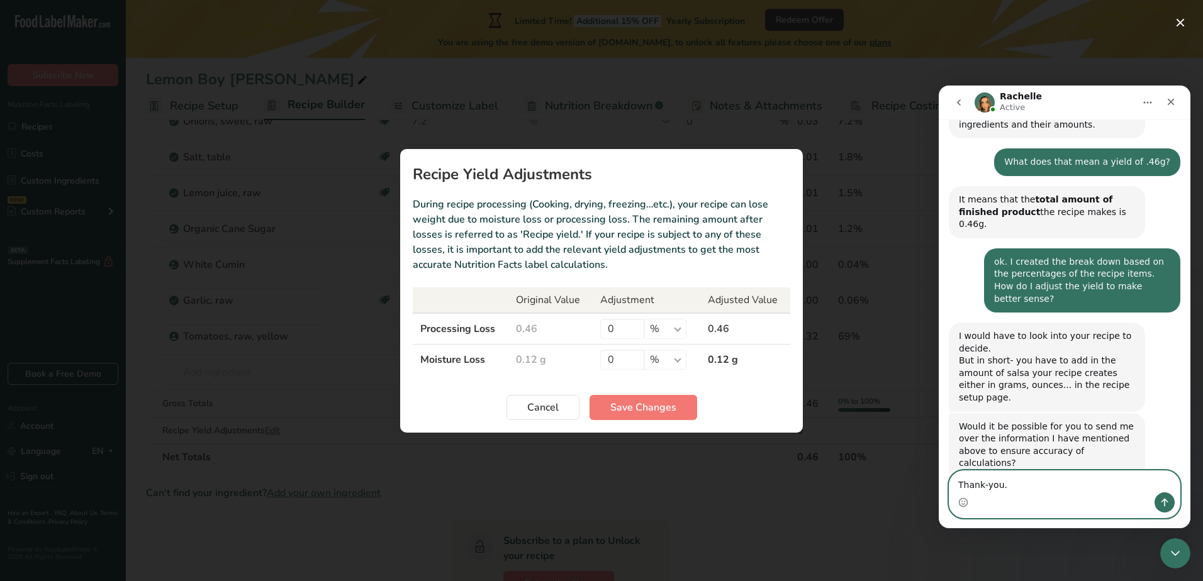
scroll to position [1260, 0]
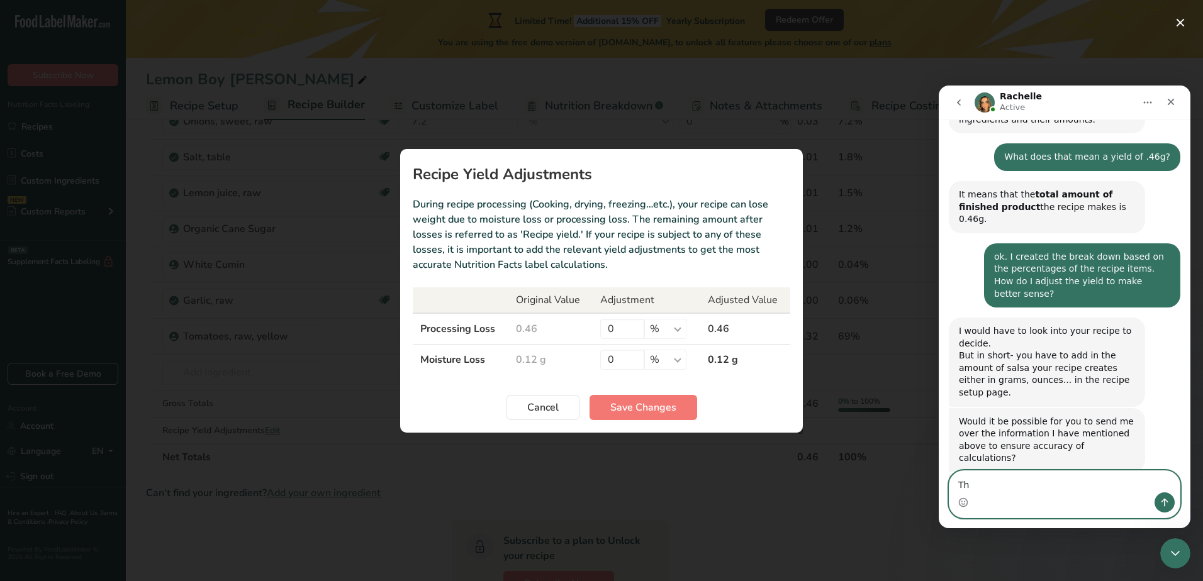
type textarea "T"
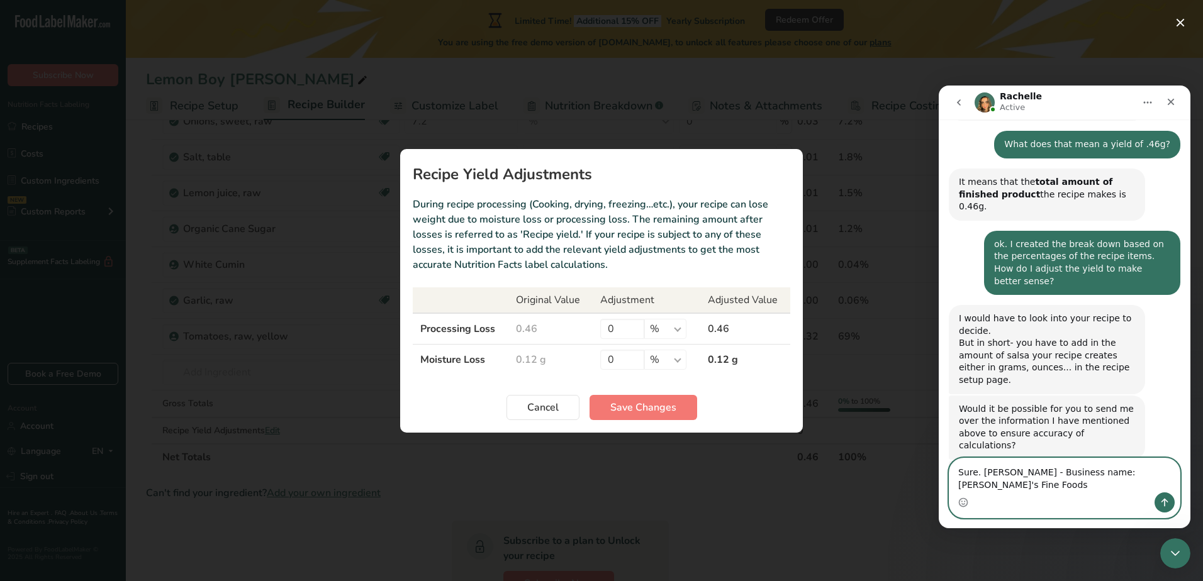
type textarea "Sure. [PERSON_NAME] - Business name: [PERSON_NAME]'s Fine Foods"
click at [951, 445] on icon "Send a message…" at bounding box center [1164, 503] width 10 height 10
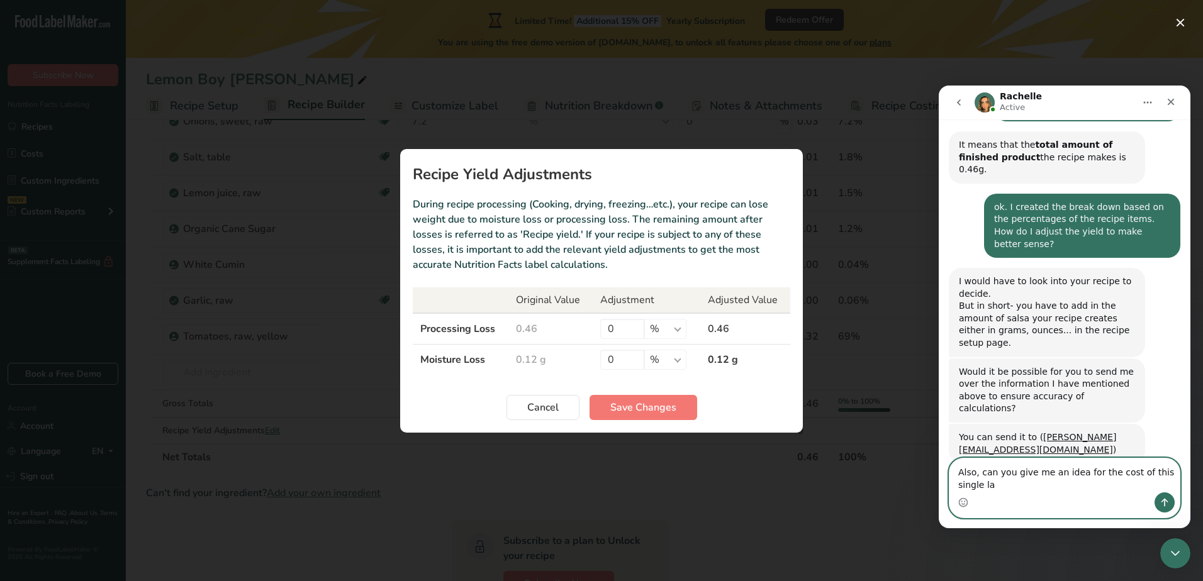
scroll to position [1322, 0]
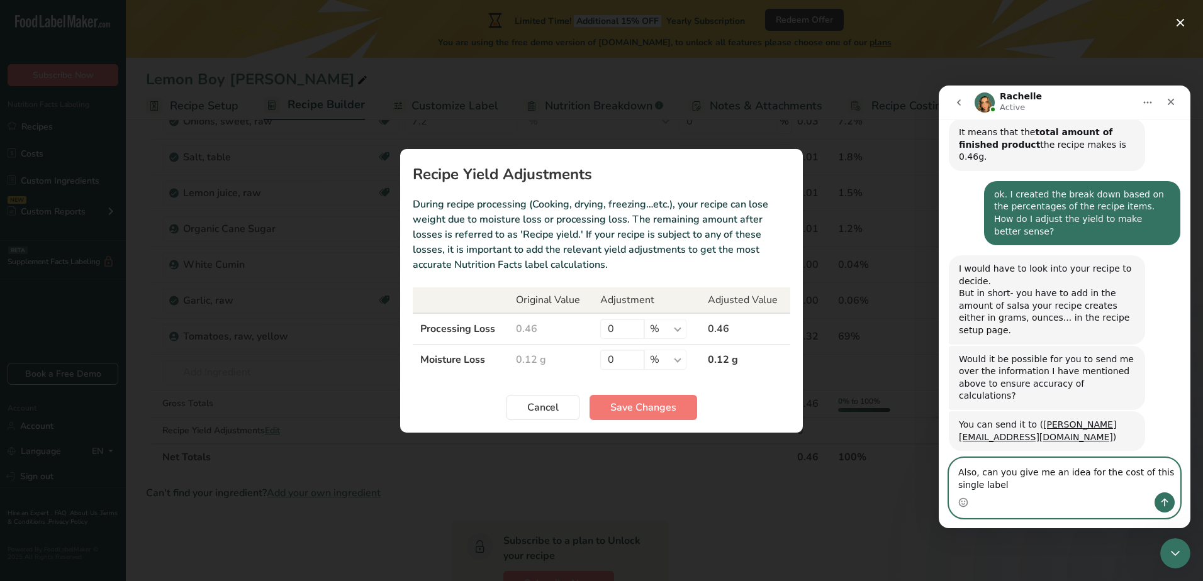
type textarea "Also, can you give me an idea for the cost of this single label?"
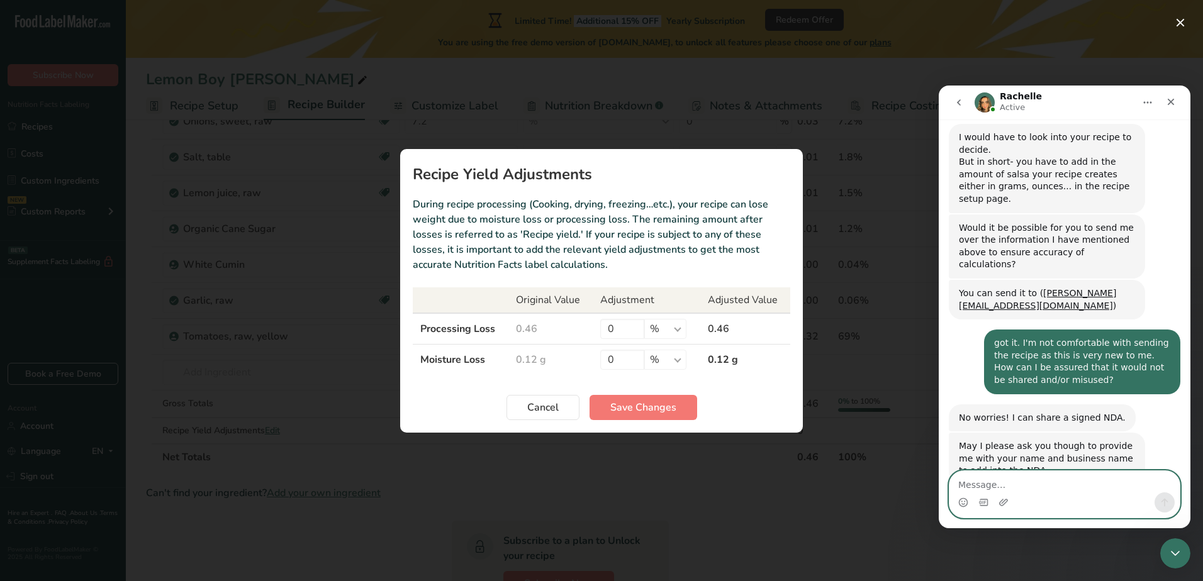
scroll to position [1454, 0]
type textarea "Thank you. Do you need my email address?"
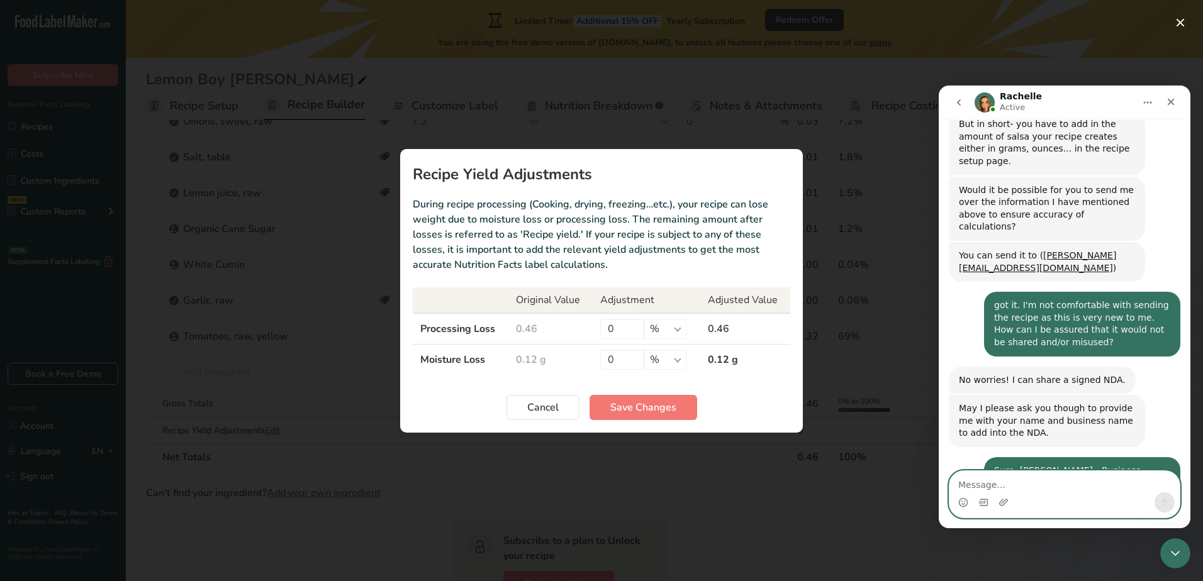
scroll to position [1553, 0]
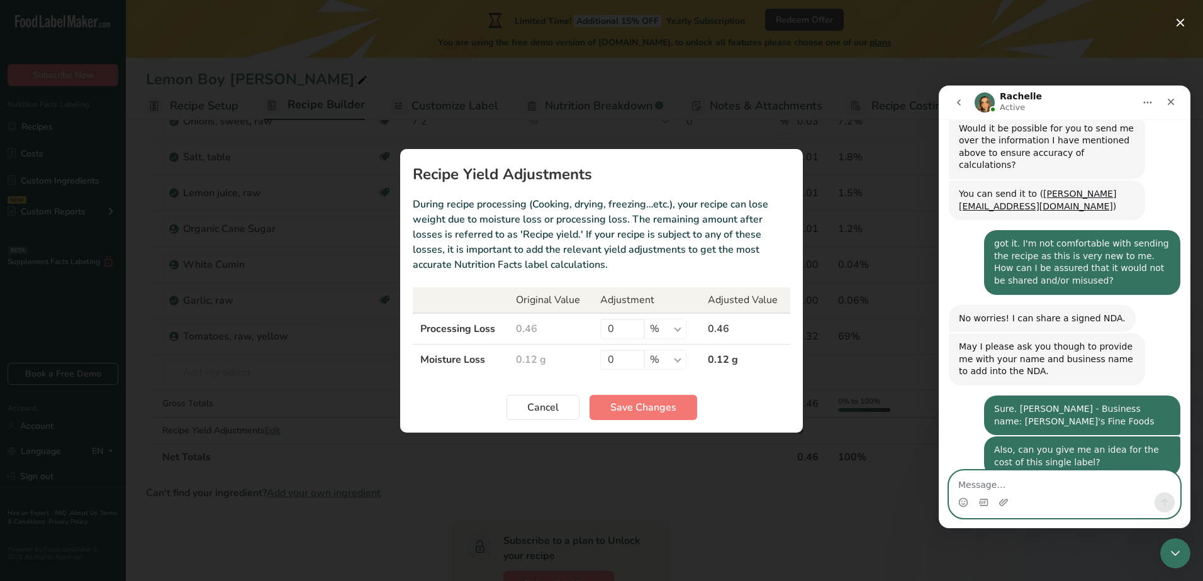
click at [951, 445] on textarea "Message…" at bounding box center [1064, 481] width 230 height 21
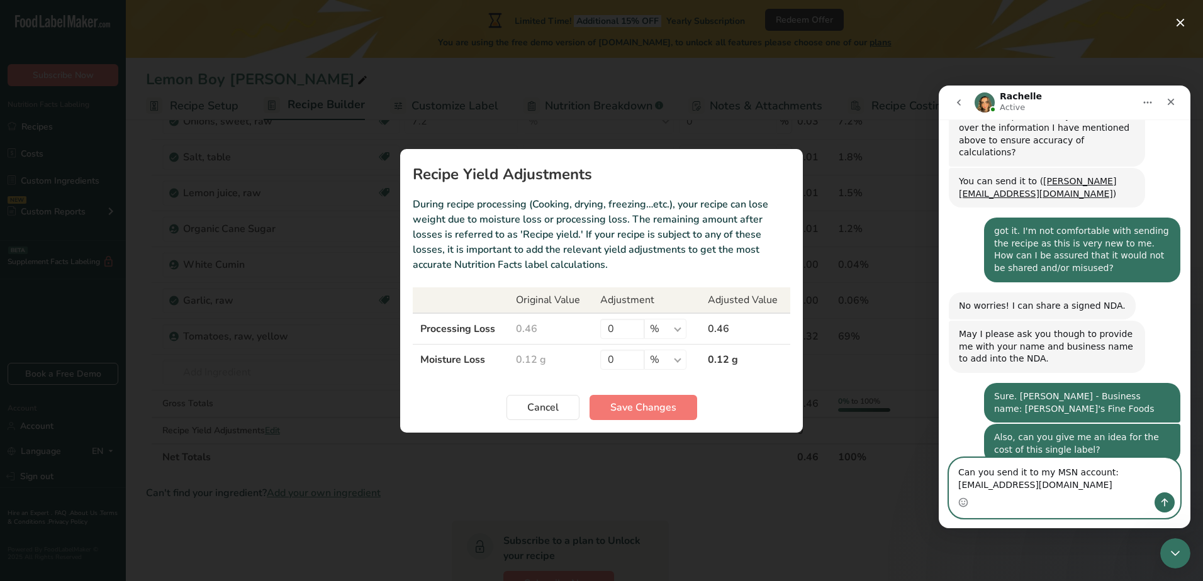
type textarea "Can you send it to my MSN account: [EMAIL_ADDRESS][DOMAIN_NAME]"
click at [951, 445] on icon "Send a message…" at bounding box center [1164, 503] width 10 height 10
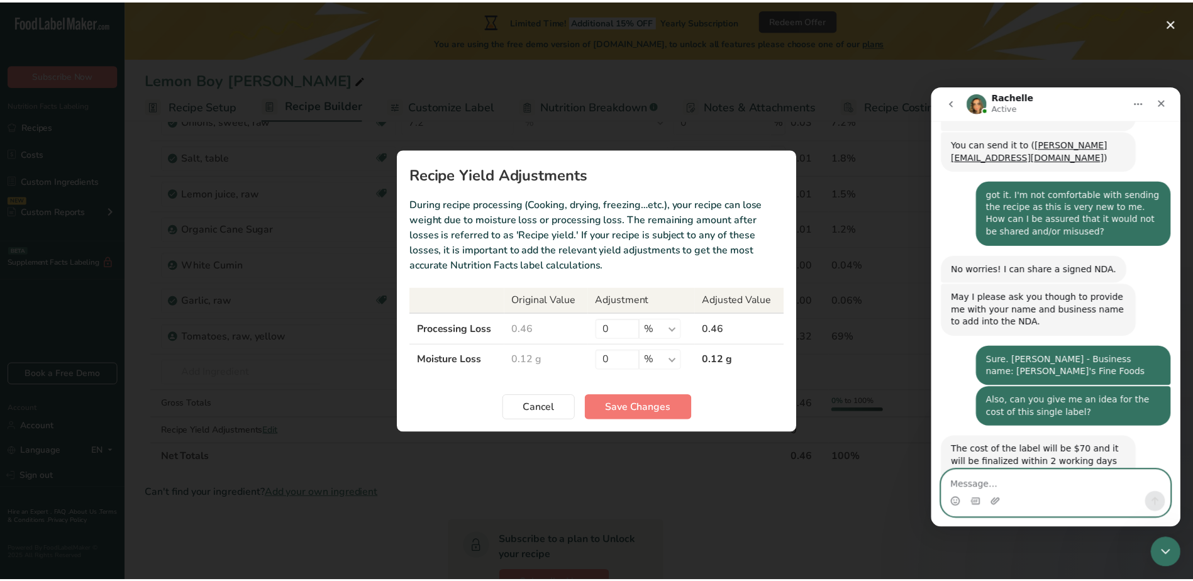
scroll to position [1604, 0]
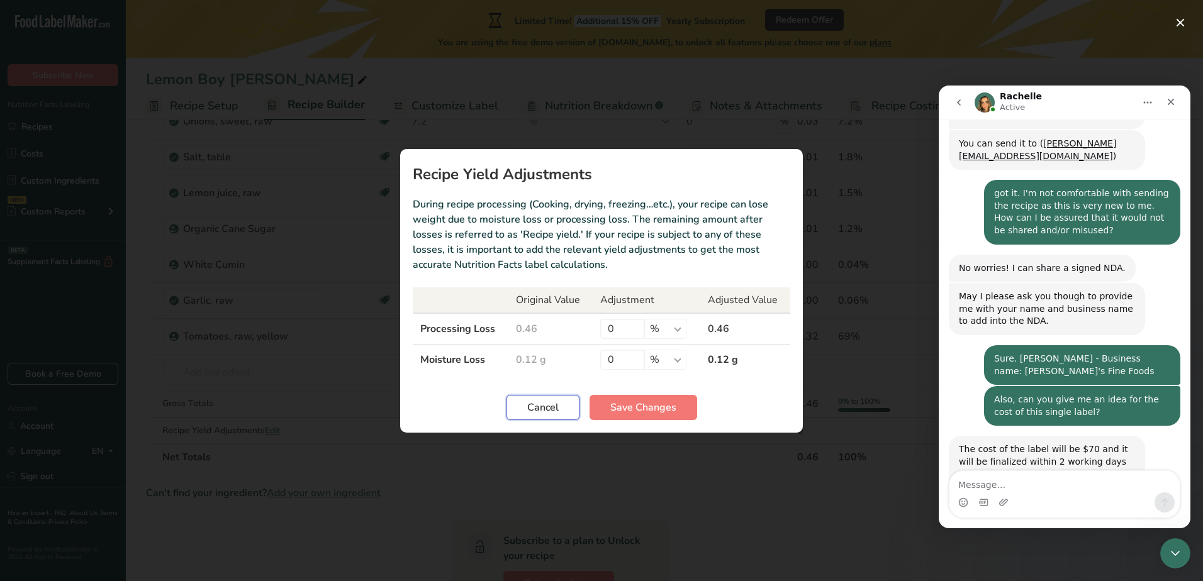
click at [531, 405] on span "Cancel" at bounding box center [542, 407] width 31 height 15
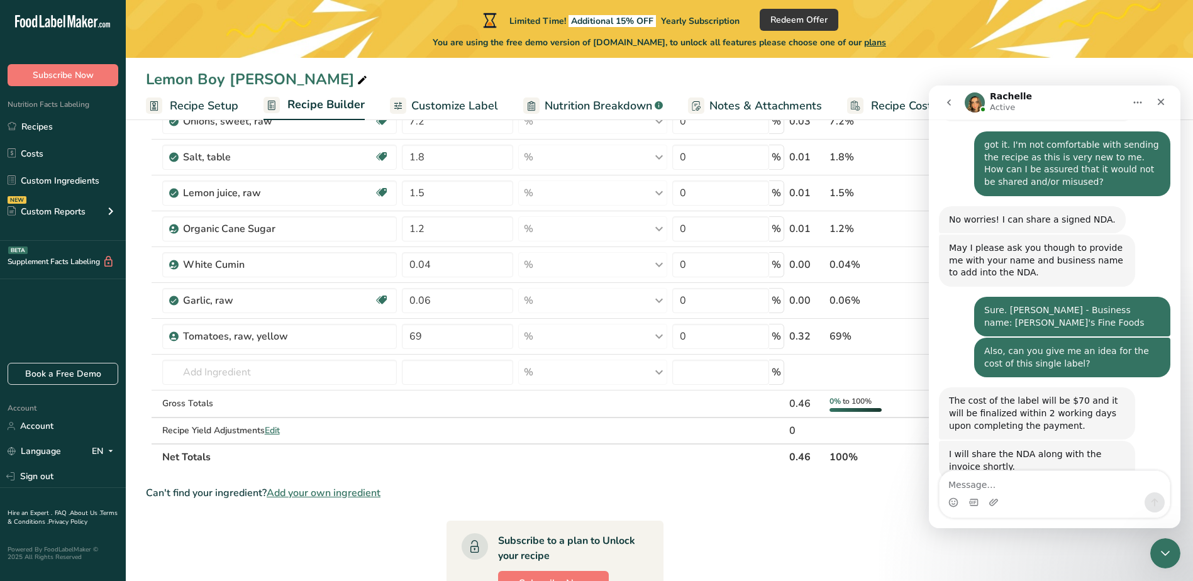
scroll to position [1641, 0]
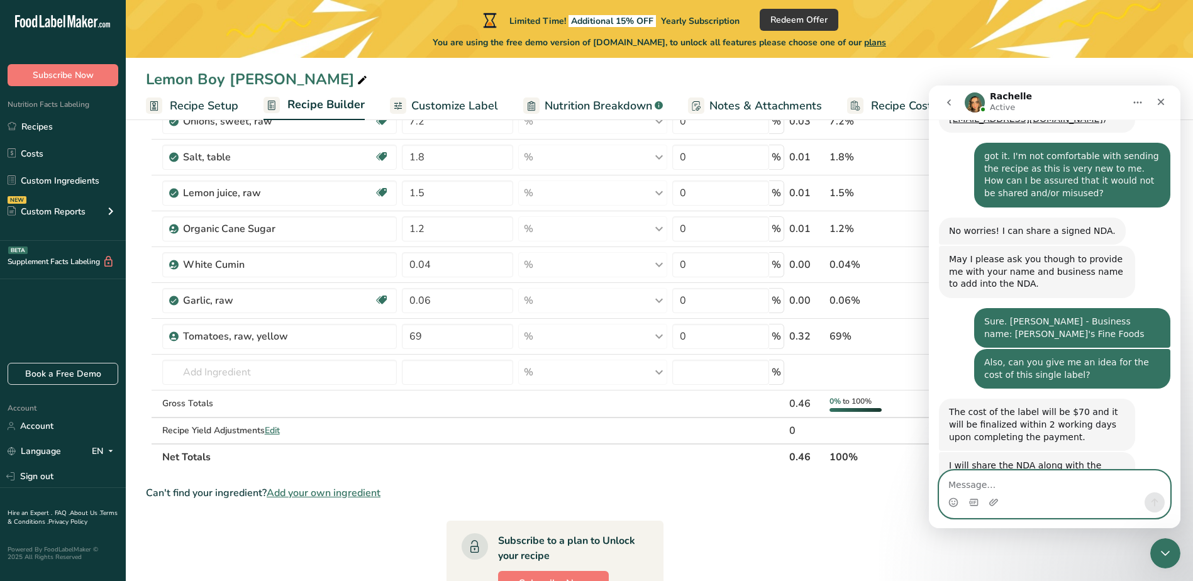
click at [951, 445] on textarea "Message…" at bounding box center [1055, 481] width 230 height 21
type textarea "Thank-you,"
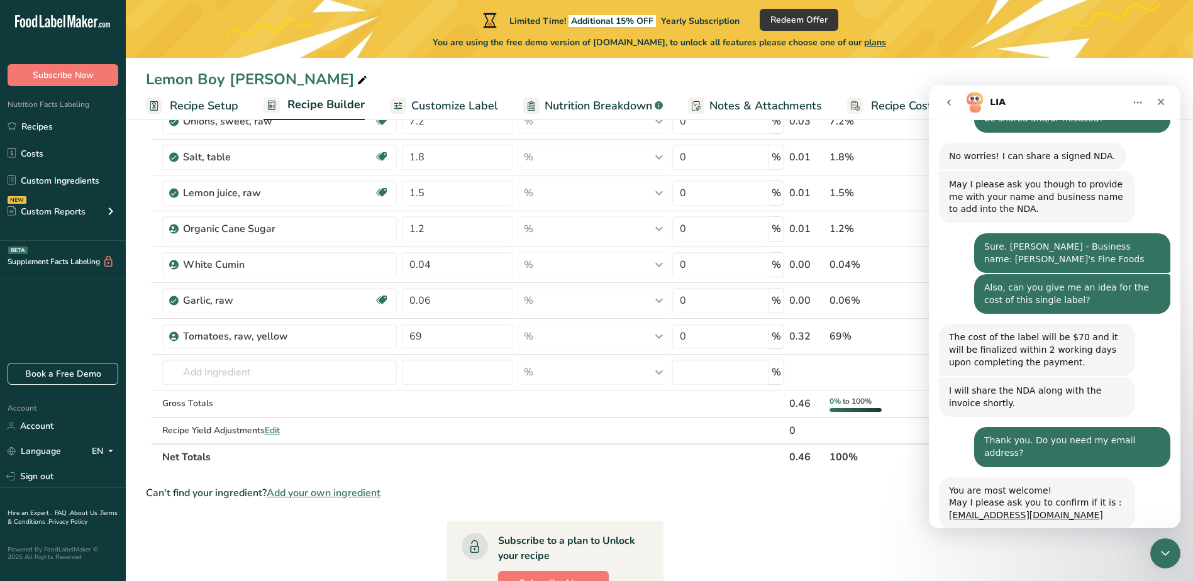
scroll to position [1742, 0]
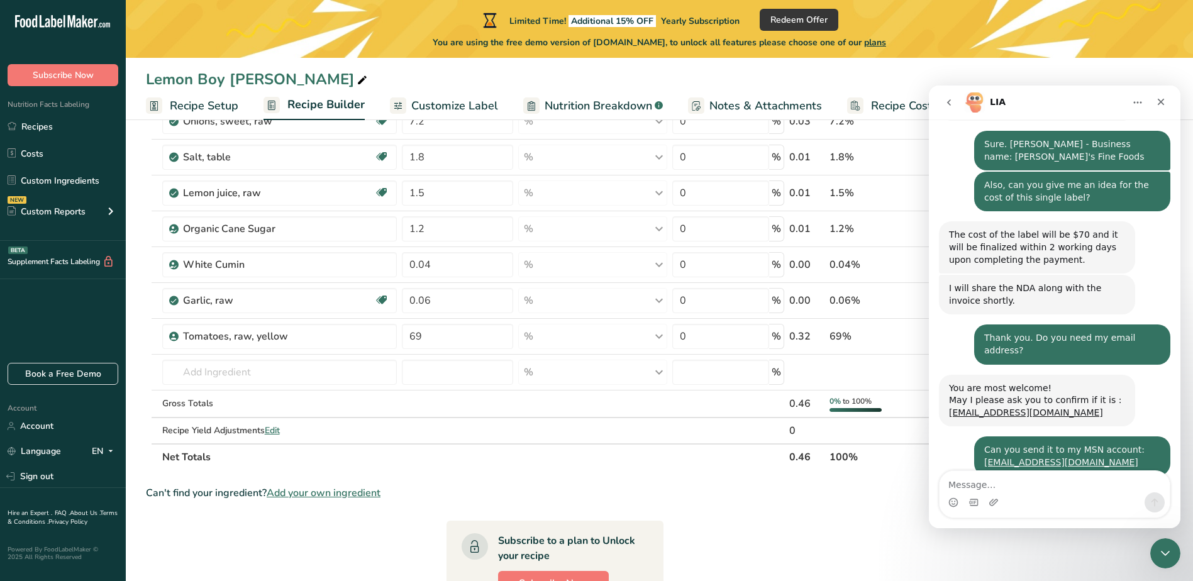
scroll to position [1821, 0]
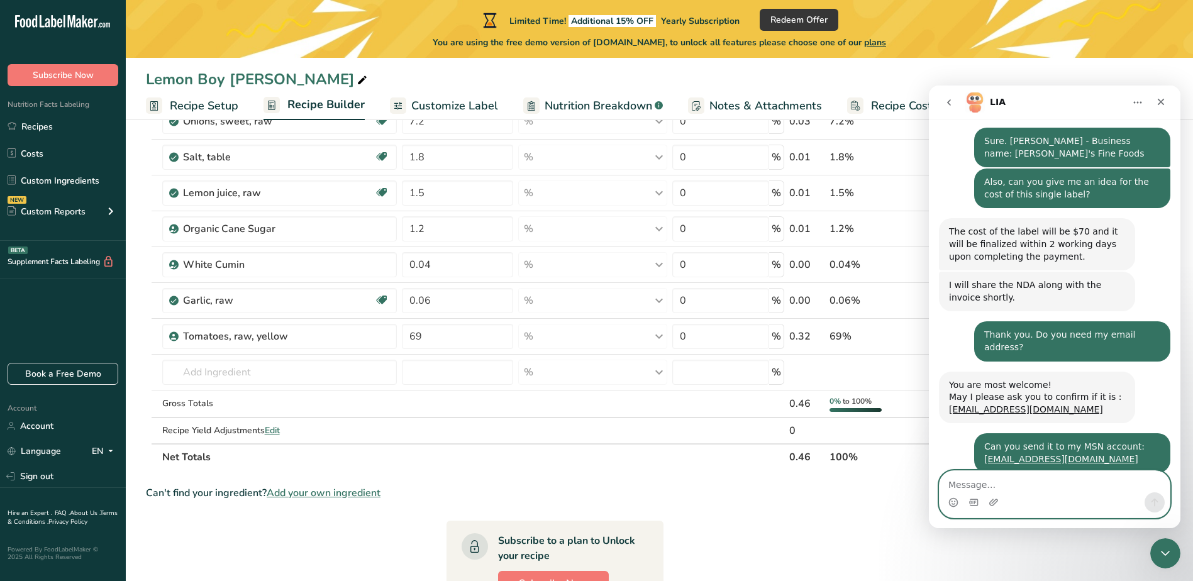
click at [951, 445] on textarea "Message…" at bounding box center [1055, 481] width 230 height 21
type textarea "Invoice amount of $70.00 has been paid."
click at [951, 445] on icon "Send a message…" at bounding box center [1155, 503] width 10 height 10
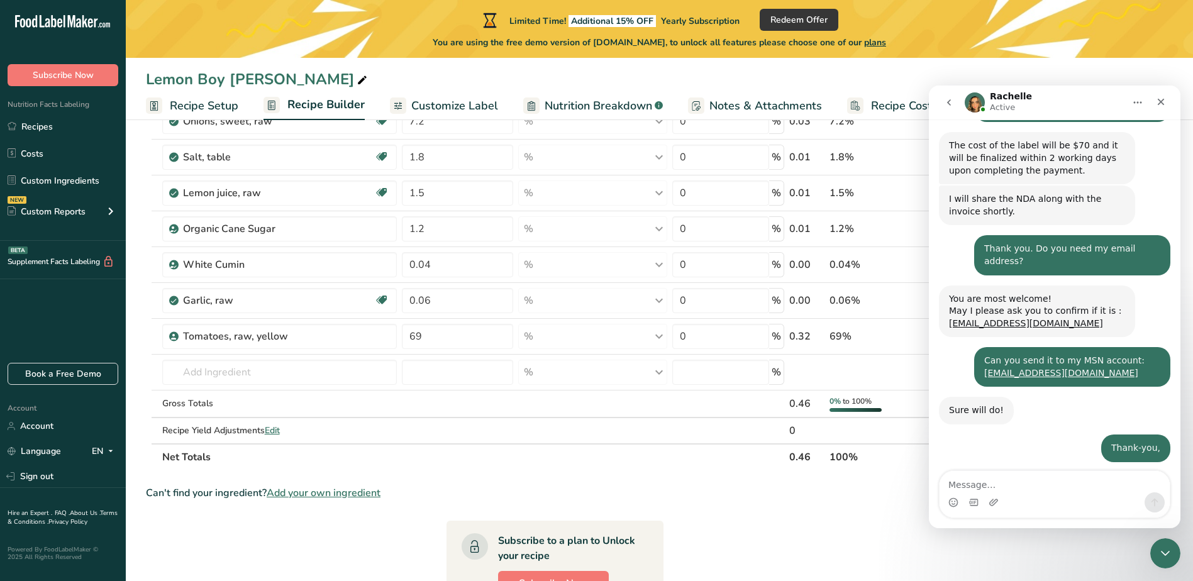
scroll to position [1934, 0]
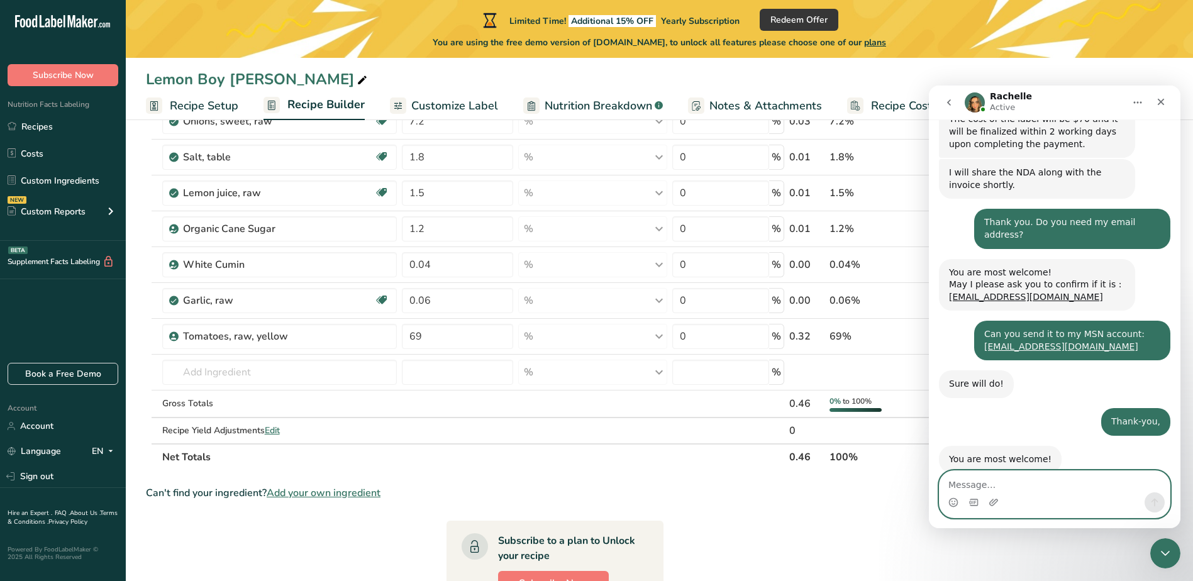
click at [951, 445] on textarea "Message…" at bounding box center [1055, 481] width 230 height 21
type textarea "ok. shall I reply to your email with an attachment?"
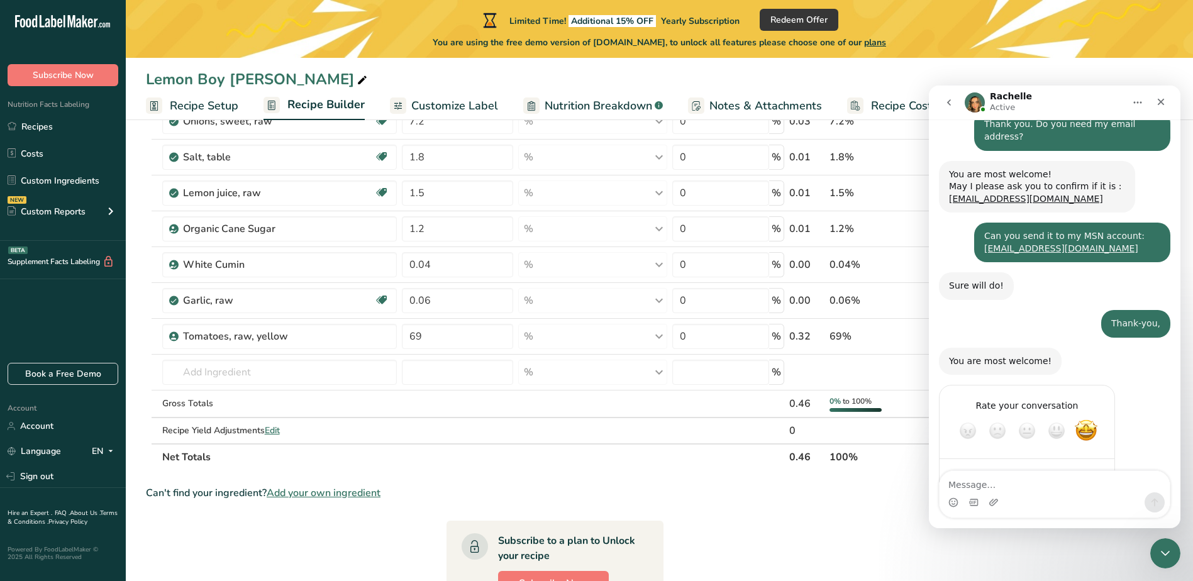
scroll to position [2021, 0]
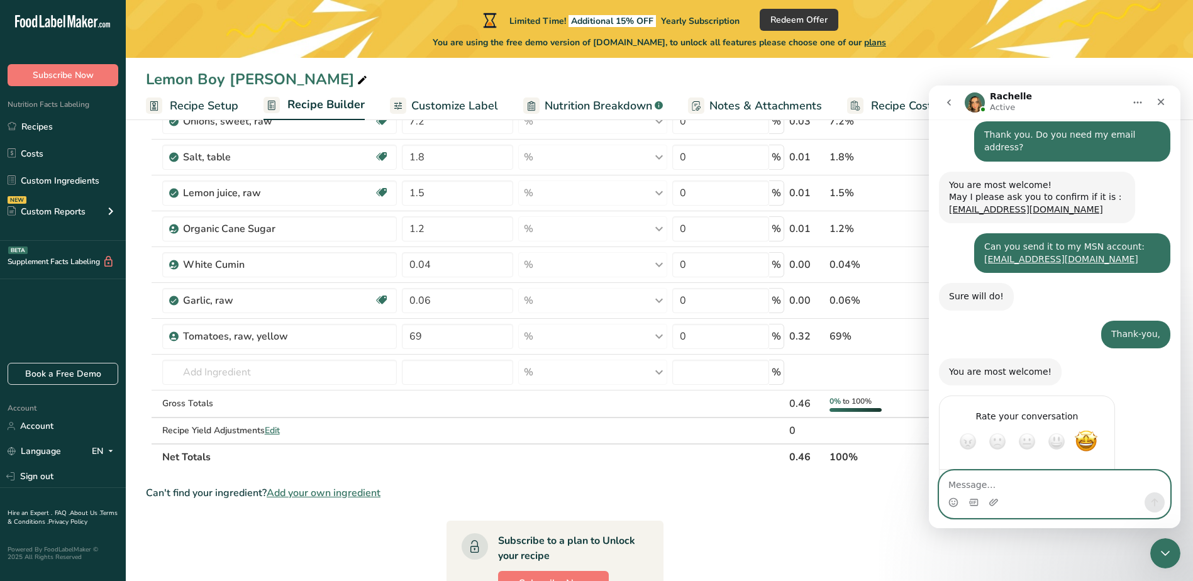
click at [951, 445] on textarea "Message…" at bounding box center [1055, 481] width 230 height 21
type textarea "Is PDF ok?"
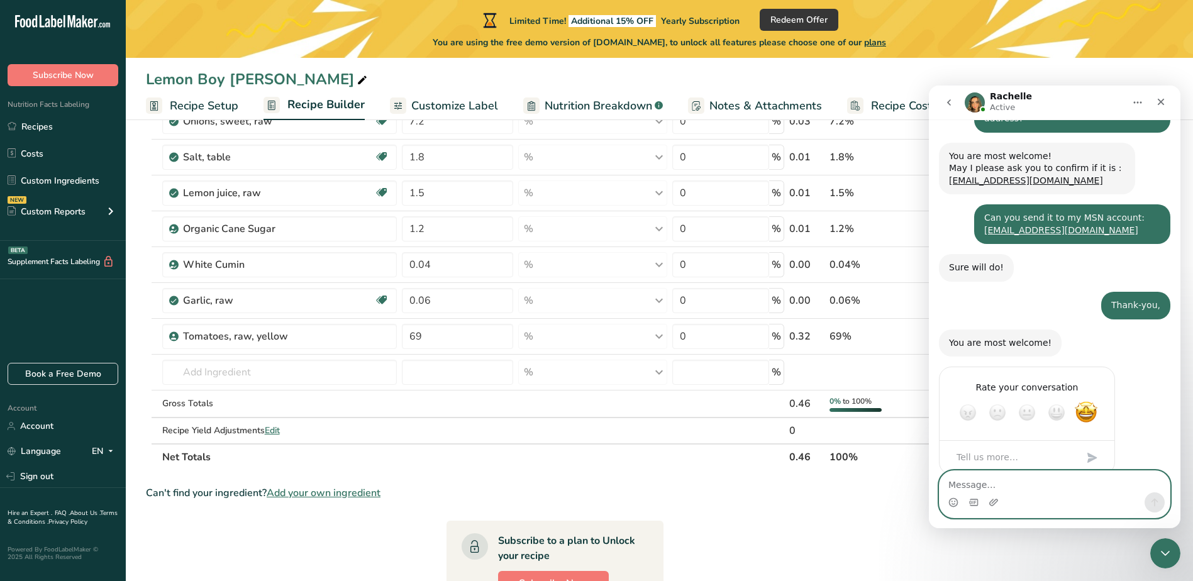
scroll to position [2059, 0]
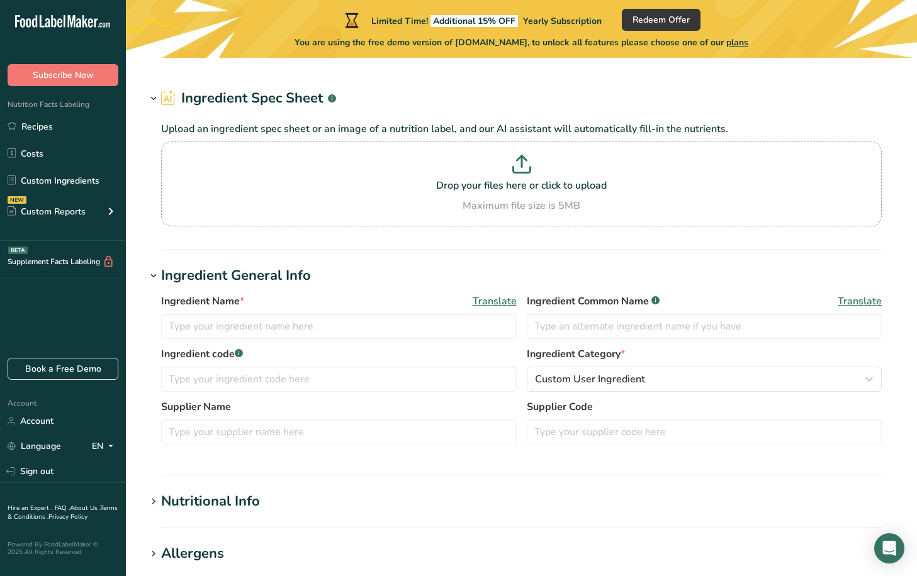
type input "Tomatoes, green, raw"
type input "Green Tomatoes"
